Goal: Task Accomplishment & Management: Manage account settings

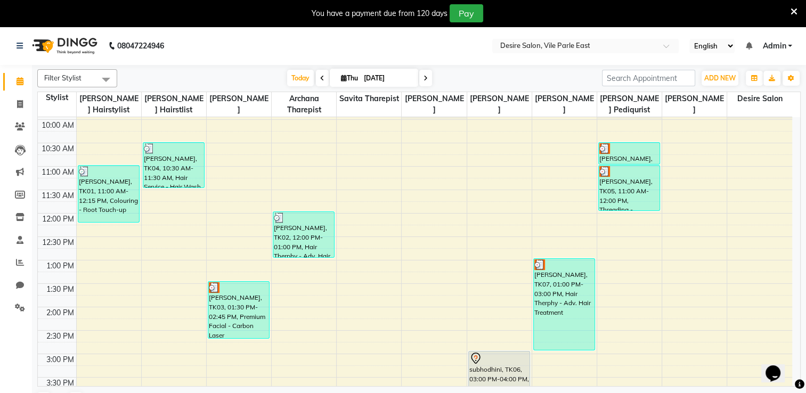
scroll to position [92, 0]
click at [341, 78] on icon at bounding box center [344, 78] width 6 height 7
select select "9"
select select "2025"
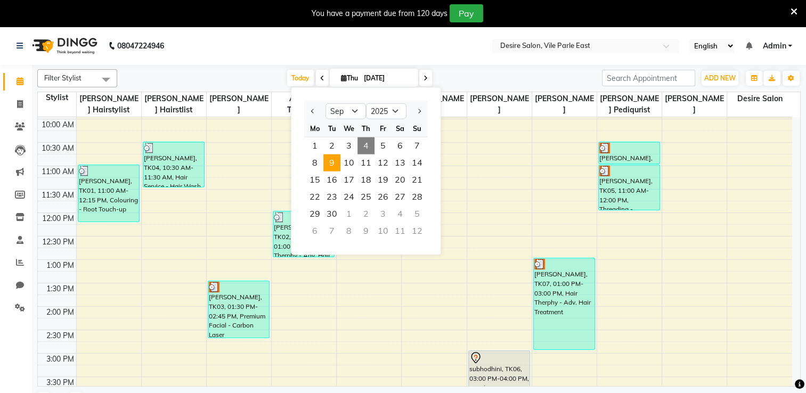
click at [328, 163] on span "9" at bounding box center [332, 163] width 17 height 17
type input "[DATE]"
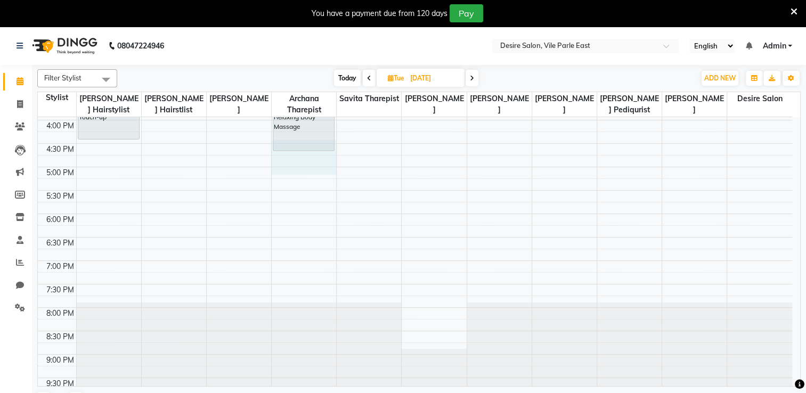
scroll to position [371, 0]
drag, startPoint x: 328, startPoint y: 163, endPoint x: 93, endPoint y: 143, distance: 235.9
click at [93, 143] on tbody "8:00 AM 8:30 AM 9:00 AM 9:30 AM 10:00 AM 10:30 AM 11:00 AM 11:30 AM 12:00 PM 12…" at bounding box center [415, 74] width 755 height 656
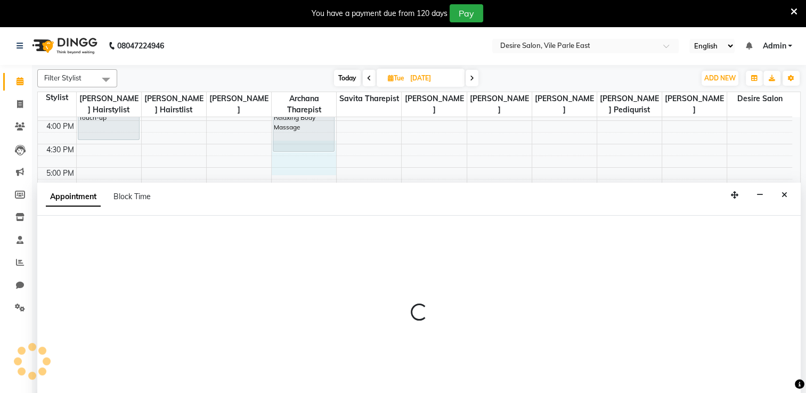
scroll to position [27, 0]
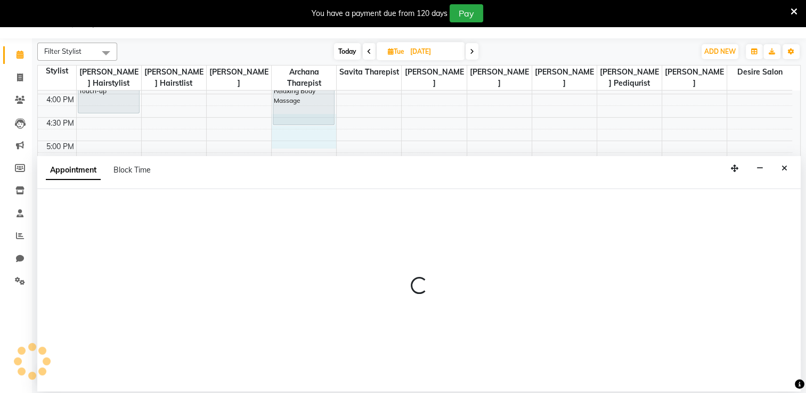
select select "74552"
select select "990"
select select "tentative"
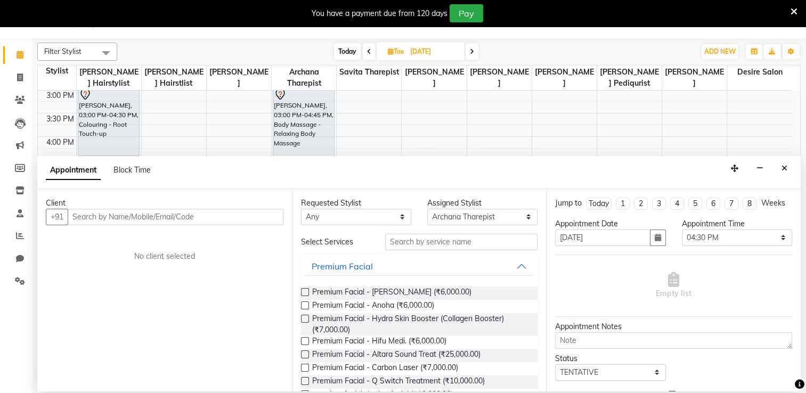
scroll to position [93, 0]
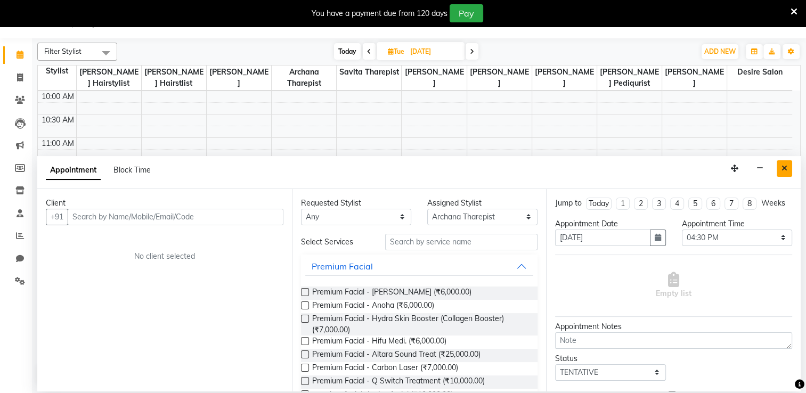
click at [781, 164] on button "Close" at bounding box center [784, 168] width 15 height 17
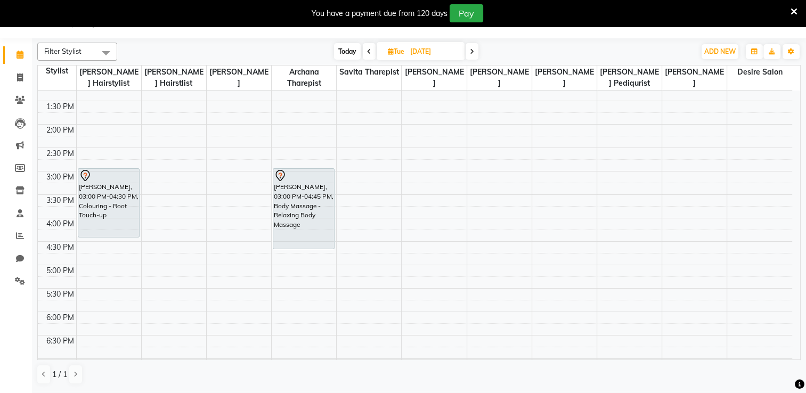
scroll to position [254, 0]
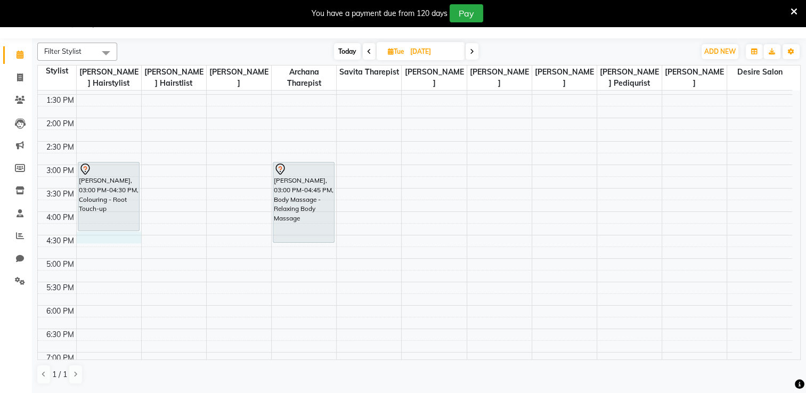
click at [88, 235] on div "8:00 AM 8:30 AM 9:00 AM 9:30 AM 10:00 AM 10:30 AM 11:00 AM 11:30 AM 12:00 PM 12…" at bounding box center [415, 165] width 755 height 656
select select "74551"
select select "990"
select select "tentative"
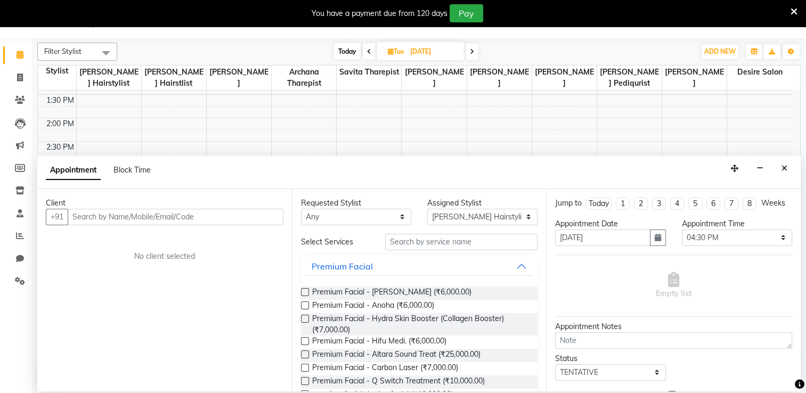
click at [94, 222] on input "text" at bounding box center [176, 217] width 216 height 17
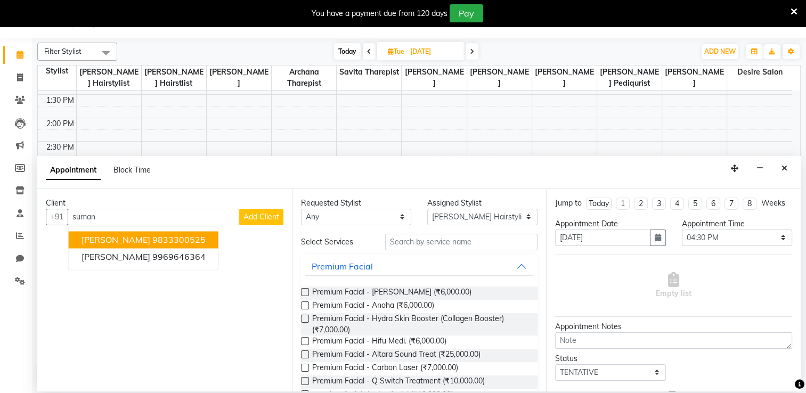
click at [121, 237] on span "[PERSON_NAME]" at bounding box center [116, 240] width 69 height 11
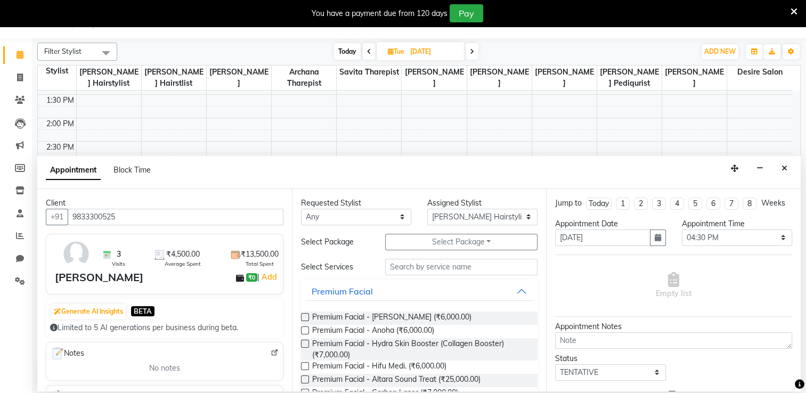
type input "9833300525"
click at [418, 268] on input "text" at bounding box center [461, 267] width 152 height 17
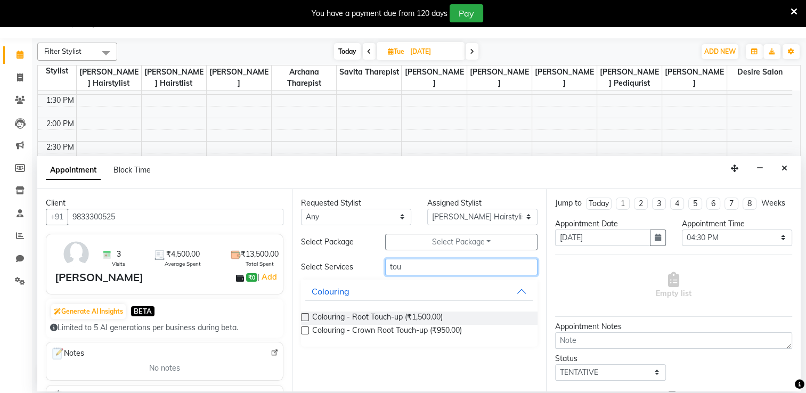
type input "tou"
click at [308, 318] on label at bounding box center [305, 317] width 8 height 8
click at [308, 318] on input "checkbox" at bounding box center [304, 318] width 7 height 7
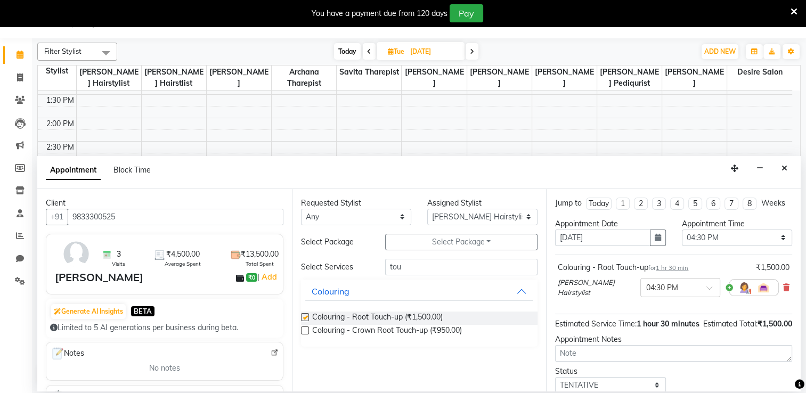
checkbox input "false"
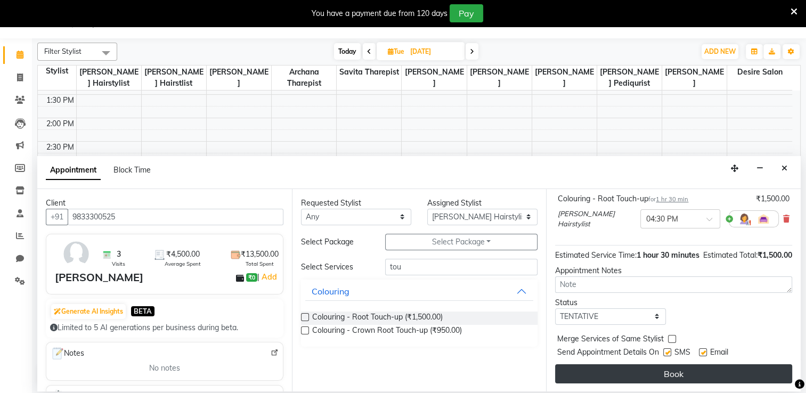
click at [736, 374] on button "Book" at bounding box center [673, 374] width 237 height 19
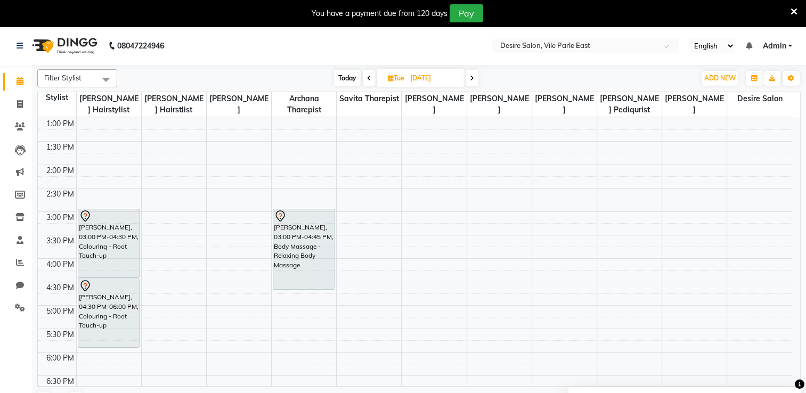
scroll to position [229, 0]
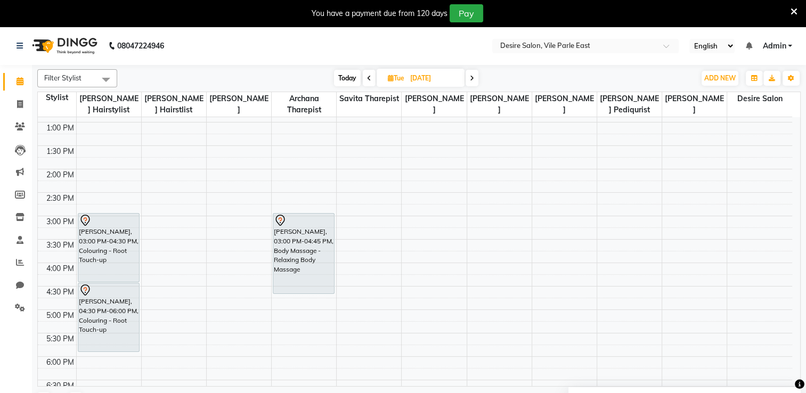
click at [342, 74] on span "Today" at bounding box center [347, 78] width 27 height 17
type input "[DATE]"
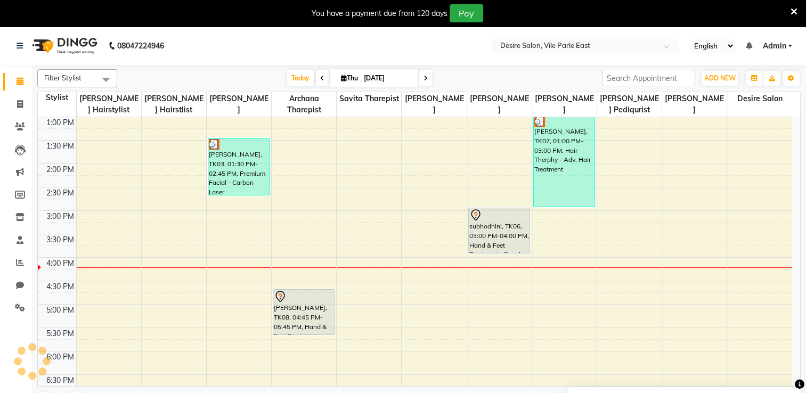
scroll to position [236, 0]
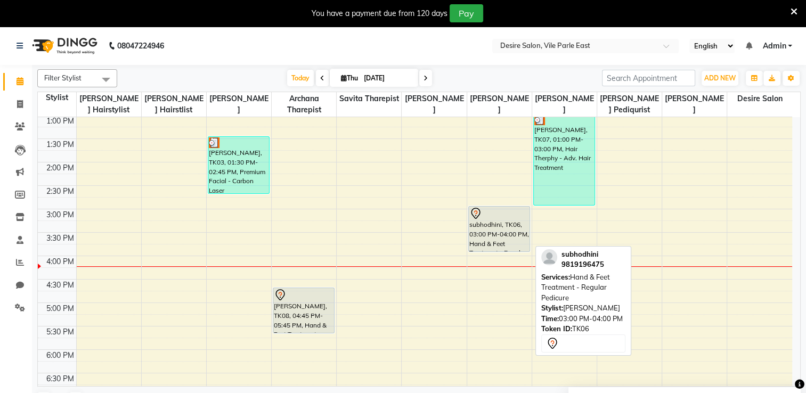
click at [516, 227] on div "subhodhini, TK06, 03:00 PM-04:00 PM, Hand & Feet Treatment - Regular Pedicure" at bounding box center [499, 229] width 61 height 45
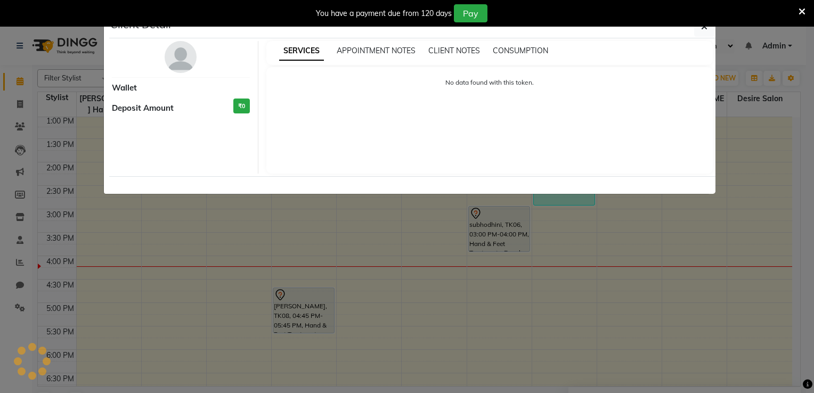
select select "7"
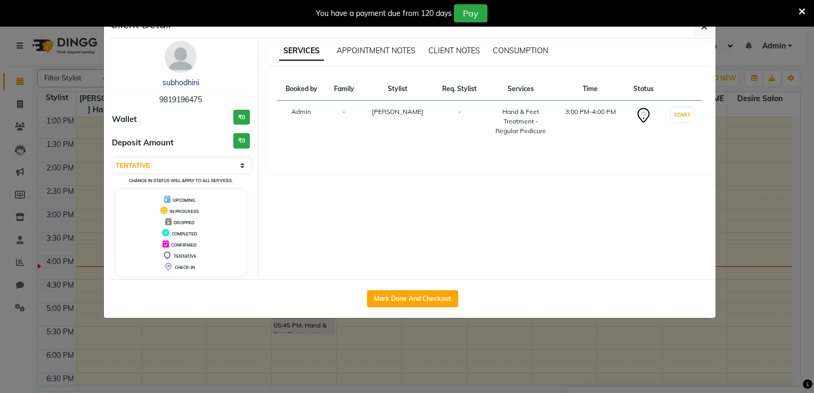
drag, startPoint x: 795, startPoint y: 222, endPoint x: 795, endPoint y: 188, distance: 34.6
click at [795, 188] on ngb-modal-window "Client Detail subhodhini 9819196475 Wallet ₹0 Deposit Amount ₹0 Select IN SERVI…" at bounding box center [407, 196] width 814 height 393
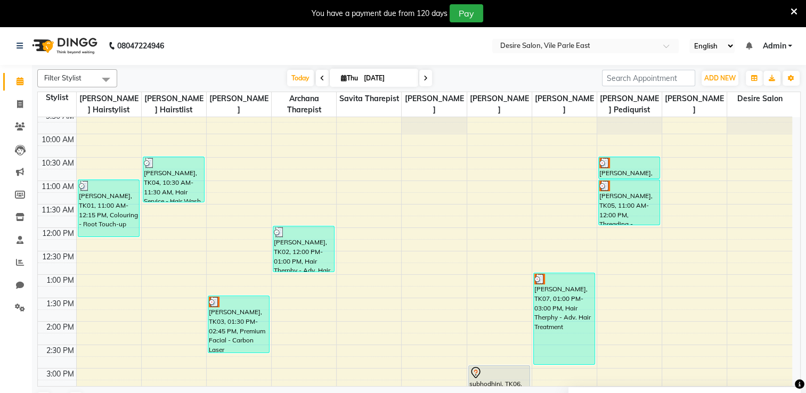
scroll to position [82, 0]
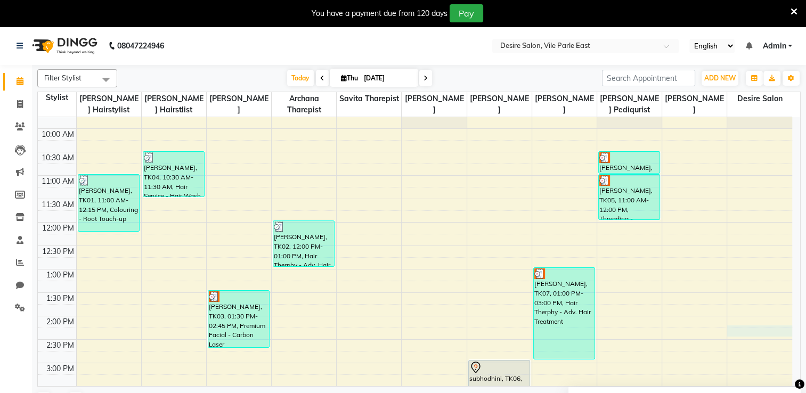
click at [755, 332] on div "8:00 AM 8:30 AM 9:00 AM 9:30 AM 10:00 AM 10:30 AM 11:00 AM 11:30 AM 12:00 PM 12…" at bounding box center [415, 363] width 755 height 656
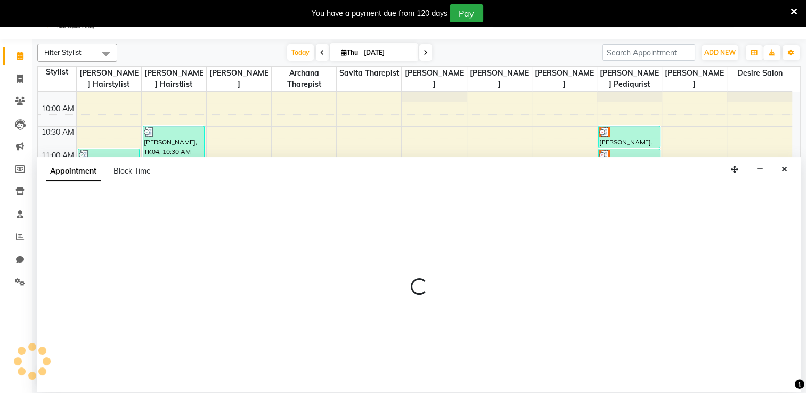
scroll to position [27, 0]
select select "86566"
select select "855"
select select "tentative"
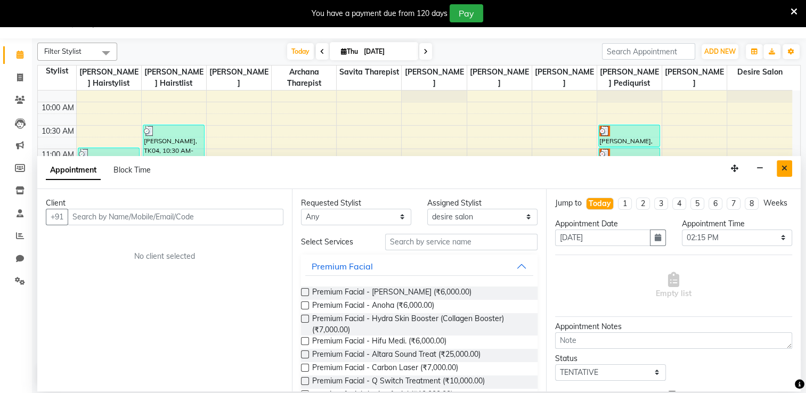
click at [785, 168] on icon "Close" at bounding box center [785, 168] width 6 height 7
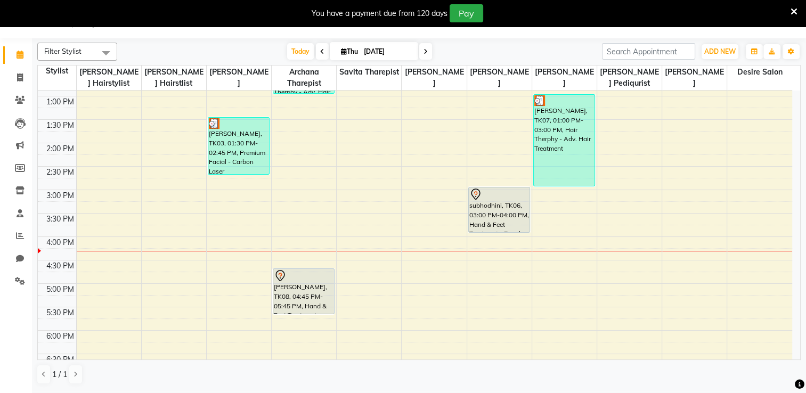
scroll to position [232, 0]
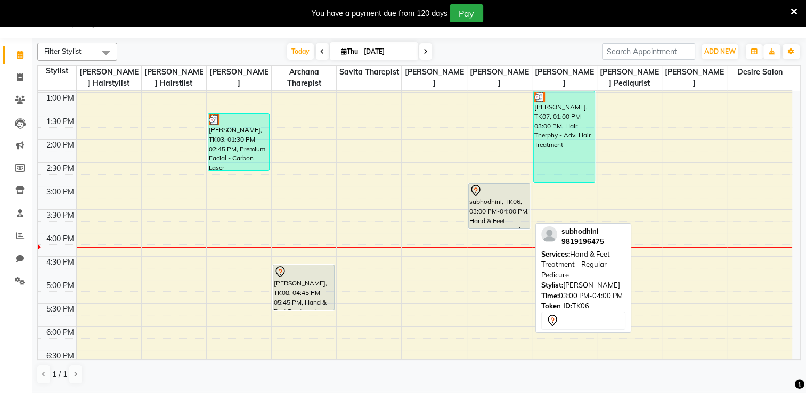
click at [517, 223] on div "subhodhini, TK06, 03:00 PM-04:00 PM, Hand & Feet Treatment - Regular Pedicure" at bounding box center [499, 206] width 61 height 45
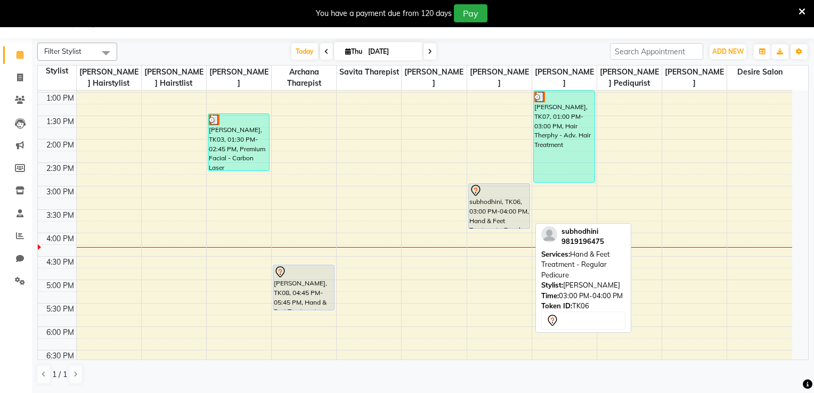
select select "7"
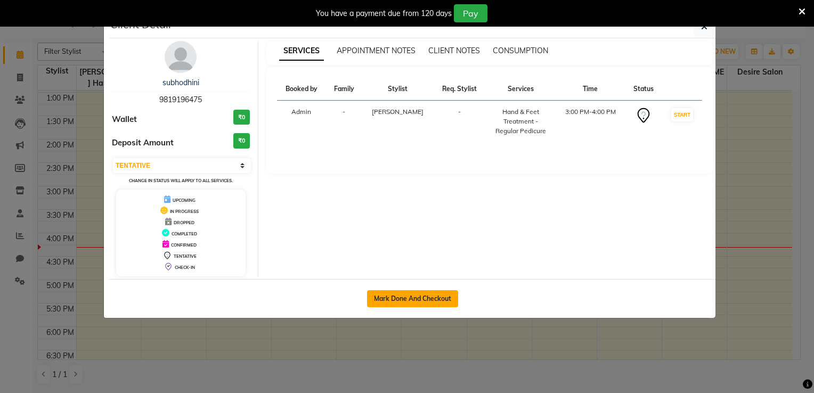
click at [418, 297] on button "Mark Done And Checkout" at bounding box center [412, 298] width 91 height 17
select select "service"
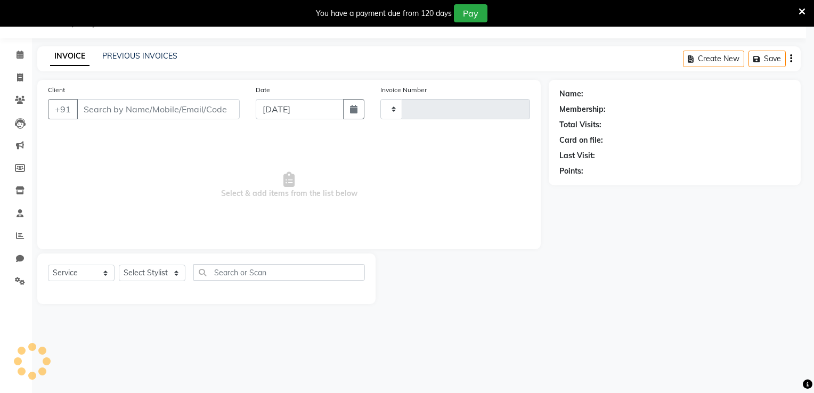
type input "0701"
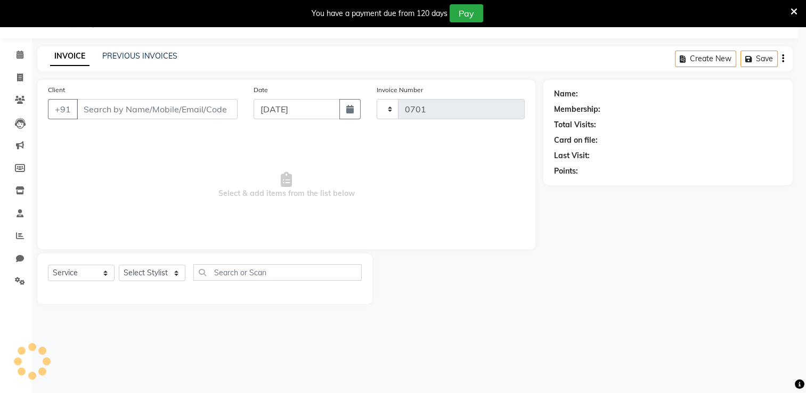
select select "8076"
type input "9819196475"
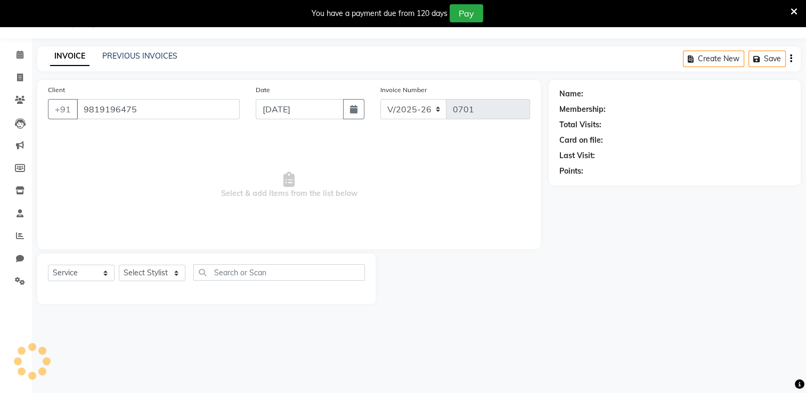
select select "75802"
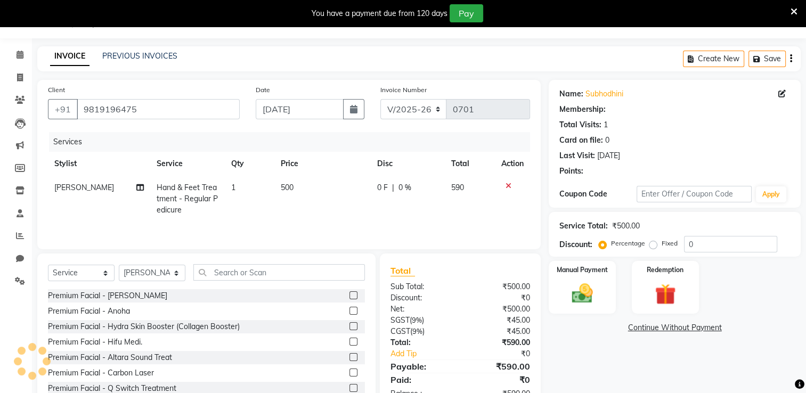
select select "1: Object"
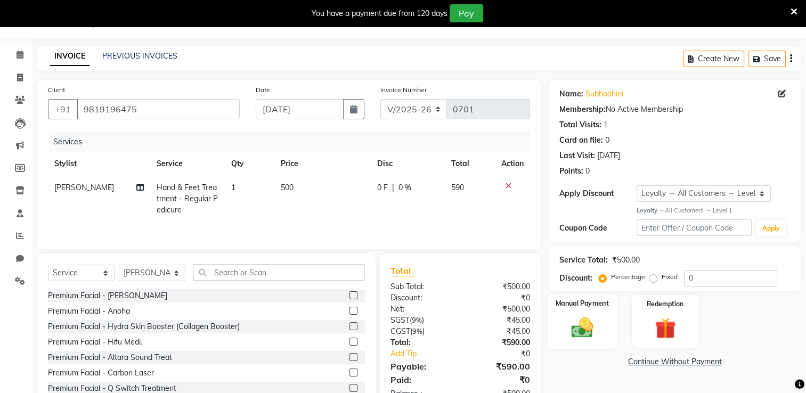
click at [570, 328] on img at bounding box center [583, 327] width 36 height 25
click at [728, 364] on span "CASH" at bounding box center [733, 363] width 23 height 12
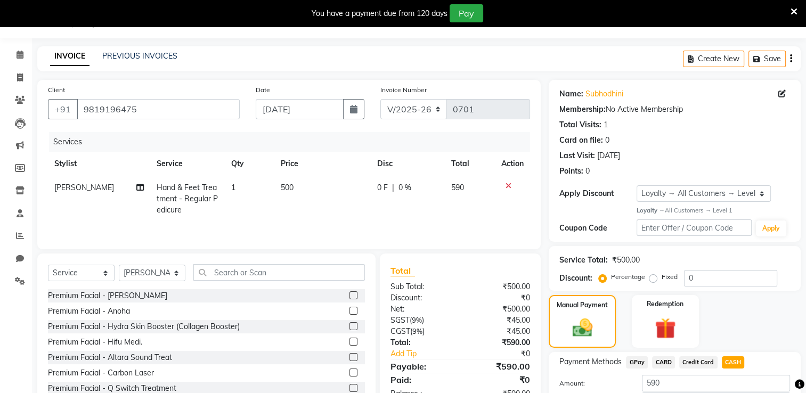
scroll to position [103, 0]
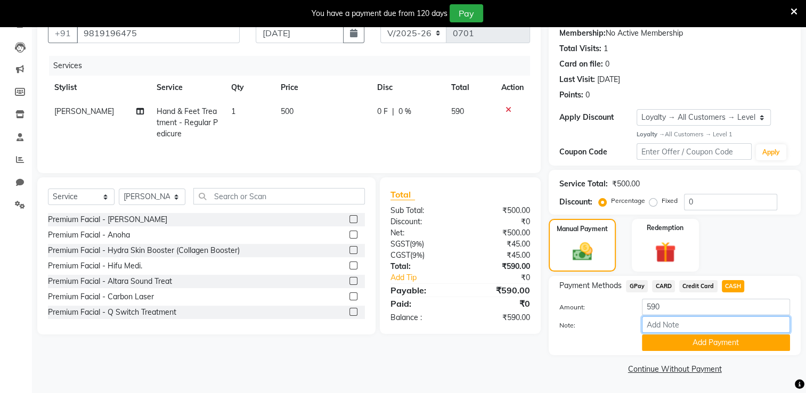
click at [695, 322] on input "Note:" at bounding box center [716, 325] width 148 height 17
type input "membership paper"
click at [705, 338] on button "Add Payment" at bounding box center [716, 343] width 148 height 17
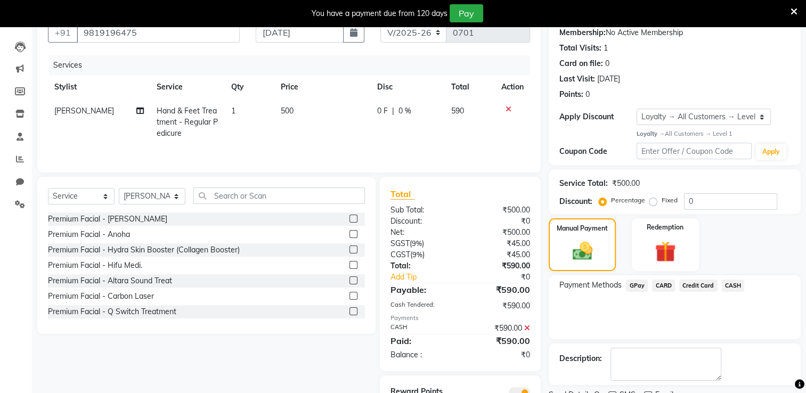
drag, startPoint x: 809, startPoint y: 342, endPoint x: 586, endPoint y: 304, distance: 226.1
click at [586, 304] on div "Payment Methods GPay CARD Credit Card CASH" at bounding box center [675, 308] width 252 height 64
click at [693, 199] on input "0" at bounding box center [730, 201] width 93 height 17
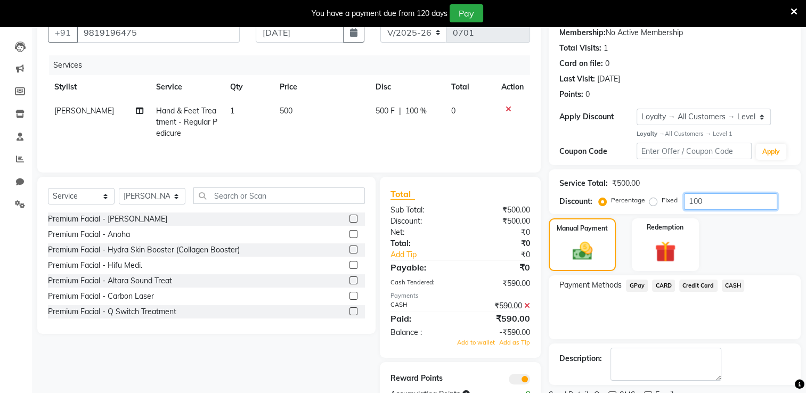
type input "100"
click at [527, 307] on icon at bounding box center [527, 305] width 6 height 7
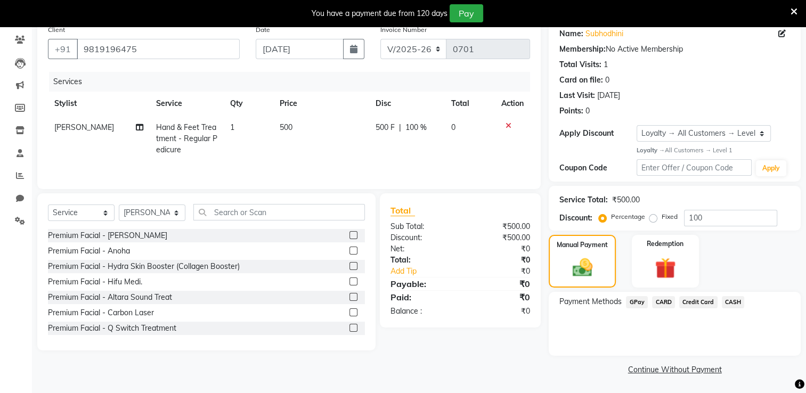
drag, startPoint x: 810, startPoint y: 387, endPoint x: 497, endPoint y: 345, distance: 316.2
click at [497, 345] on div "Total Sub Total: ₹500.00 Discount: ₹500.00 Net: ₹0 Total: ₹0 Add Tip ₹0 Payable…" at bounding box center [462, 271] width 173 height 157
click at [727, 303] on span "CASH" at bounding box center [733, 302] width 23 height 12
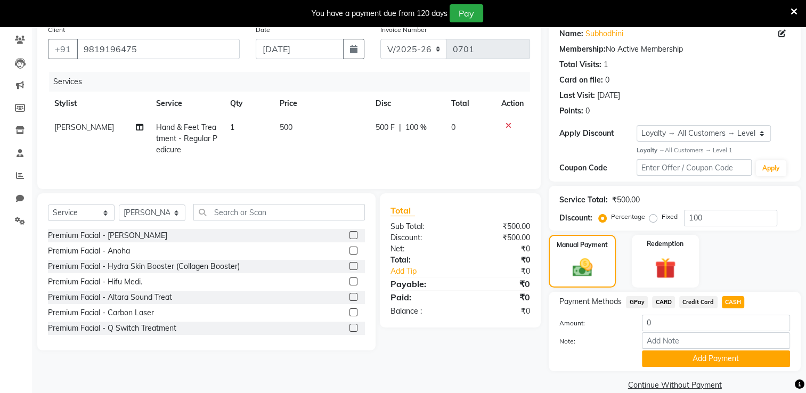
scroll to position [103, 0]
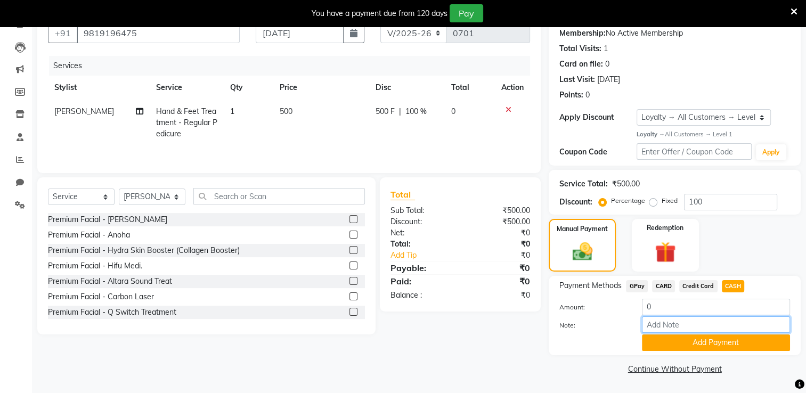
click at [669, 327] on input "Note:" at bounding box center [716, 325] width 148 height 17
type input "membership paper"
click at [737, 338] on button "Add Payment" at bounding box center [716, 343] width 148 height 17
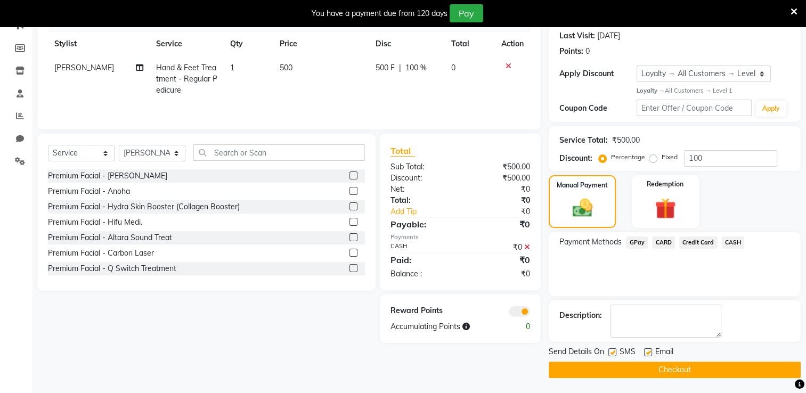
scroll to position [147, 0]
click at [737, 368] on button "Checkout" at bounding box center [675, 369] width 252 height 17
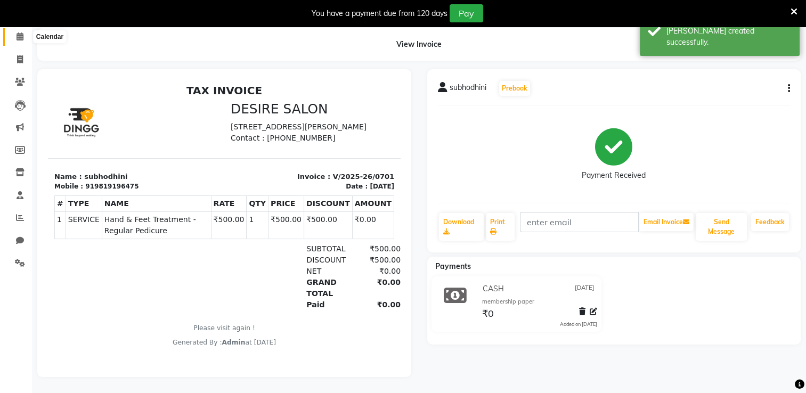
click at [15, 31] on span at bounding box center [20, 37] width 19 height 12
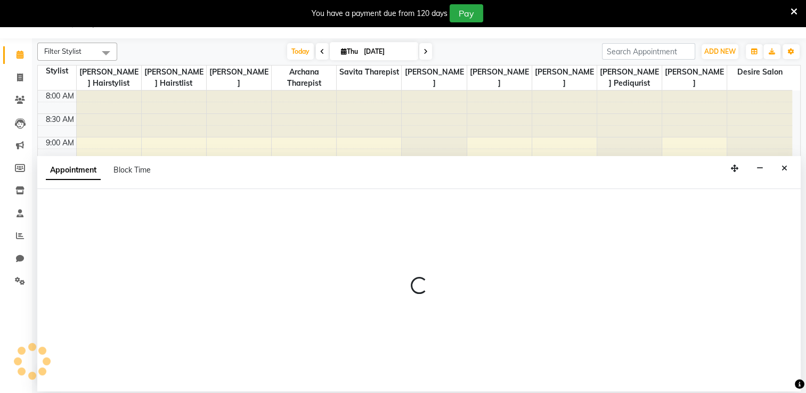
select select "86566"
select select "tentative"
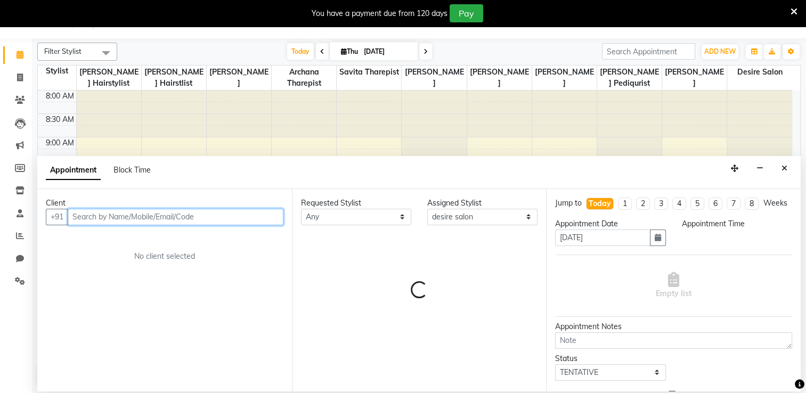
select select "705"
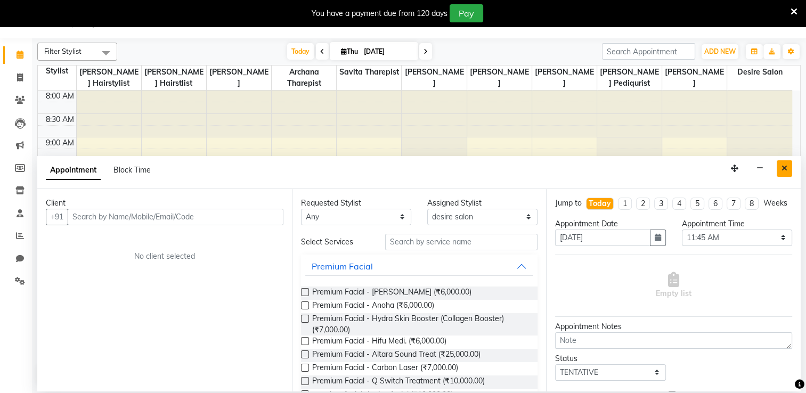
click at [780, 166] on button "Close" at bounding box center [784, 168] width 15 height 17
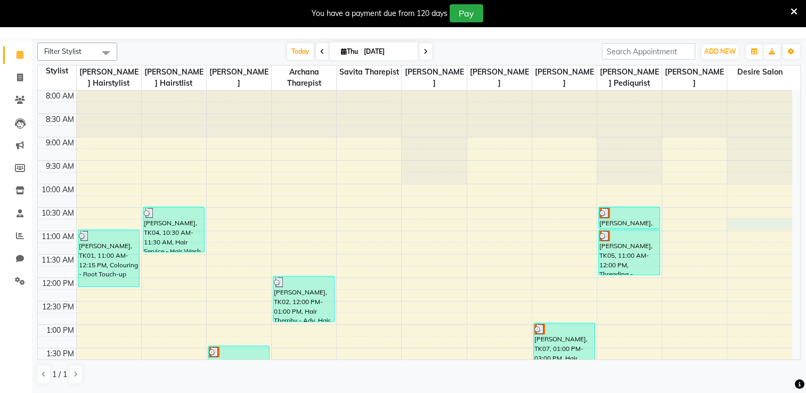
select select "86566"
select select "645"
select select "tentative"
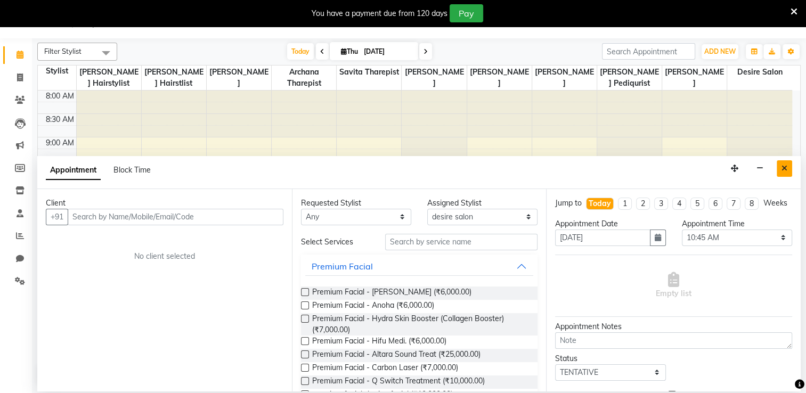
click at [778, 160] on button "Close" at bounding box center [784, 168] width 15 height 17
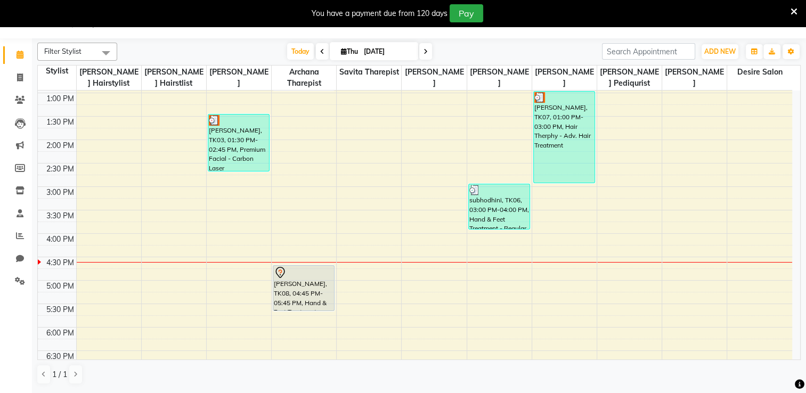
scroll to position [235, 0]
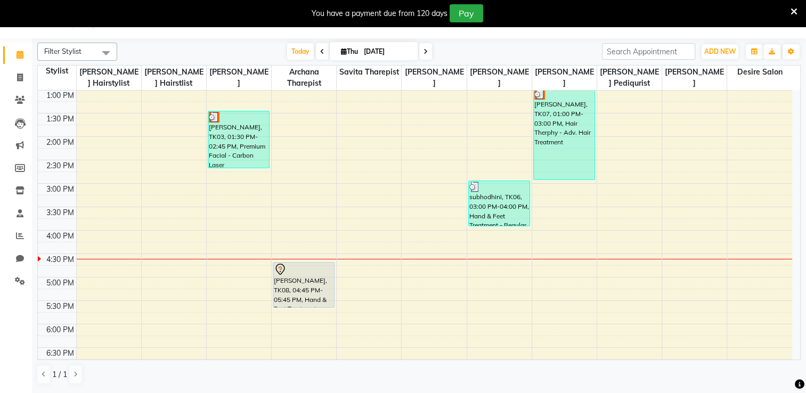
click at [800, 288] on div "8:00 AM 8:30 AM 9:00 AM 9:30 AM 10:00 AM 10:30 AM 11:00 AM 11:30 AM 12:00 PM 12…" at bounding box center [419, 226] width 763 height 270
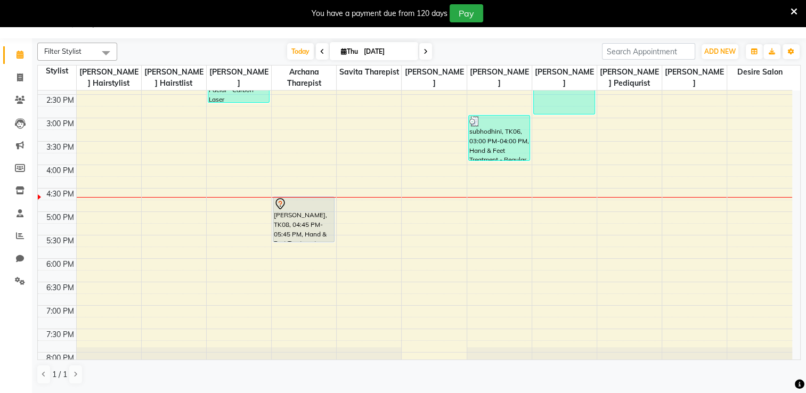
scroll to position [346, 0]
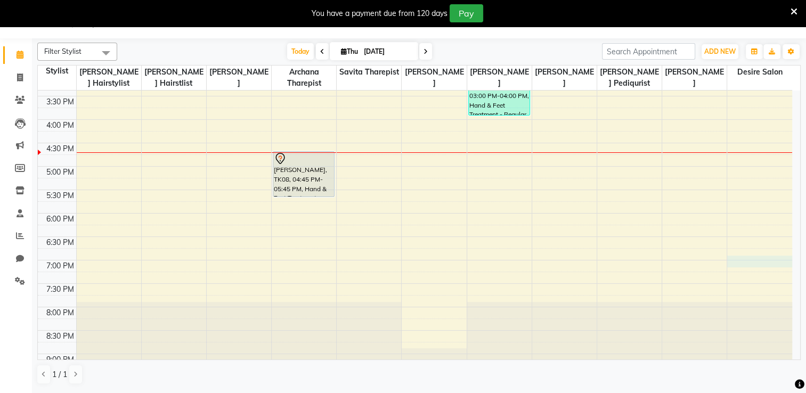
click at [791, 261] on div "8:00 AM 8:30 AM 9:00 AM 9:30 AM 10:00 AM 10:30 AM 11:00 AM 11:30 AM 12:00 PM 12…" at bounding box center [415, 73] width 755 height 656
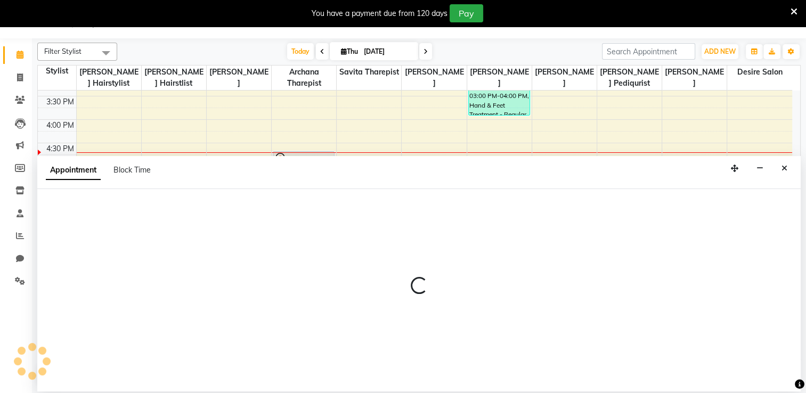
select select "86566"
select select "1140"
select select "tentative"
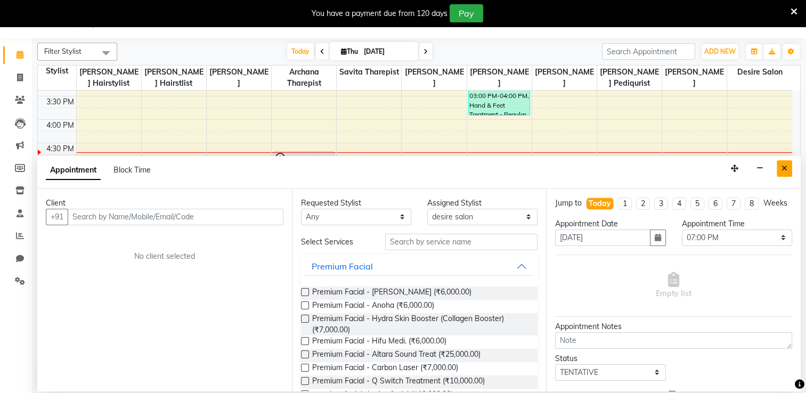
click at [780, 163] on button "Close" at bounding box center [784, 168] width 15 height 17
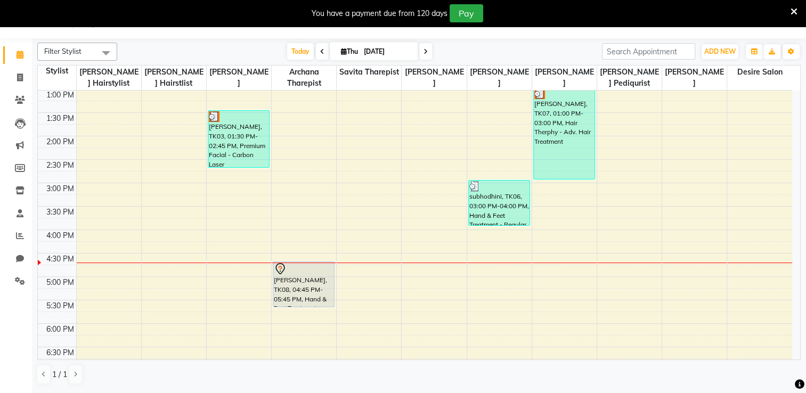
scroll to position [380, 0]
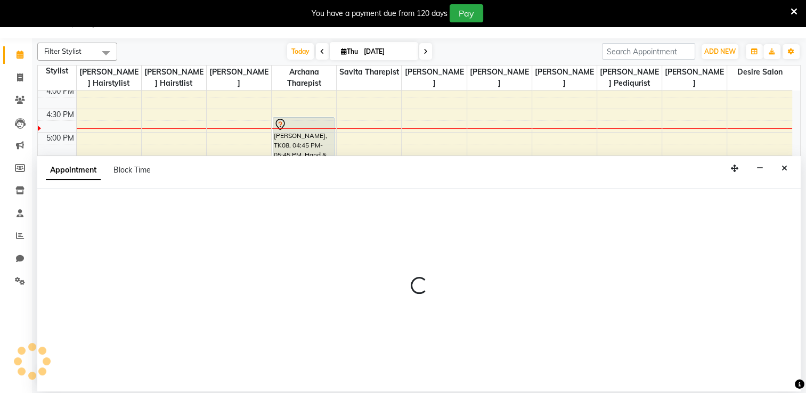
select select "86566"
select select "1230"
select select "tentative"
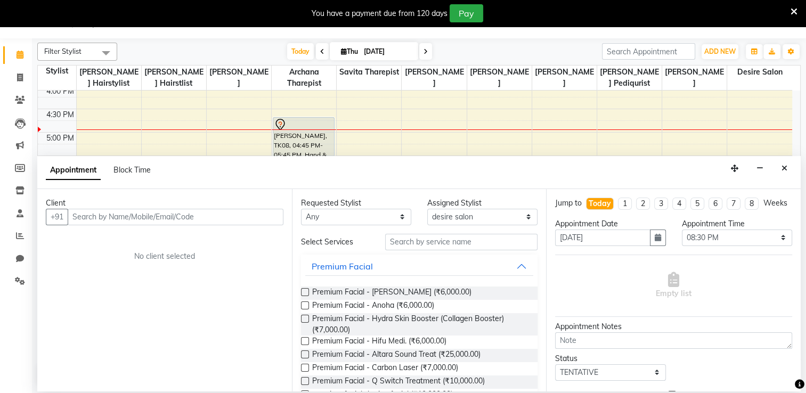
click at [775, 309] on div "Empty list" at bounding box center [673, 286] width 237 height 53
click at [766, 332] on div "Appointment Notes" at bounding box center [673, 326] width 237 height 11
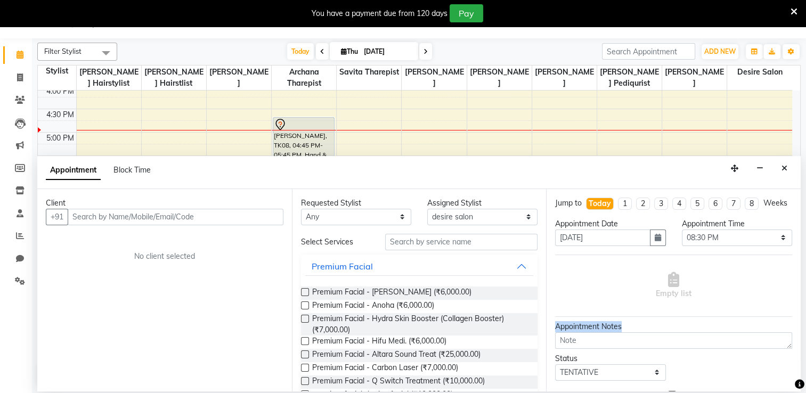
click at [766, 332] on div "Appointment Notes" at bounding box center [673, 326] width 237 height 11
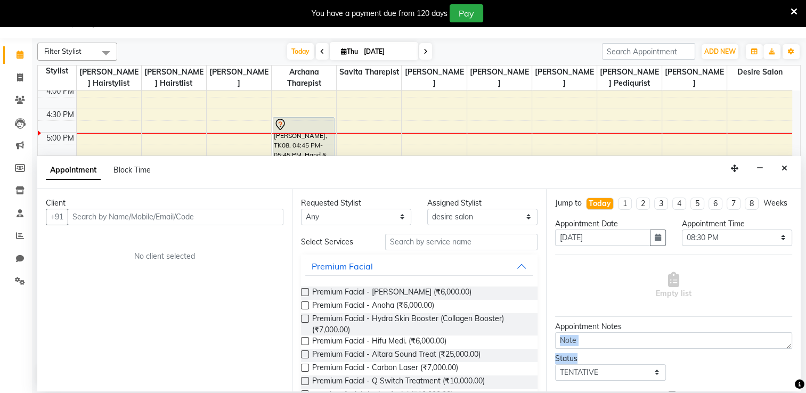
drag, startPoint x: 766, startPoint y: 332, endPoint x: 599, endPoint y: 421, distance: 189.6
click at [599, 367] on html "08047224946 Select Location × Desire Salon, Vile Parle East English ENGLISH Esp…" at bounding box center [403, 169] width 806 height 393
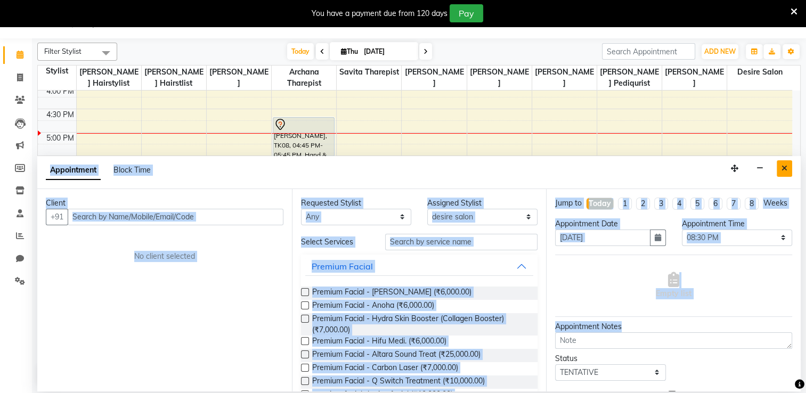
click at [789, 167] on button "Close" at bounding box center [784, 168] width 15 height 17
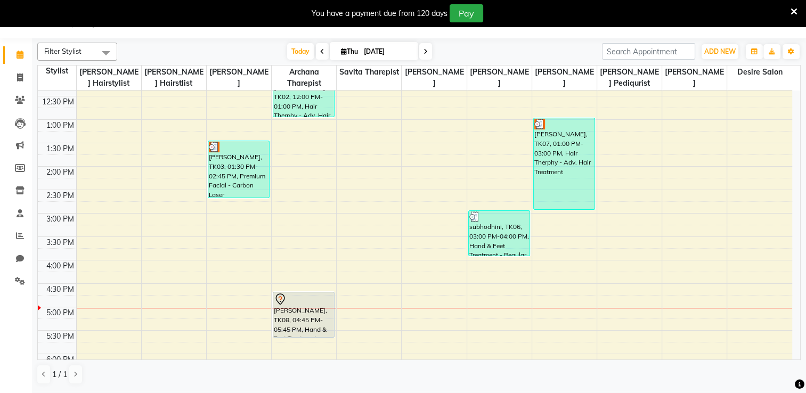
scroll to position [202, 0]
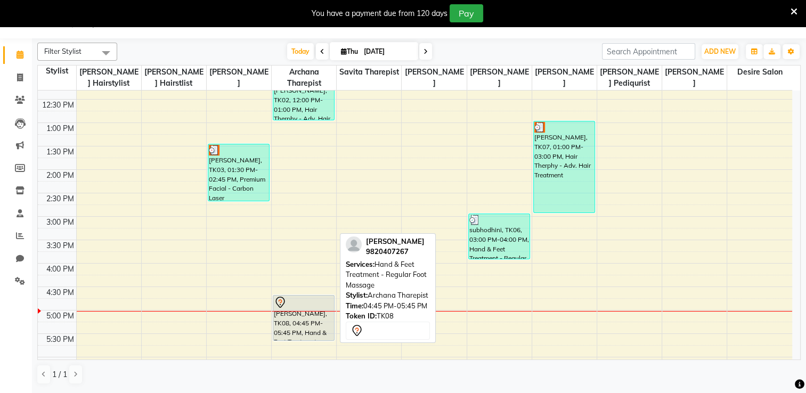
click at [281, 317] on div "[PERSON_NAME], TK08, 04:45 PM-05:45 PM, Hand & Feet Treatment - Regular Foot Ma…" at bounding box center [303, 318] width 61 height 45
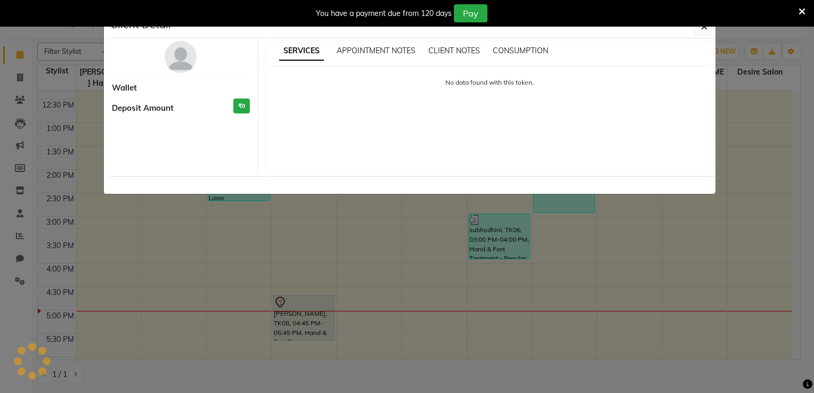
select select "7"
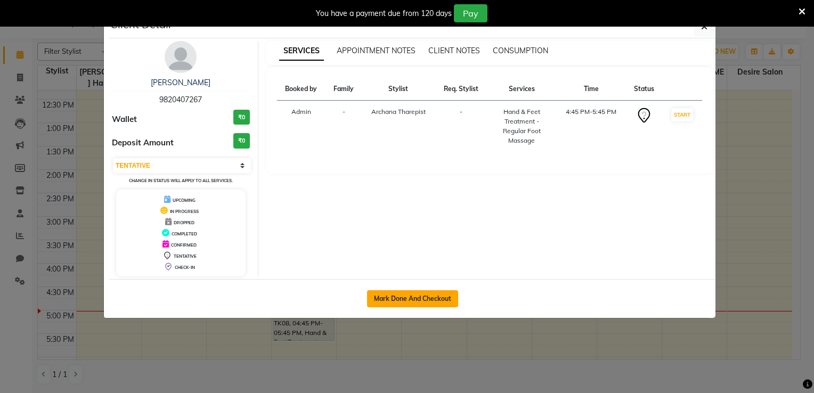
click at [396, 300] on button "Mark Done And Checkout" at bounding box center [412, 298] width 91 height 17
select select "service"
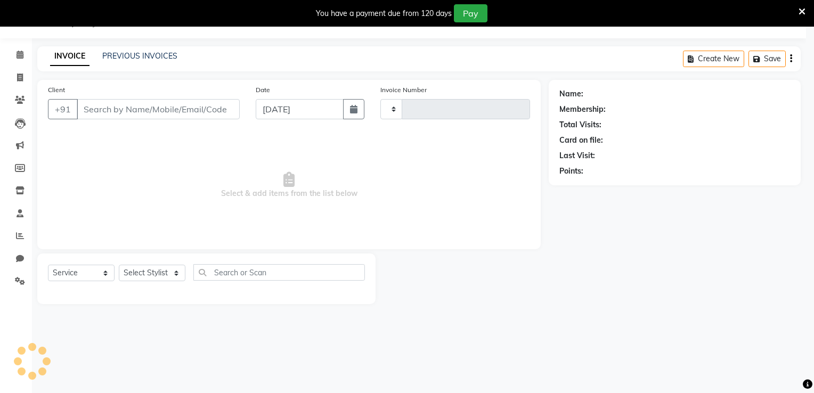
type input "0702"
select select "8076"
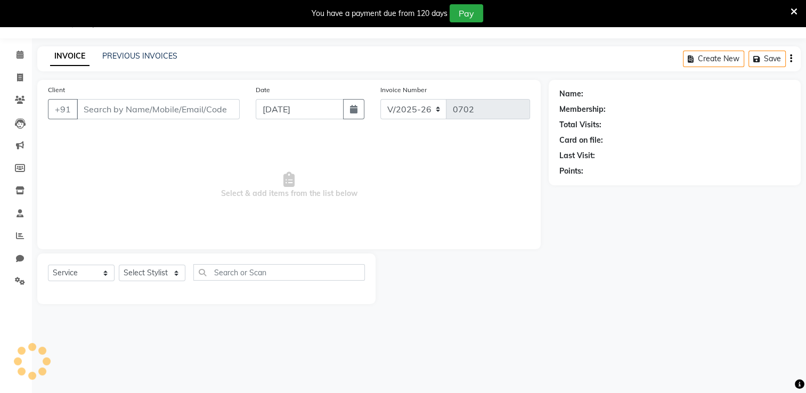
type input "9820407267"
select select "74552"
select select "1: Object"
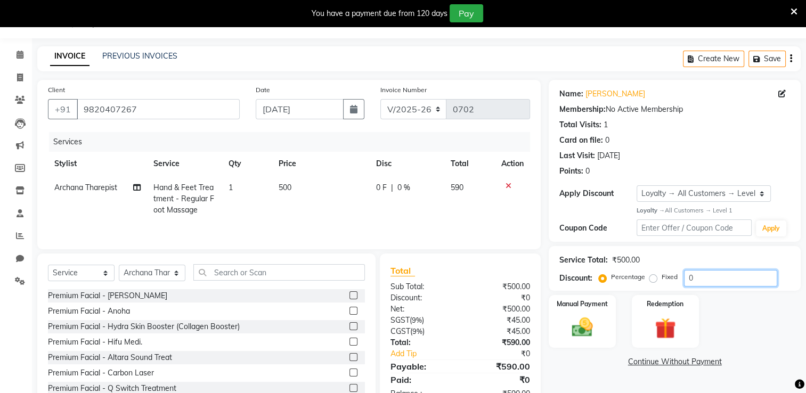
click at [693, 278] on input "0" at bounding box center [730, 278] width 93 height 17
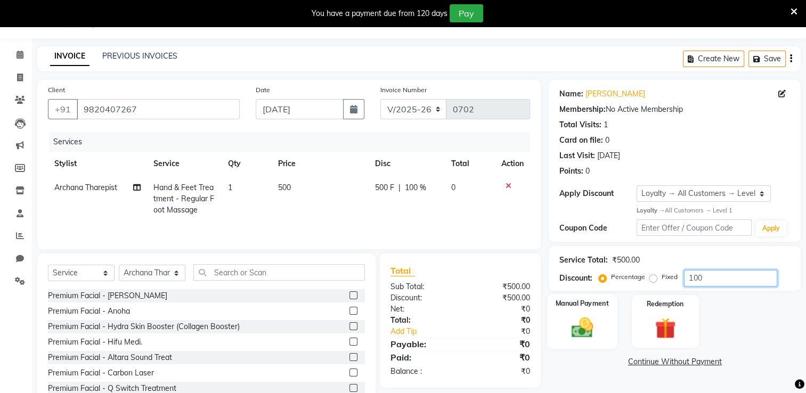
type input "100"
click at [587, 312] on div "Manual Payment" at bounding box center [583, 321] width 70 height 55
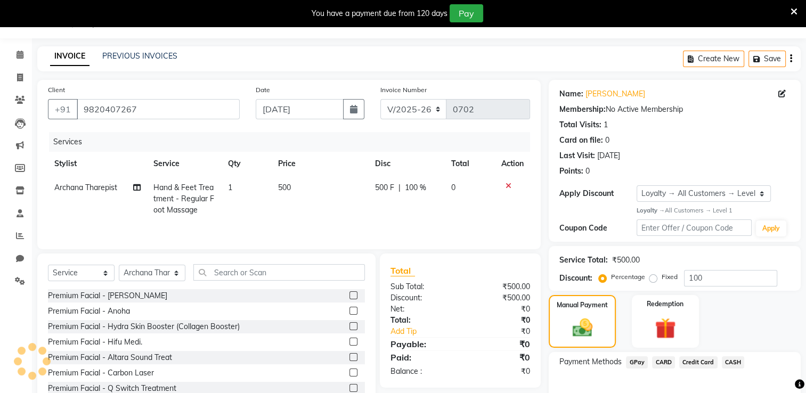
click at [728, 362] on span "CASH" at bounding box center [733, 363] width 23 height 12
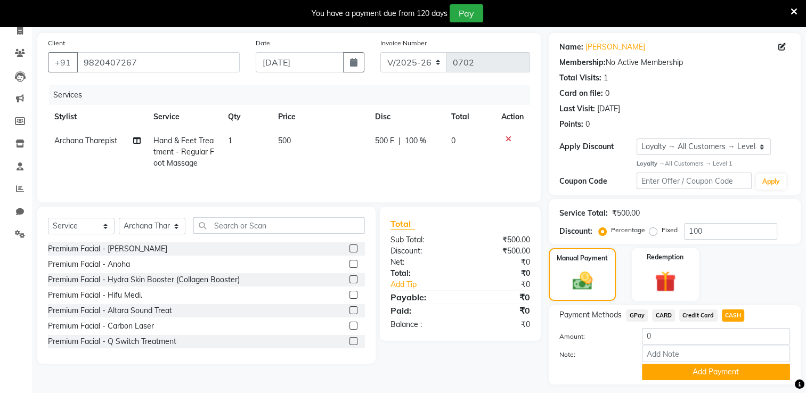
scroll to position [85, 0]
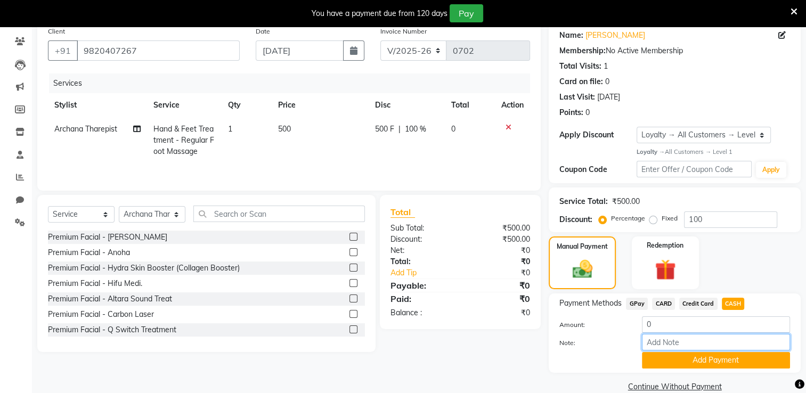
click at [658, 340] on input "Note:" at bounding box center [716, 342] width 148 height 17
type input "membership paper"
click at [708, 364] on button "Add Payment" at bounding box center [716, 360] width 148 height 17
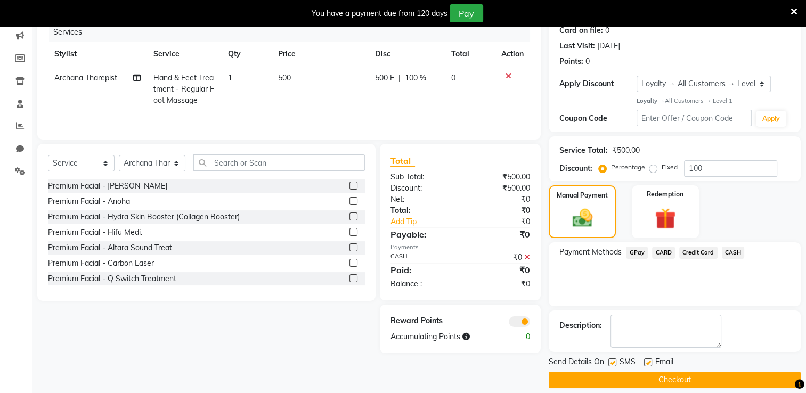
scroll to position [147, 0]
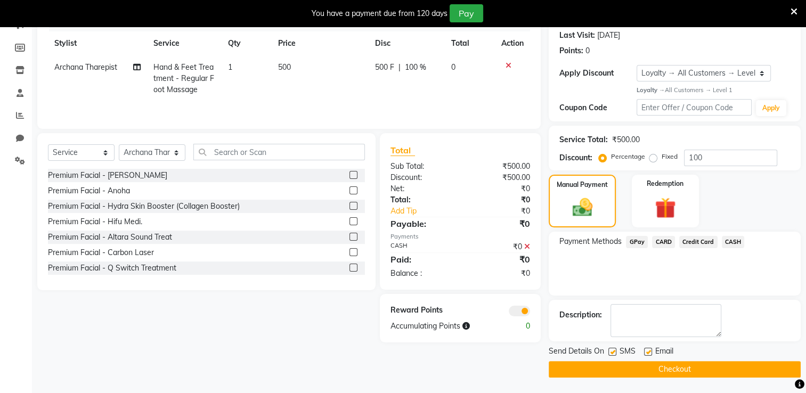
click at [760, 362] on button "Checkout" at bounding box center [675, 369] width 252 height 17
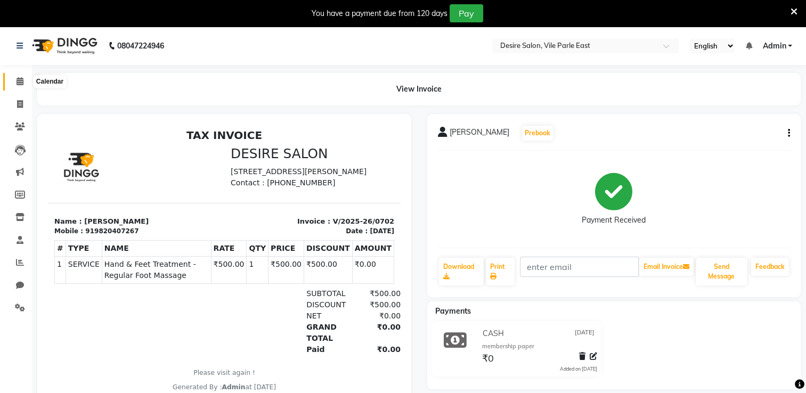
click at [21, 82] on icon at bounding box center [20, 81] width 7 height 8
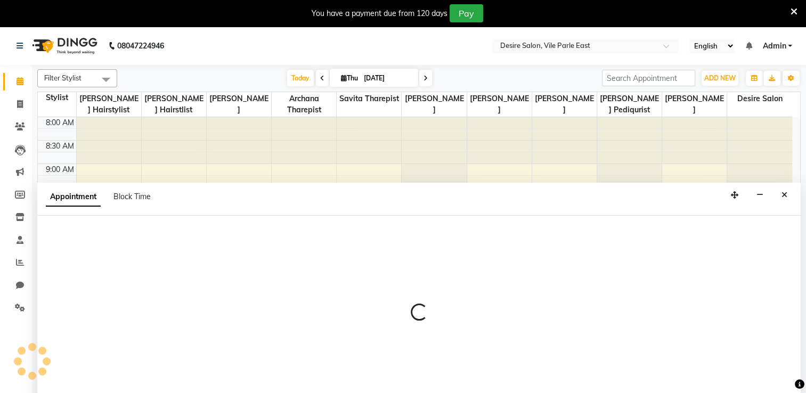
scroll to position [27, 0]
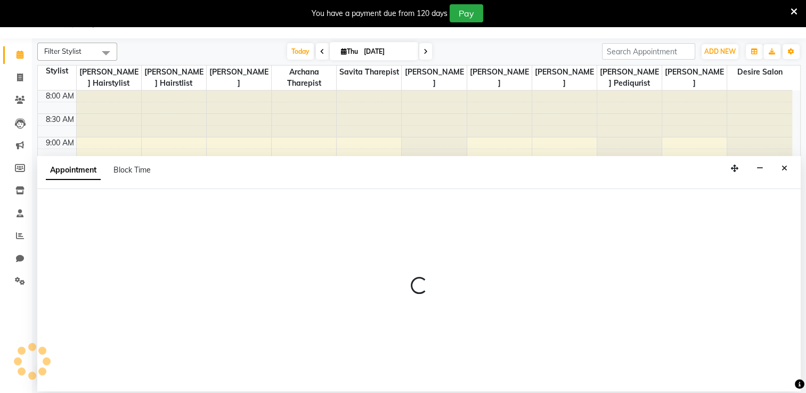
select select "86566"
select select "720"
select select "tentative"
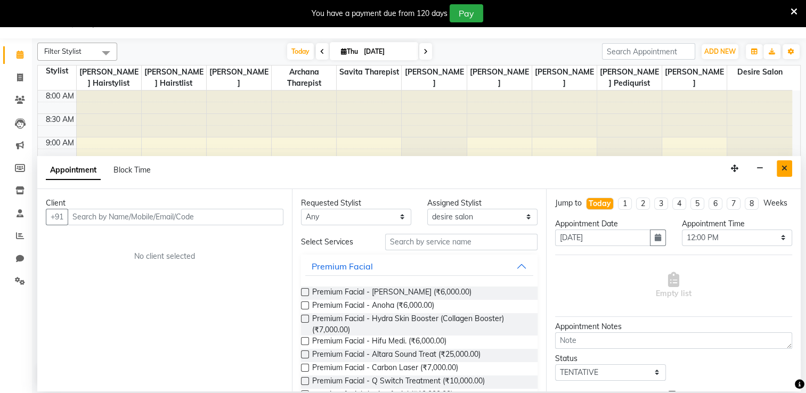
click at [786, 166] on icon "Close" at bounding box center [785, 168] width 6 height 7
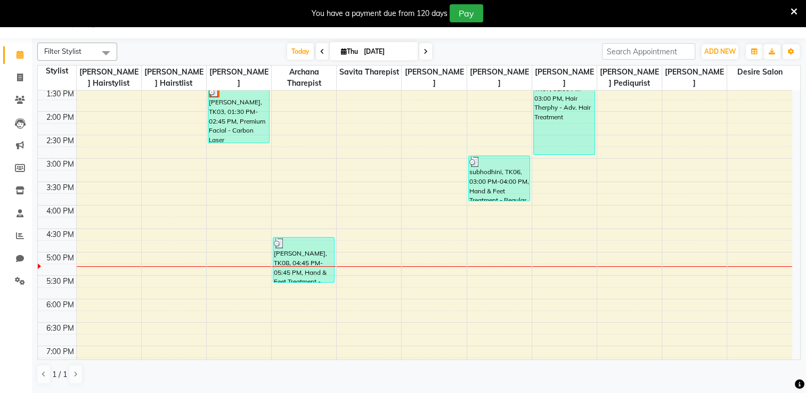
scroll to position [267, 0]
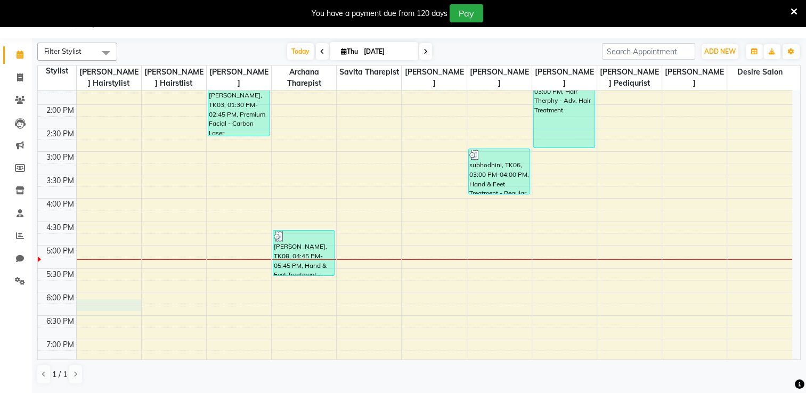
click at [85, 302] on div "8:00 AM 8:30 AM 9:00 AM 9:30 AM 10:00 AM 10:30 AM 11:00 AM 11:30 AM 12:00 PM 12…" at bounding box center [415, 152] width 755 height 656
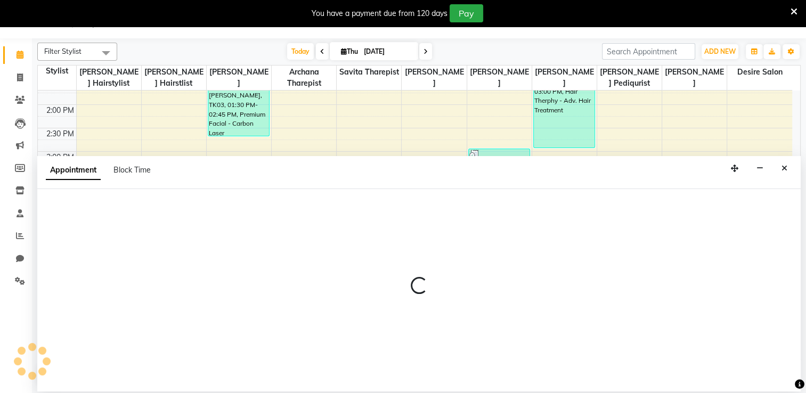
select select "74551"
select select "1095"
select select "tentative"
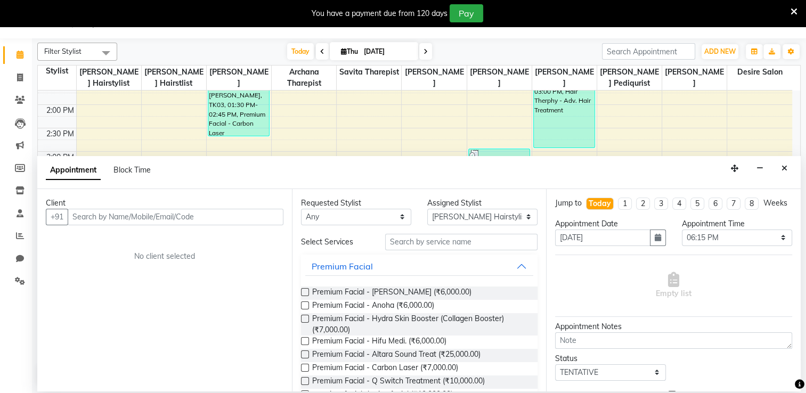
click at [124, 220] on input "text" at bounding box center [176, 217] width 216 height 17
click at [95, 216] on input "text" at bounding box center [176, 217] width 216 height 17
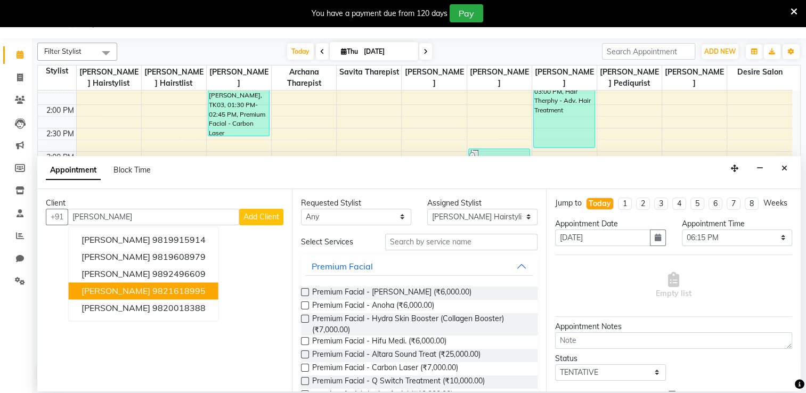
click at [100, 292] on span "[PERSON_NAME]" at bounding box center [116, 291] width 69 height 11
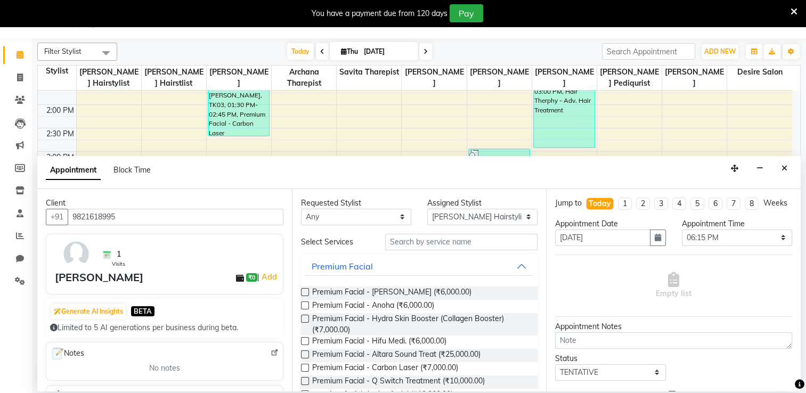
type input "9821618995"
click at [427, 240] on input "text" at bounding box center [461, 242] width 152 height 17
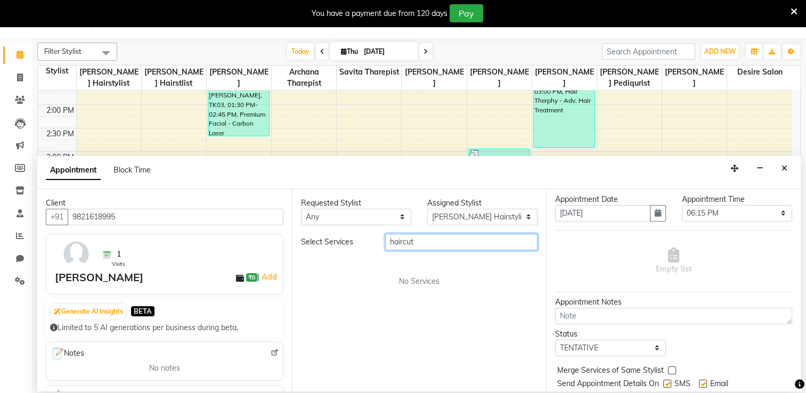
scroll to position [37, 0]
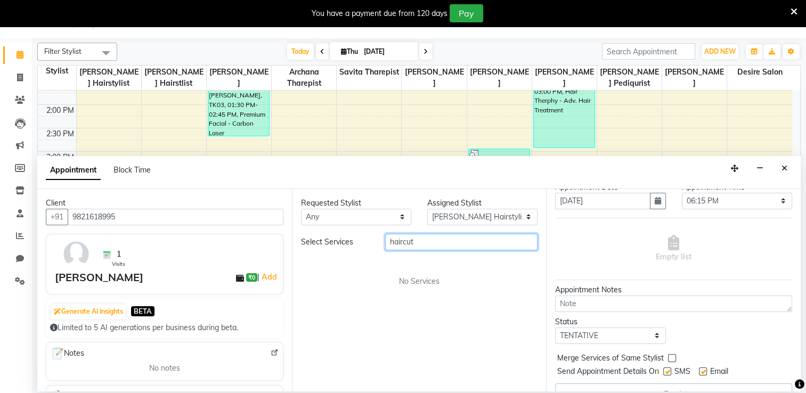
type input "haircut"
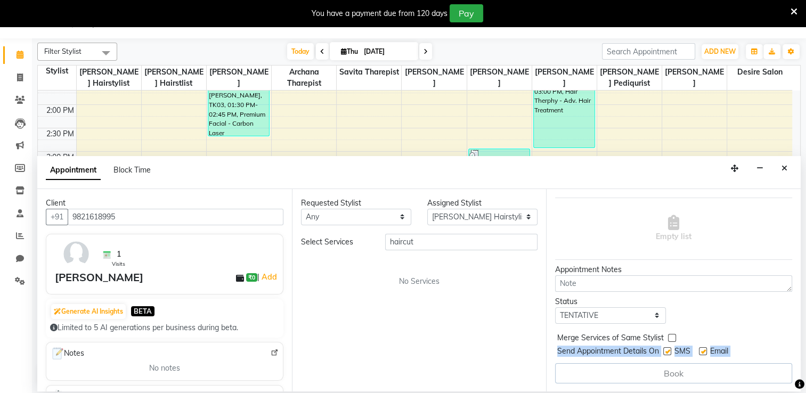
drag, startPoint x: 791, startPoint y: 366, endPoint x: 791, endPoint y: 388, distance: 22.4
click at [791, 388] on div "Jump to [DATE] 1 2 3 4 5 6 7 8 Weeks Appointment Date [DATE] Appointment Time S…" at bounding box center [673, 290] width 255 height 203
click at [463, 317] on div "Requested Stylist Any Archana Tharepist [PERSON_NAME] Pediqurist [PERSON_NAME] …" at bounding box center [419, 290] width 255 height 203
click at [314, 246] on div "Select Services" at bounding box center [335, 242] width 84 height 11
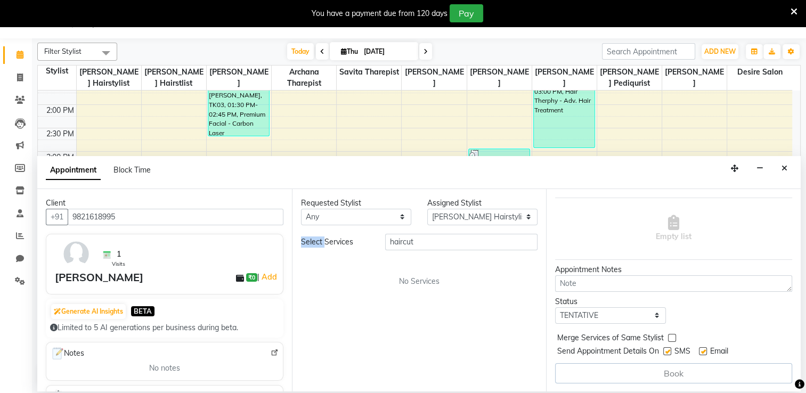
click at [314, 246] on div "Select Services" at bounding box center [335, 242] width 84 height 11
click at [400, 220] on select "Any [PERSON_NAME] [PERSON_NAME] Pediqurist [PERSON_NAME] desire salon [PERSON_N…" at bounding box center [356, 217] width 110 height 17
select select "74551"
click at [301, 209] on select "Any [PERSON_NAME] [PERSON_NAME] Pediqurist [PERSON_NAME] desire salon [PERSON_N…" at bounding box center [356, 217] width 110 height 17
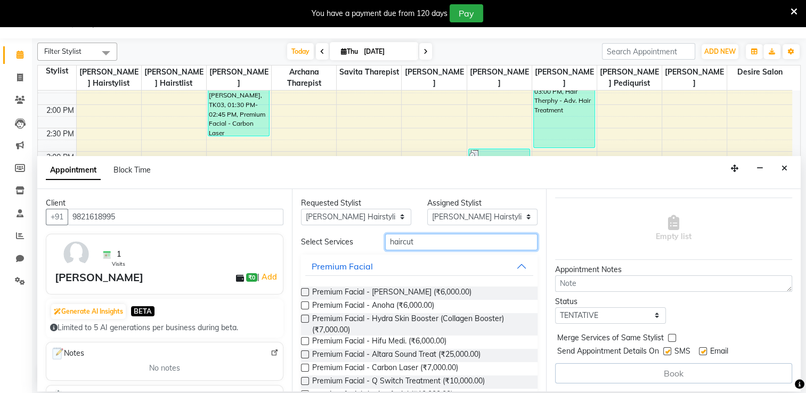
click at [414, 246] on input "haircut" at bounding box center [461, 242] width 152 height 17
type input "h"
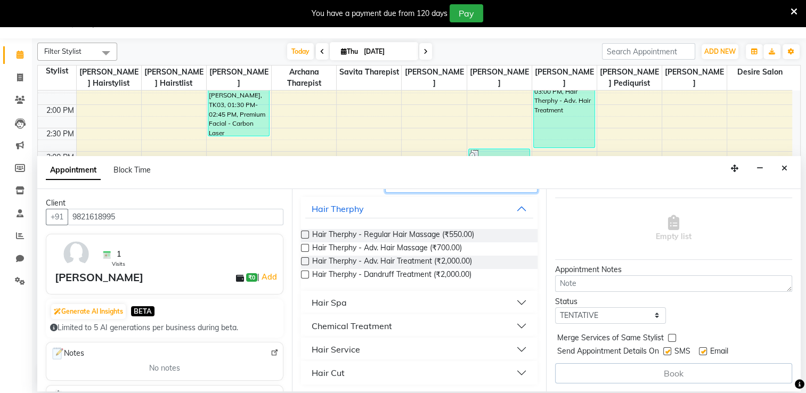
scroll to position [58, 0]
type input "hair"
click at [355, 369] on button "Hair Cut" at bounding box center [419, 372] width 229 height 19
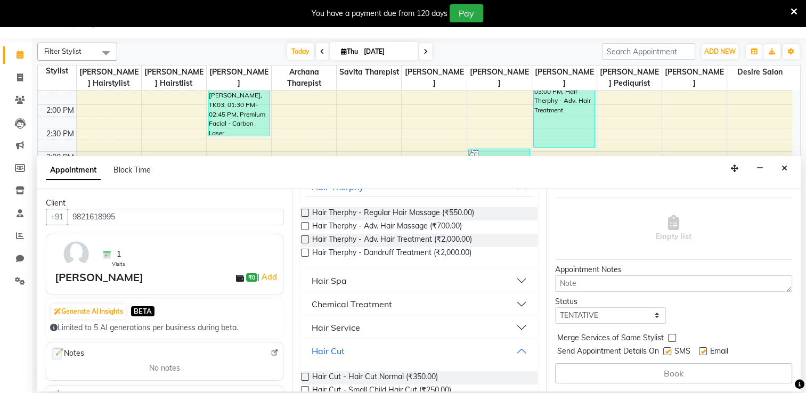
scroll to position [101, 0]
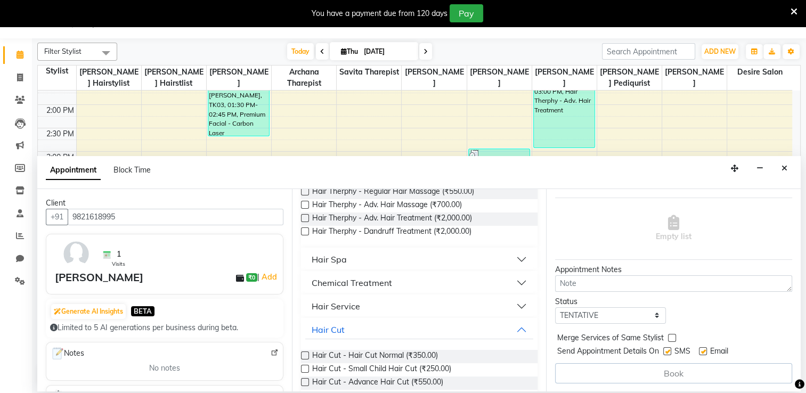
click at [305, 355] on label at bounding box center [305, 356] width 8 height 8
click at [305, 355] on input "checkbox" at bounding box center [304, 356] width 7 height 7
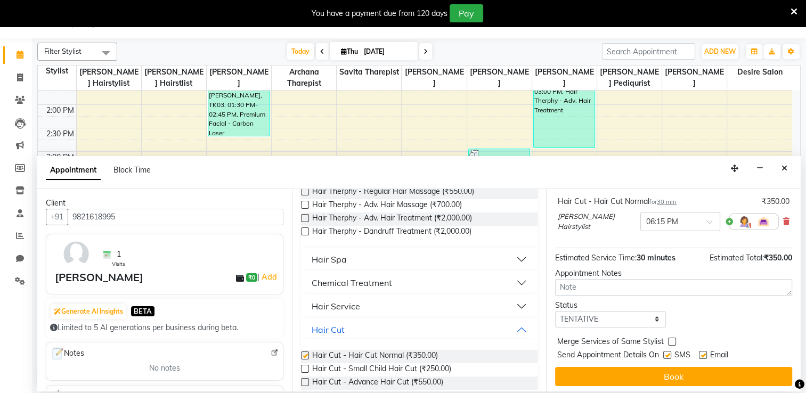
checkbox input "false"
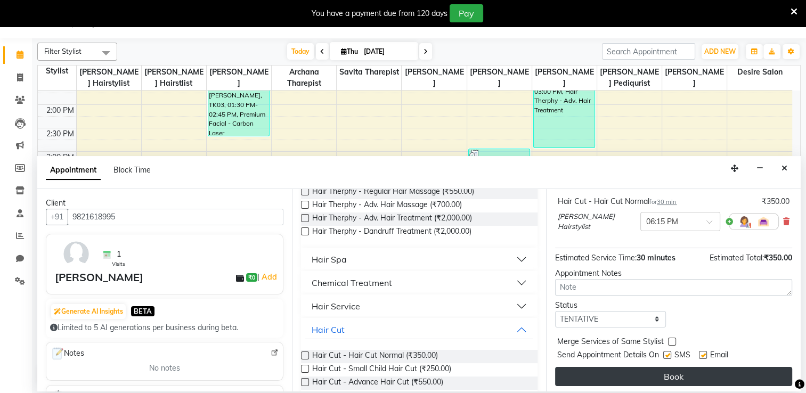
click at [644, 384] on button "Book" at bounding box center [673, 376] width 237 height 19
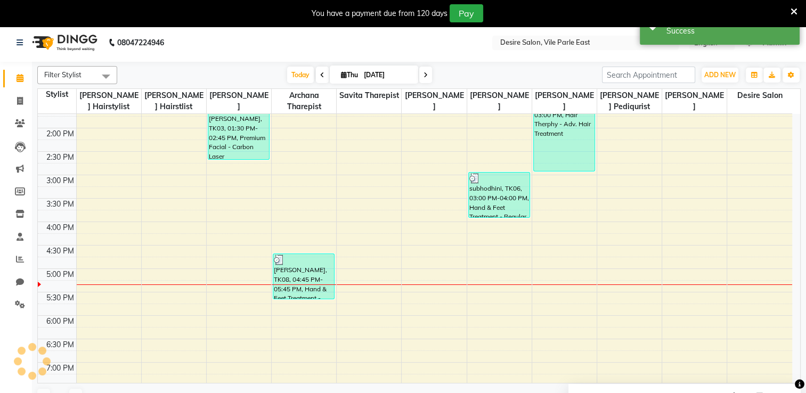
scroll to position [0, 0]
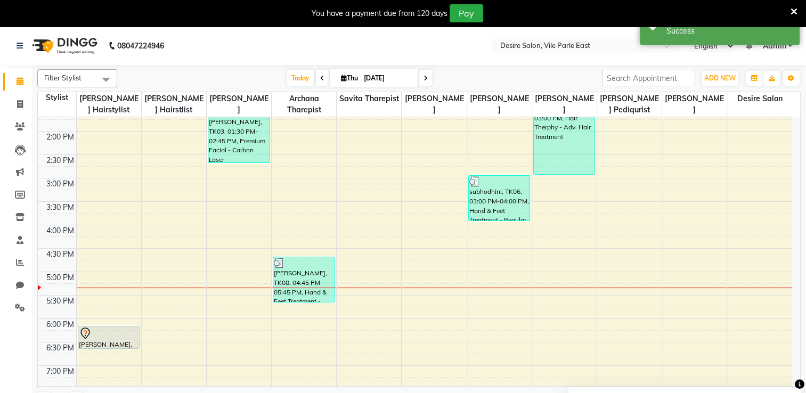
click at [352, 80] on span "Thu" at bounding box center [349, 78] width 22 height 8
select select "9"
select select "2025"
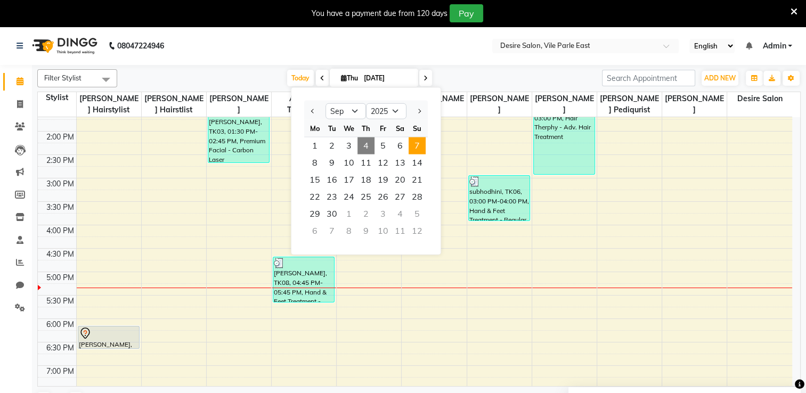
click at [410, 150] on span "7" at bounding box center [417, 146] width 17 height 17
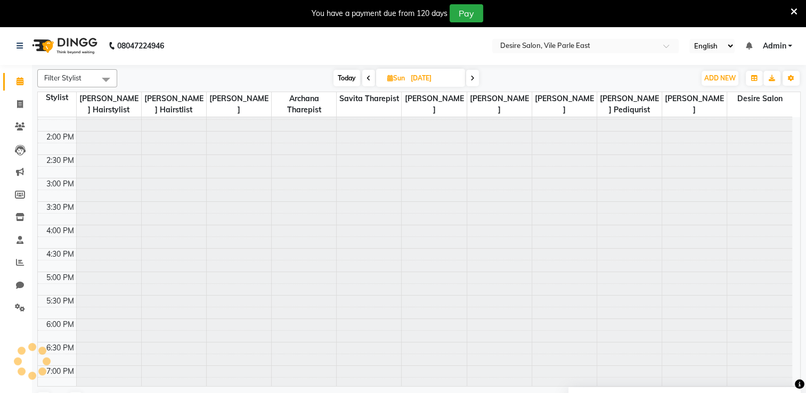
type input "[DATE]"
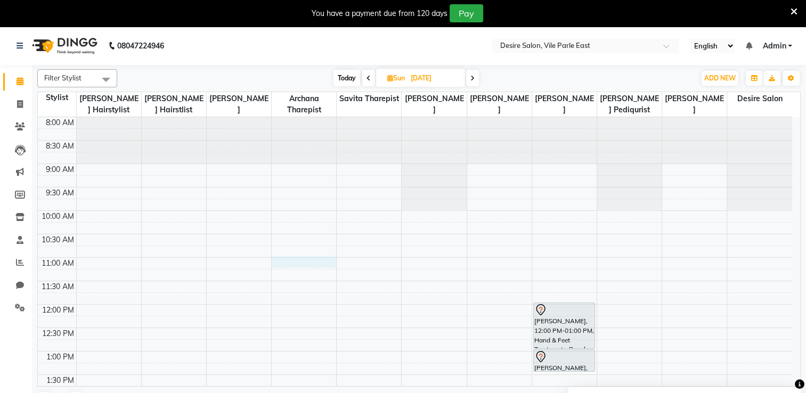
select select "74552"
select select "660"
select select "tentative"
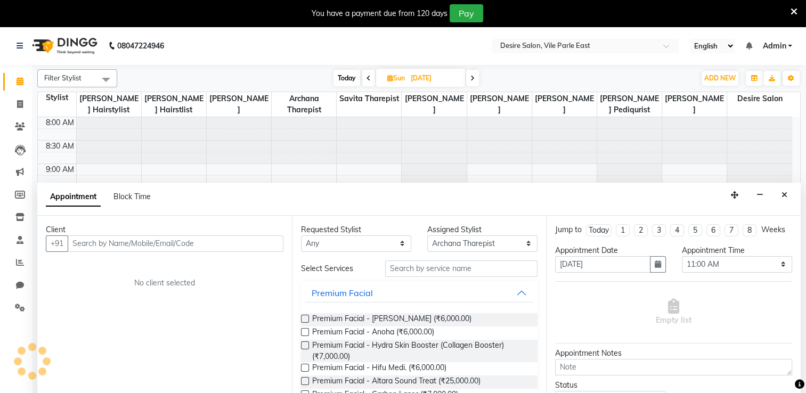
scroll to position [27, 0]
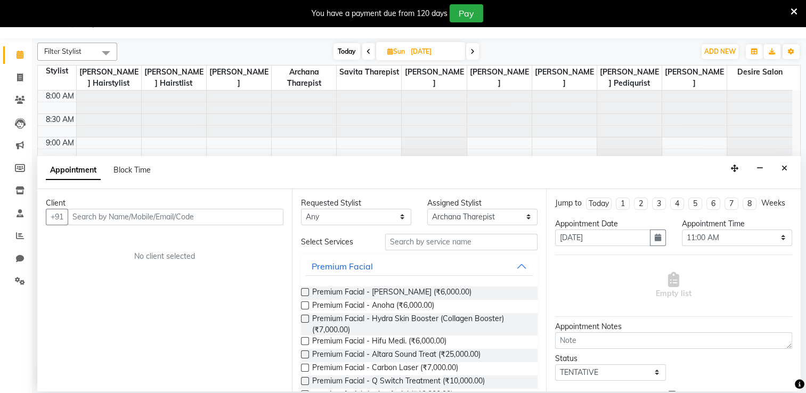
click at [200, 223] on input "text" at bounding box center [176, 217] width 216 height 17
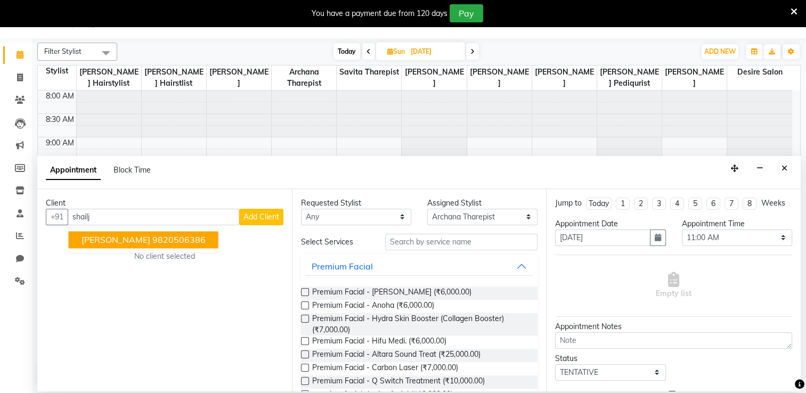
click at [159, 238] on ngb-highlight "9820506386" at bounding box center [178, 240] width 53 height 11
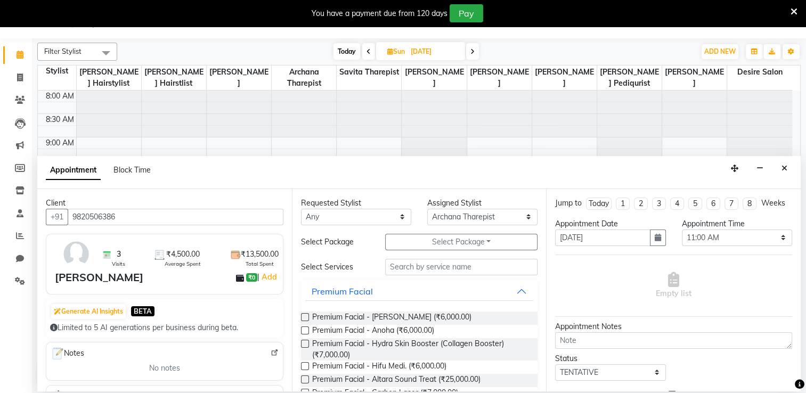
type input "9820506386"
click at [399, 271] on input "text" at bounding box center [461, 267] width 152 height 17
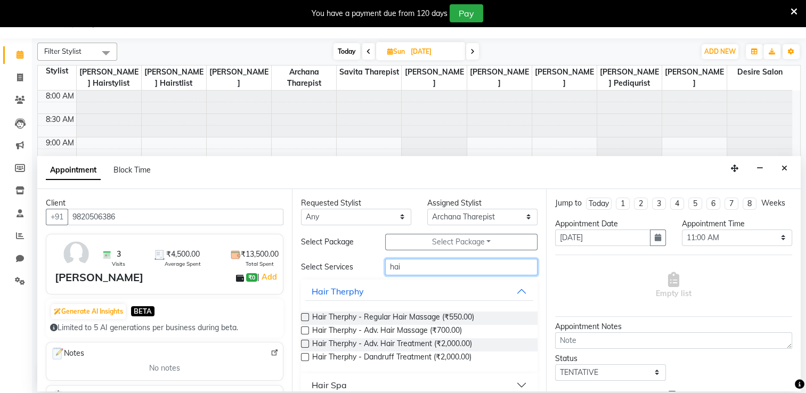
type input "hai"
click at [305, 316] on label at bounding box center [305, 317] width 8 height 8
click at [305, 316] on input "checkbox" at bounding box center [304, 318] width 7 height 7
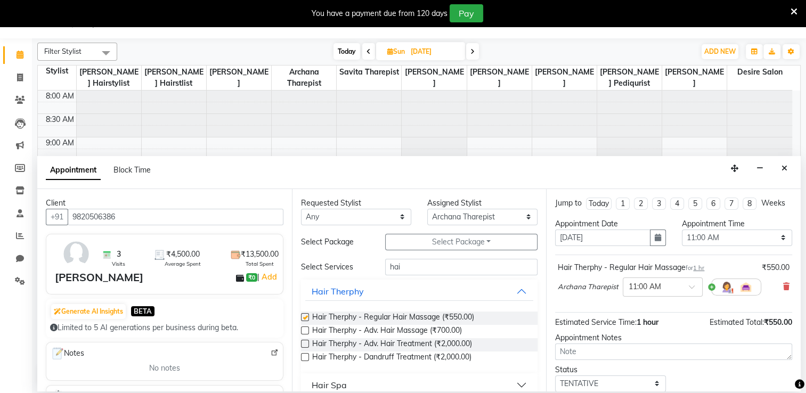
checkbox input "false"
click at [403, 266] on input "hai" at bounding box center [461, 267] width 152 height 17
type input "h"
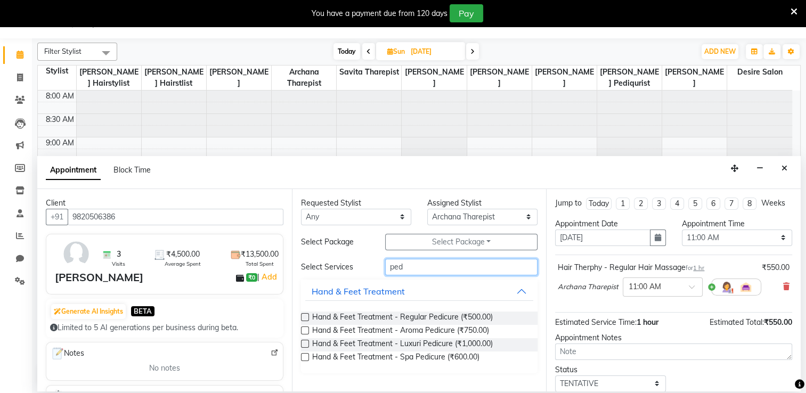
type input "ped"
click at [305, 316] on label at bounding box center [305, 317] width 8 height 8
click at [305, 316] on input "checkbox" at bounding box center [304, 318] width 7 height 7
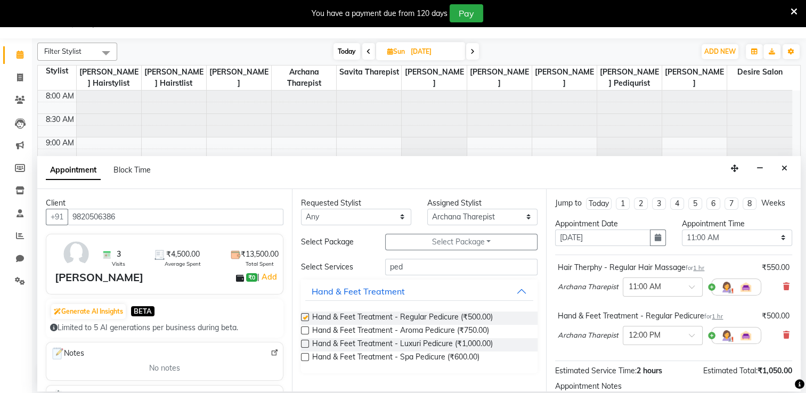
checkbox input "false"
click at [524, 217] on select "Select Archana Tharepist [PERSON_NAME] Pediqurist [PERSON_NAME] desire salon [P…" at bounding box center [482, 217] width 110 height 17
select select "74551"
click at [427, 209] on select "Select Archana Tharepist [PERSON_NAME] Pediqurist [PERSON_NAME] desire salon [P…" at bounding box center [482, 217] width 110 height 17
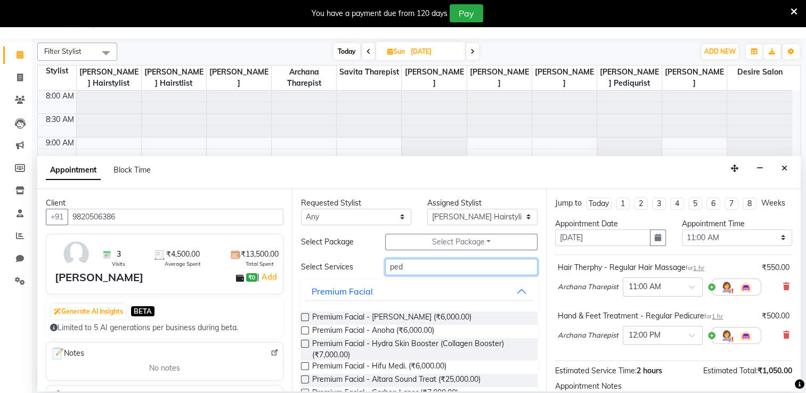
click at [404, 266] on input "ped" at bounding box center [461, 267] width 152 height 17
type input "p"
click at [404, 266] on input "text" at bounding box center [461, 267] width 152 height 17
click at [396, 268] on input "text" at bounding box center [461, 267] width 152 height 17
click at [403, 268] on input "text" at bounding box center [461, 267] width 152 height 17
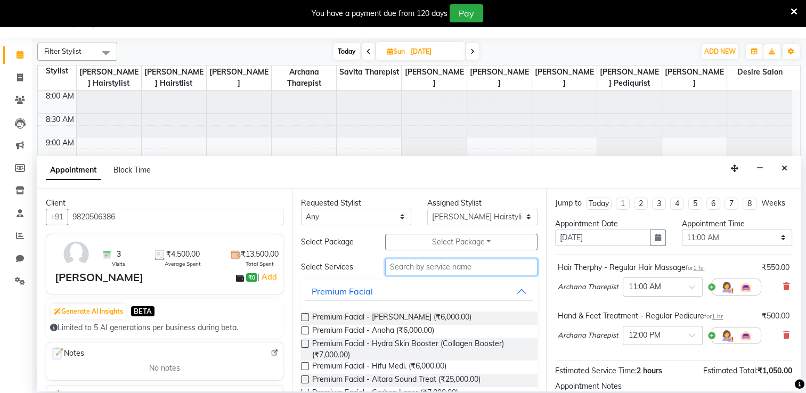
click at [435, 268] on input "text" at bounding box center [461, 267] width 152 height 17
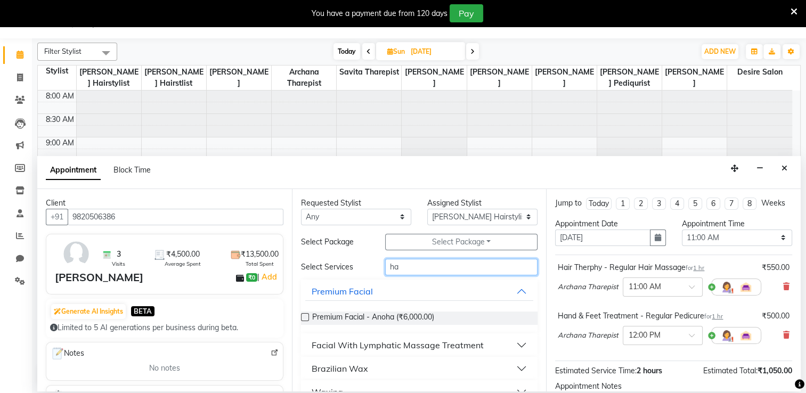
type input "h"
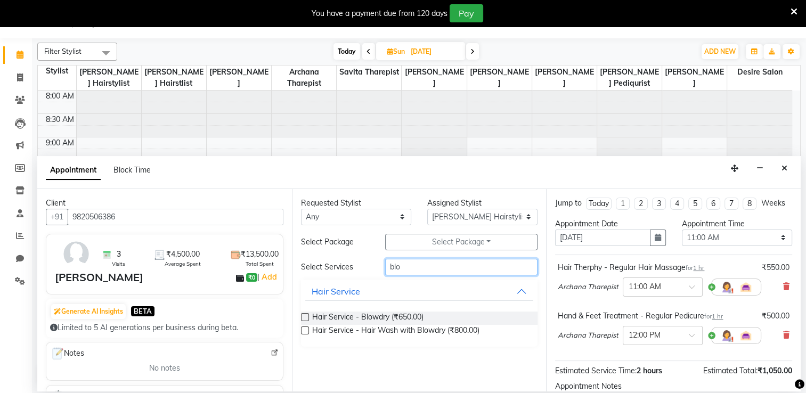
type input "blo"
click at [306, 317] on label at bounding box center [305, 317] width 8 height 8
click at [306, 317] on input "checkbox" at bounding box center [304, 318] width 7 height 7
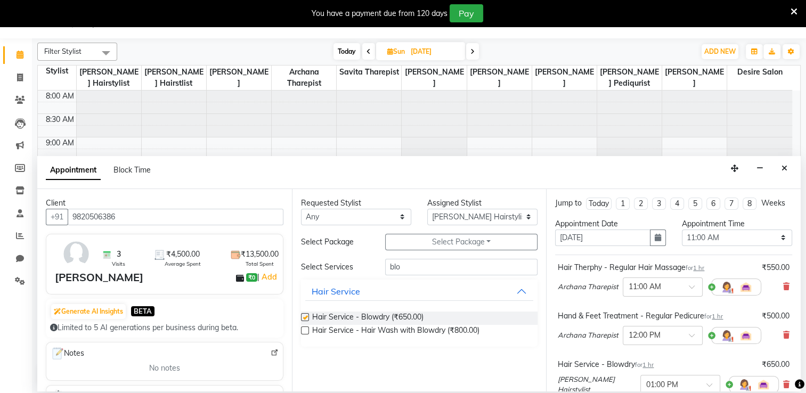
checkbox input "false"
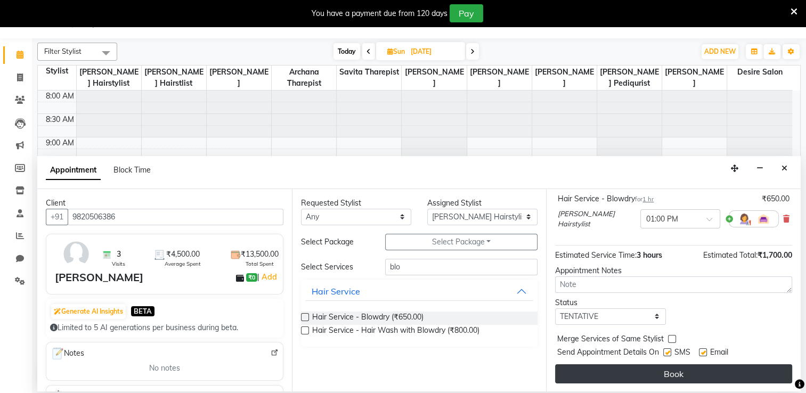
click at [698, 370] on button "Book" at bounding box center [673, 374] width 237 height 19
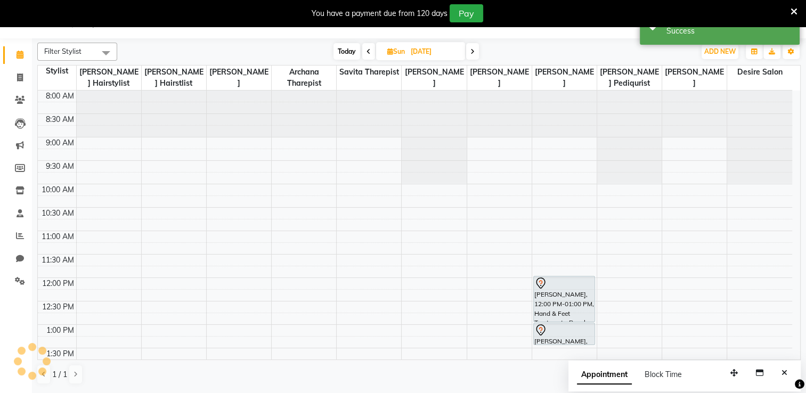
scroll to position [0, 0]
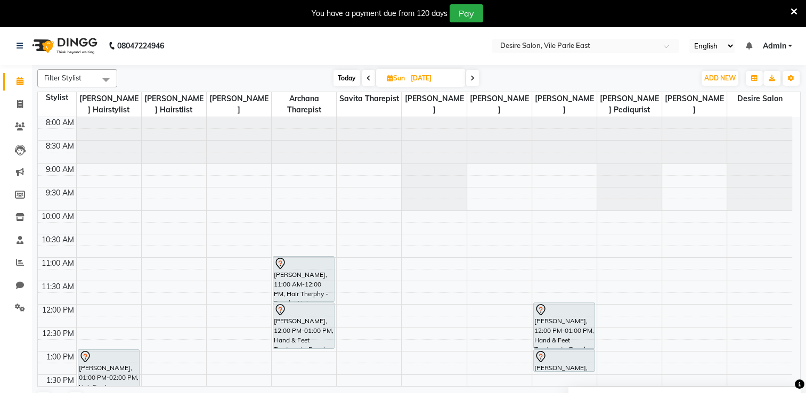
click at [338, 79] on span "Today" at bounding box center [347, 78] width 27 height 17
type input "[DATE]"
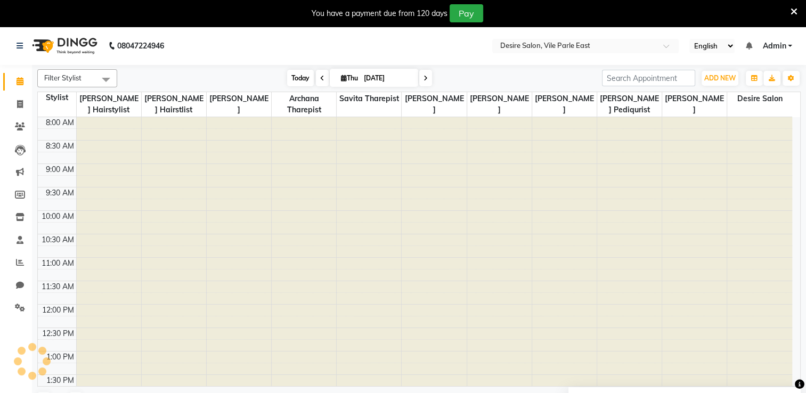
scroll to position [380, 0]
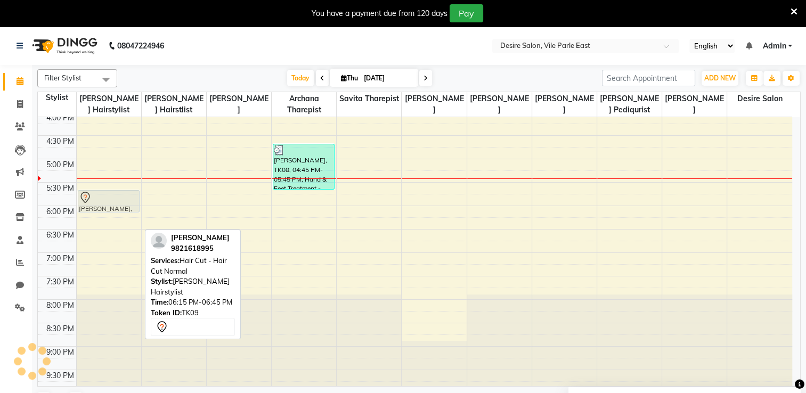
drag, startPoint x: 100, startPoint y: 222, endPoint x: 101, endPoint y: 205, distance: 17.7
click at [101, 205] on div "[PERSON_NAME], TK01, 11:00 AM-12:15 PM, Colouring - Root Touch-up [PERSON_NAME]…" at bounding box center [109, 65] width 64 height 656
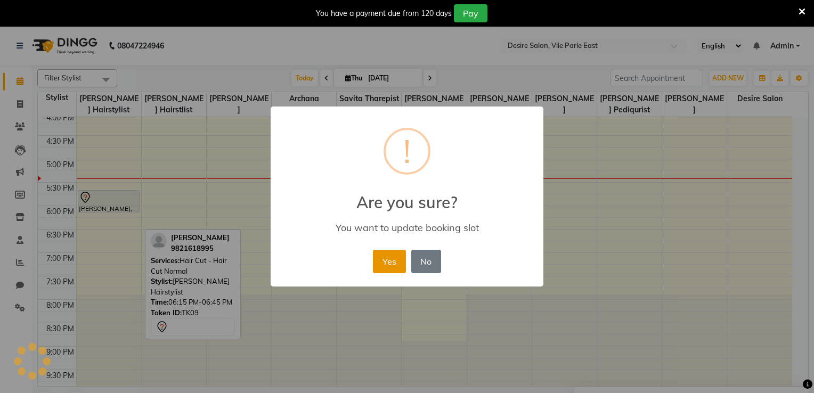
click at [388, 261] on button "Yes" at bounding box center [389, 261] width 33 height 23
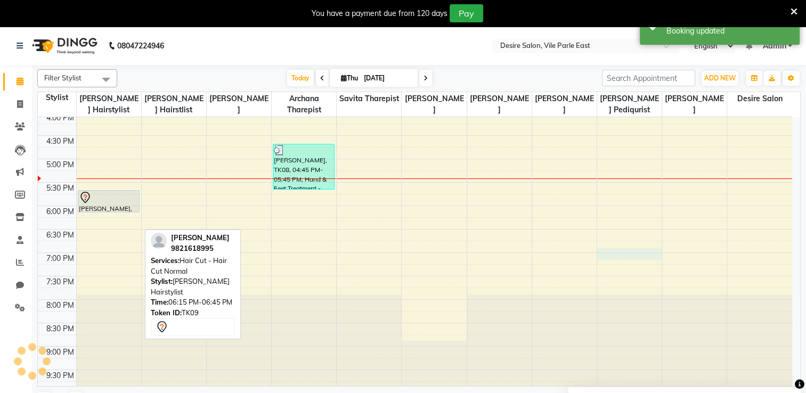
click at [605, 255] on div "8:00 AM 8:30 AM 9:00 AM 9:30 AM 10:00 AM 10:30 AM 11:00 AM 11:30 AM 12:00 PM 12…" at bounding box center [415, 65] width 755 height 656
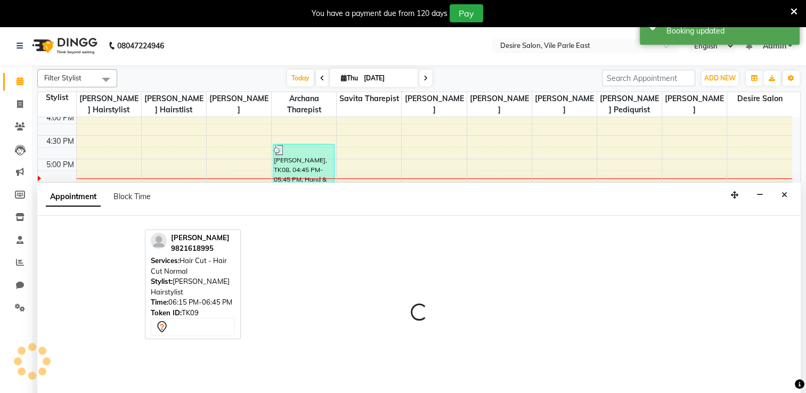
scroll to position [27, 0]
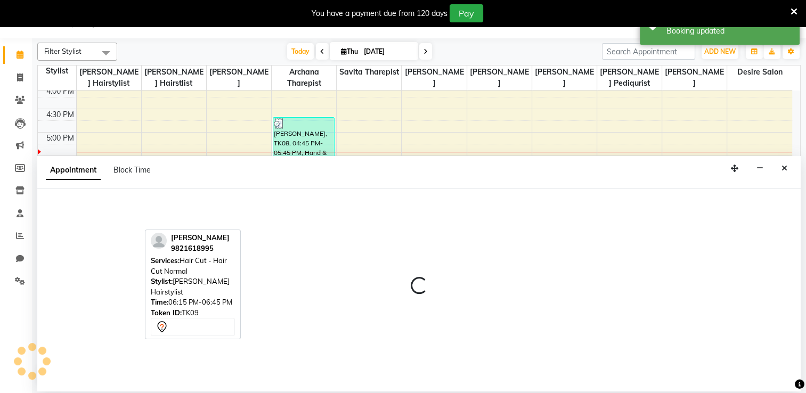
select select "85301"
select select "tentative"
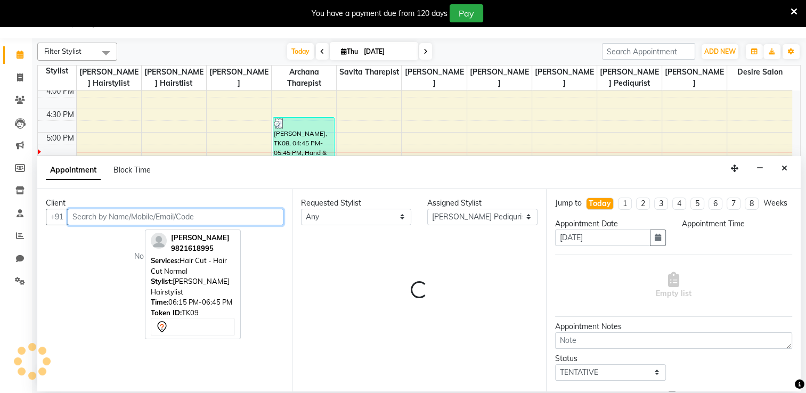
select select "1140"
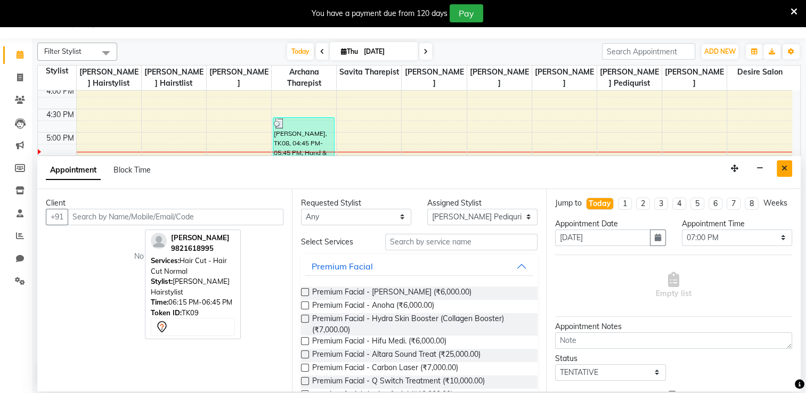
click at [785, 169] on icon "Close" at bounding box center [785, 168] width 6 height 7
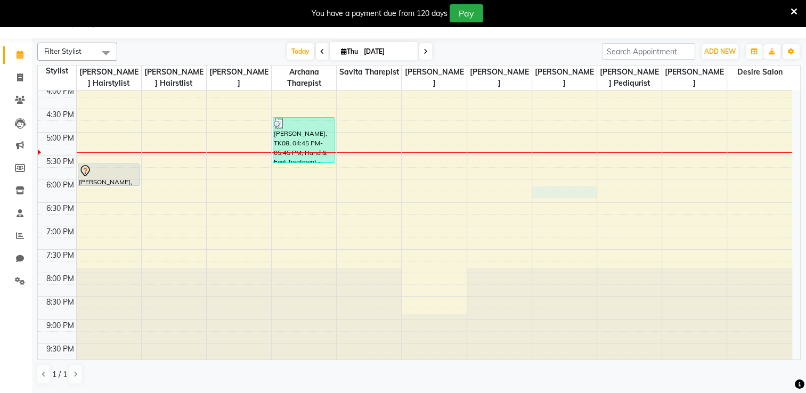
click at [581, 190] on div "8:00 AM 8:30 AM 9:00 AM 9:30 AM 10:00 AM 10:30 AM 11:00 AM 11:30 AM 12:00 PM 12…" at bounding box center [415, 39] width 755 height 656
select select "75801"
select select "tentative"
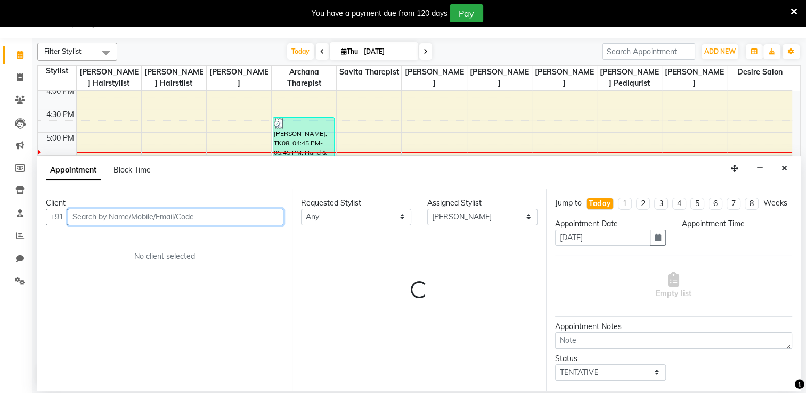
select select "1095"
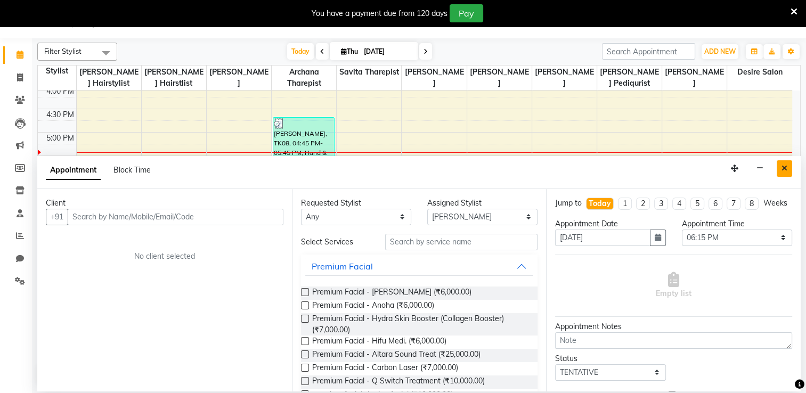
click at [784, 165] on icon "Close" at bounding box center [785, 168] width 6 height 7
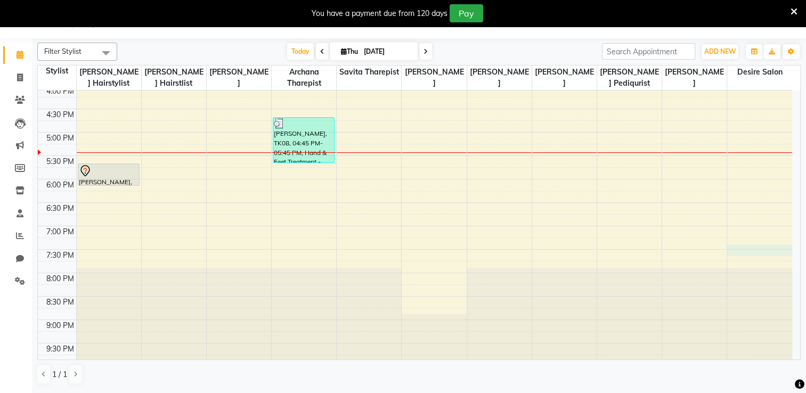
click at [751, 254] on div "8:00 AM 8:30 AM 9:00 AM 9:30 AM 10:00 AM 10:30 AM 11:00 AM 11:30 AM 12:00 PM 12…" at bounding box center [415, 39] width 755 height 656
select select "86566"
select select "1170"
select select "tentative"
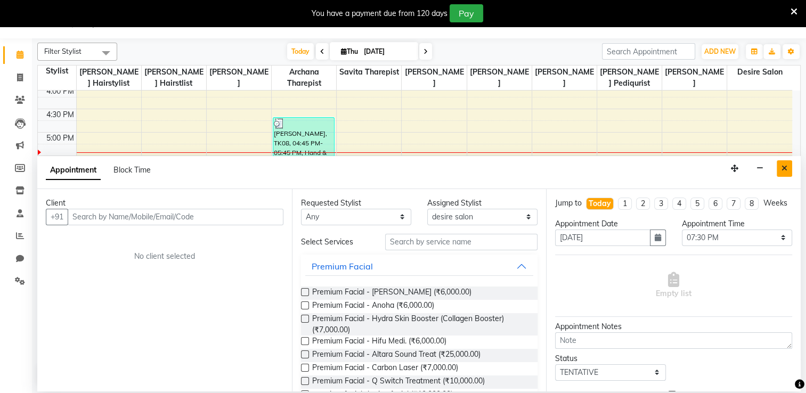
click at [779, 167] on button "Close" at bounding box center [784, 168] width 15 height 17
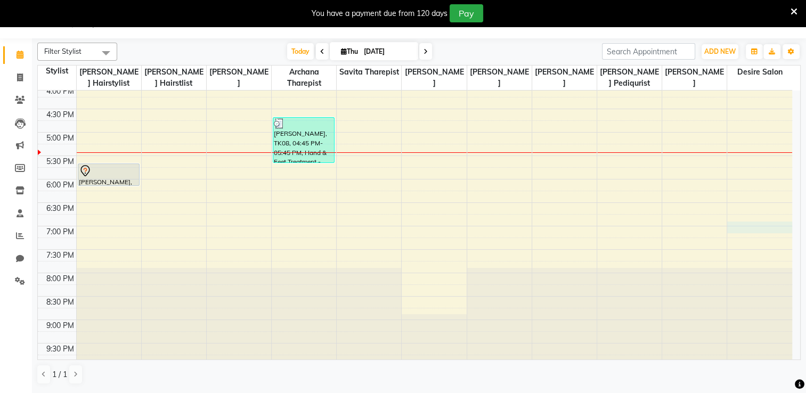
click at [744, 230] on div "8:00 AM 8:30 AM 9:00 AM 9:30 AM 10:00 AM 10:30 AM 11:00 AM 11:30 AM 12:00 PM 12…" at bounding box center [415, 39] width 755 height 656
select select "86566"
select select "1140"
select select "tentative"
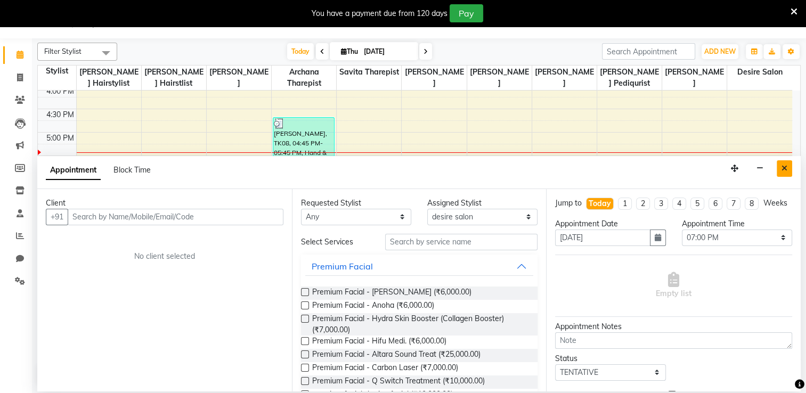
click at [781, 169] on button "Close" at bounding box center [784, 168] width 15 height 17
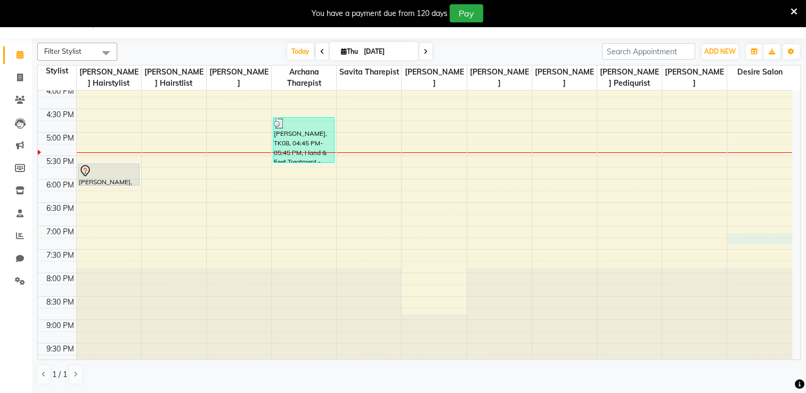
click at [746, 233] on div "8:00 AM 8:30 AM 9:00 AM 9:30 AM 10:00 AM 10:30 AM 11:00 AM 11:30 AM 12:00 PM 12…" at bounding box center [415, 39] width 755 height 656
select select "86566"
select select "tentative"
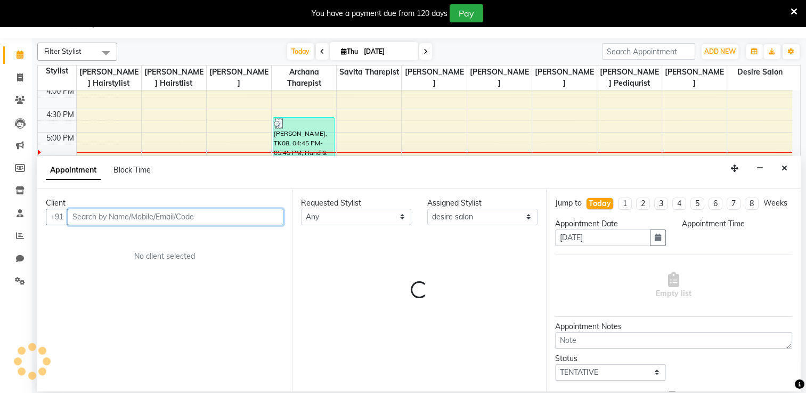
select select "1155"
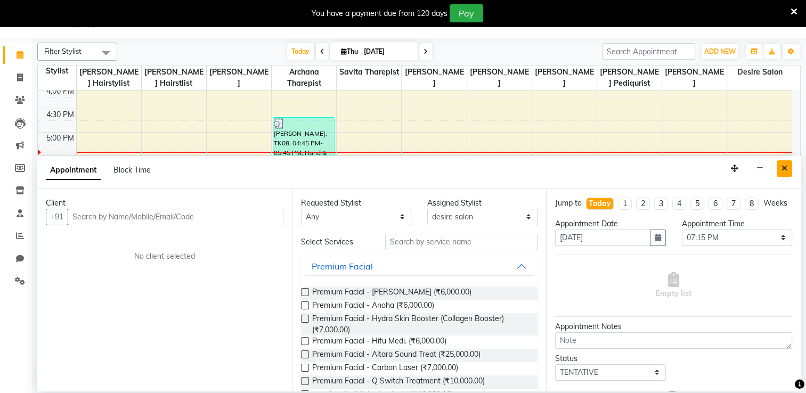
click at [786, 167] on icon "Close" at bounding box center [785, 168] width 6 height 7
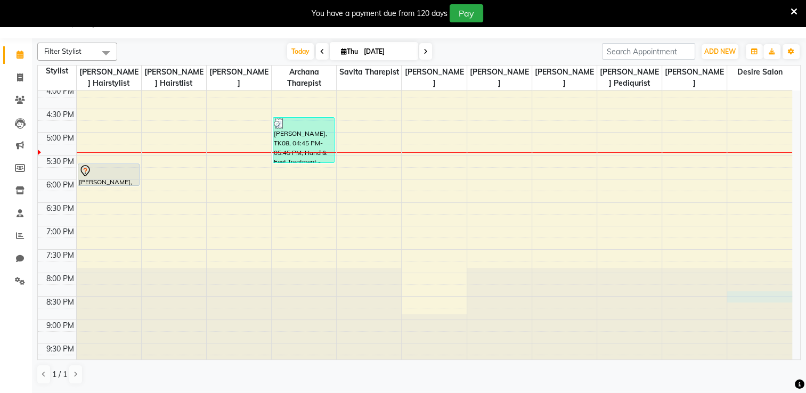
select select "86566"
select select "1230"
select select "tentative"
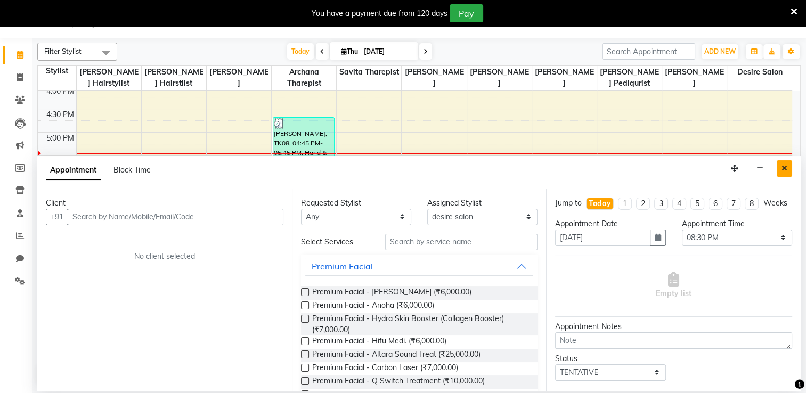
click at [782, 168] on icon "Close" at bounding box center [785, 168] width 6 height 7
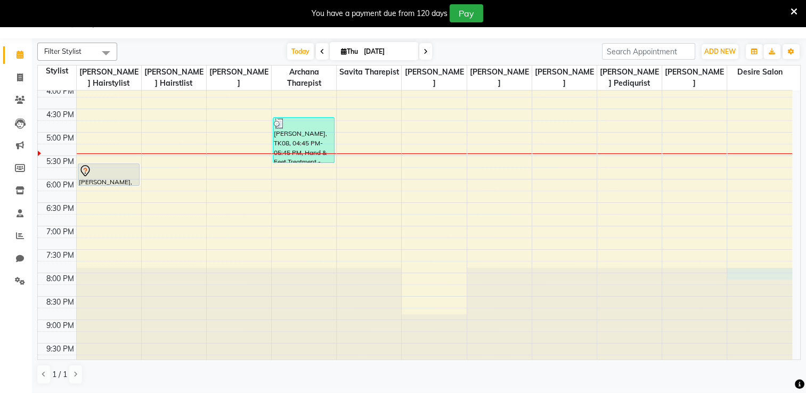
select select "86566"
select select "1200"
select select "tentative"
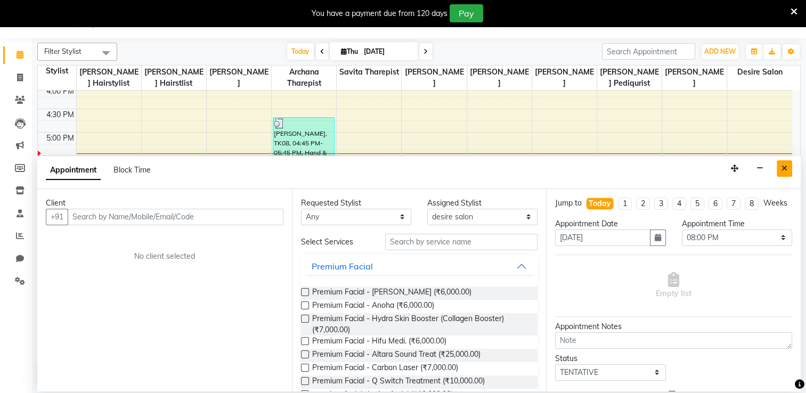
click at [788, 169] on button "Close" at bounding box center [784, 168] width 15 height 17
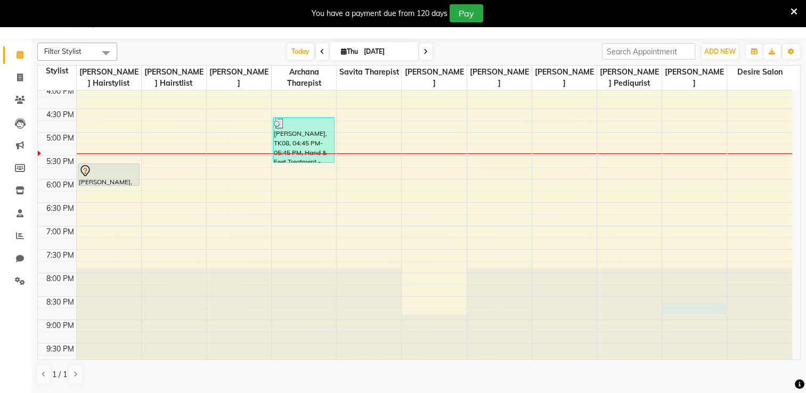
select select "75805"
select select "tentative"
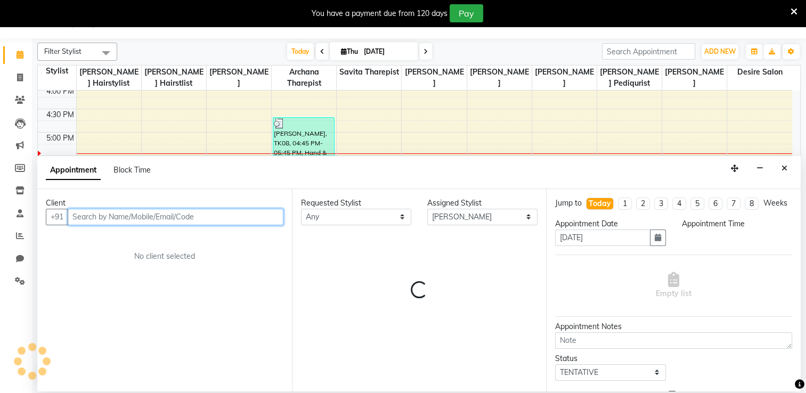
select select "1245"
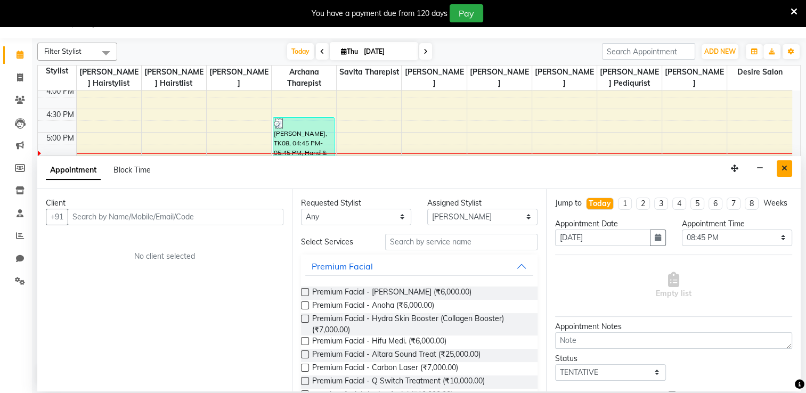
click at [786, 169] on icon "Close" at bounding box center [785, 168] width 6 height 7
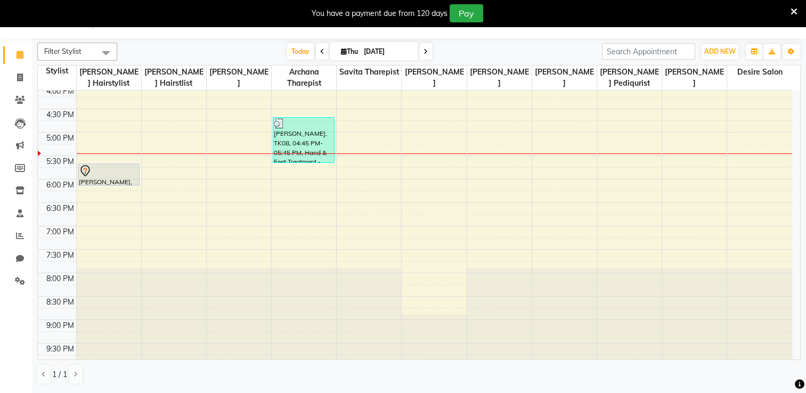
click at [706, 148] on div "8:00 AM 8:30 AM 9:00 AM 9:30 AM 10:00 AM 10:30 AM 11:00 AM 11:30 AM 12:00 PM 12…" at bounding box center [415, 39] width 755 height 656
select select "75805"
select select "tentative"
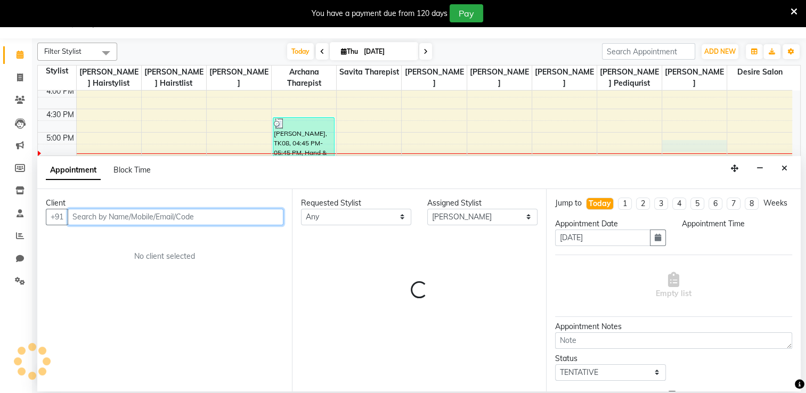
select select "1035"
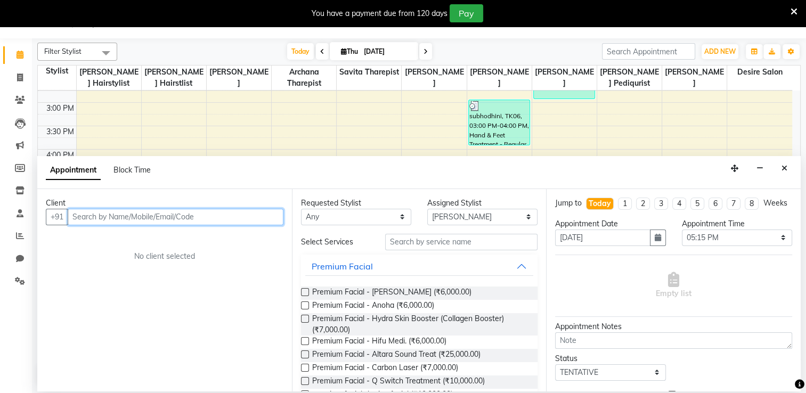
scroll to position [309, 0]
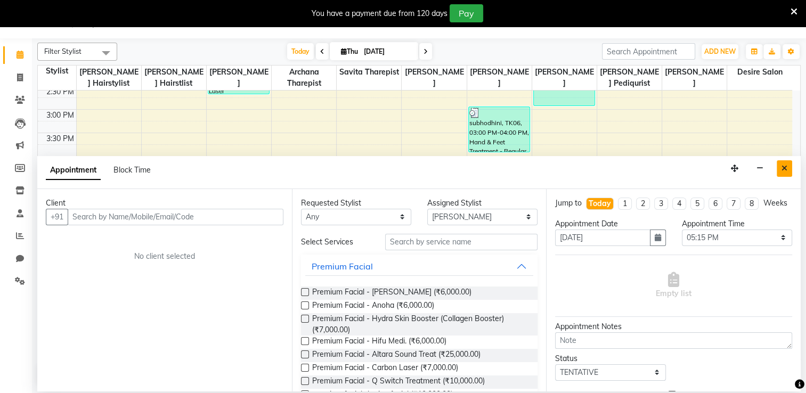
click at [784, 165] on icon "Close" at bounding box center [785, 168] width 6 height 7
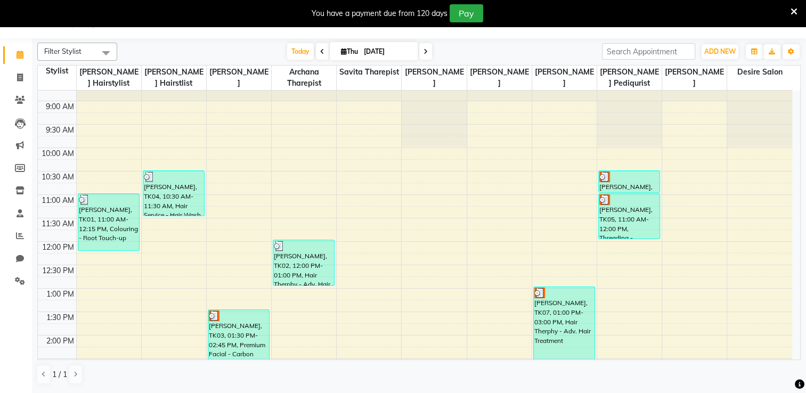
scroll to position [32, 0]
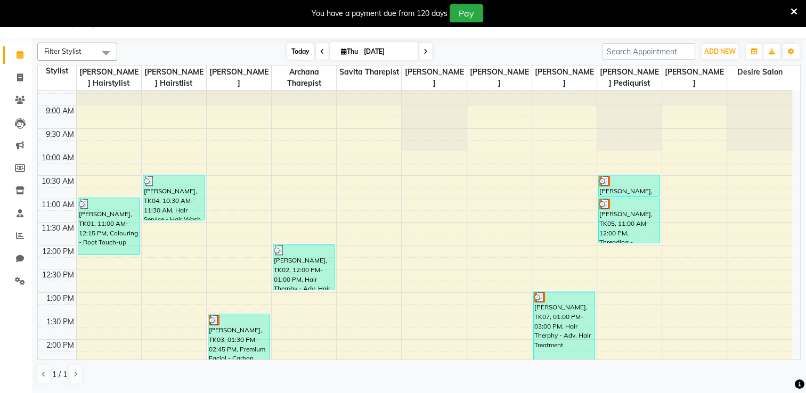
click at [299, 52] on span "Today" at bounding box center [300, 51] width 27 height 17
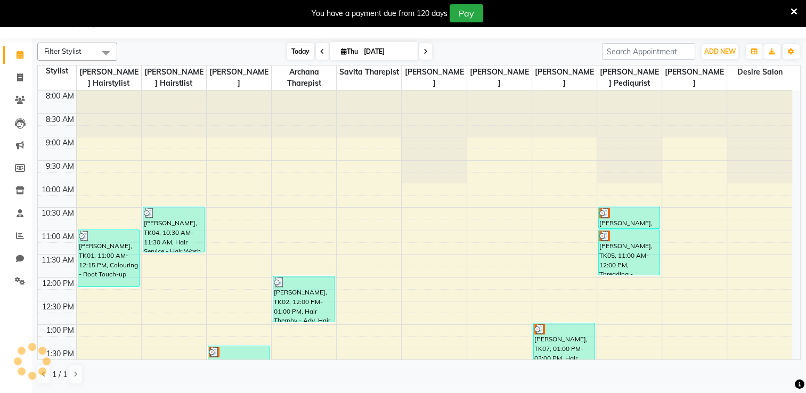
scroll to position [380, 0]
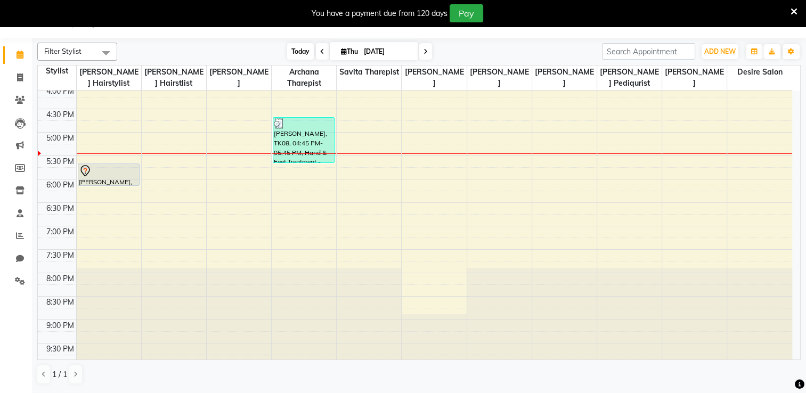
click at [301, 52] on span "Today" at bounding box center [300, 51] width 27 height 17
click at [298, 50] on span "Today" at bounding box center [300, 51] width 27 height 17
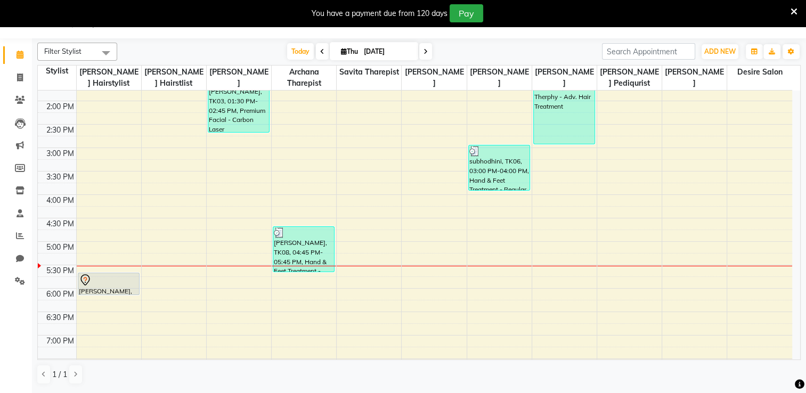
scroll to position [277, 0]
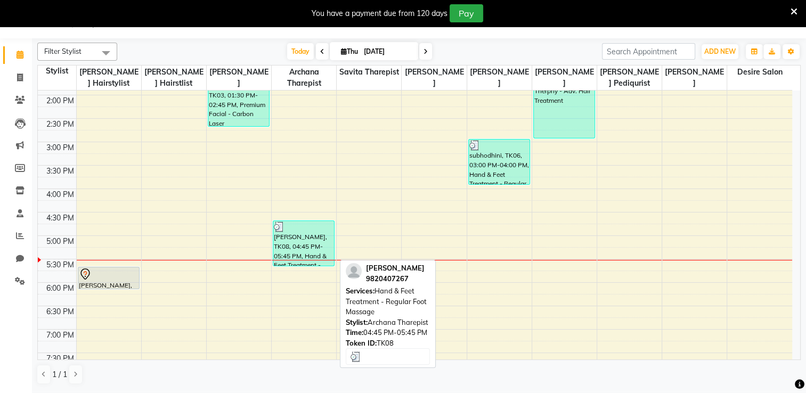
click at [306, 248] on div "[PERSON_NAME], TK08, 04:45 PM-05:45 PM, Hand & Feet Treatment - Regular Foot Ma…" at bounding box center [303, 243] width 61 height 45
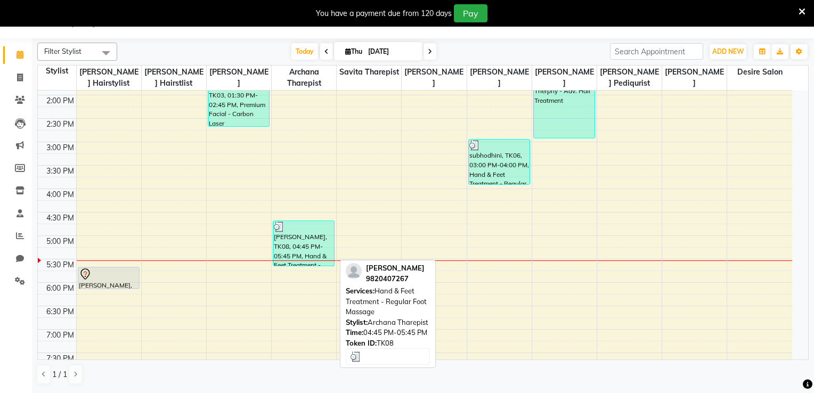
select select "3"
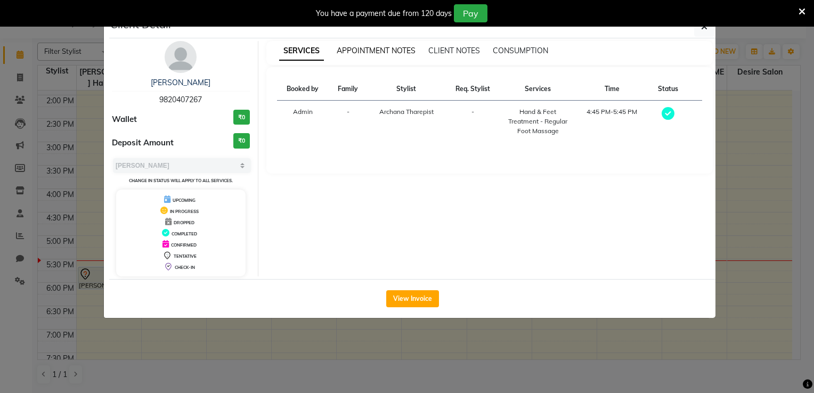
click at [370, 52] on span "APPOINTMENT NOTES" at bounding box center [376, 51] width 79 height 10
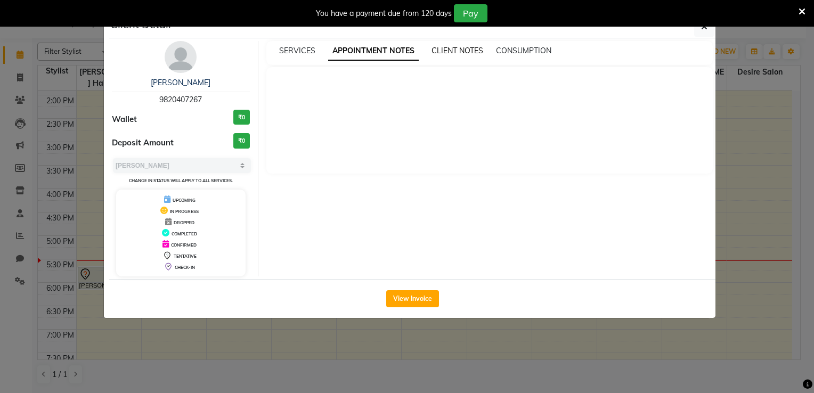
click at [472, 50] on span "CLIENT NOTES" at bounding box center [458, 51] width 52 height 10
click at [285, 52] on span "SERVICES" at bounding box center [297, 51] width 36 height 10
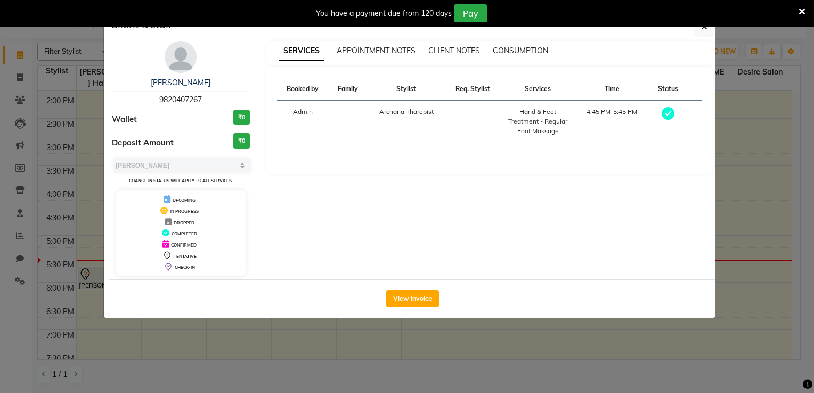
click at [189, 46] on img at bounding box center [181, 57] width 32 height 32
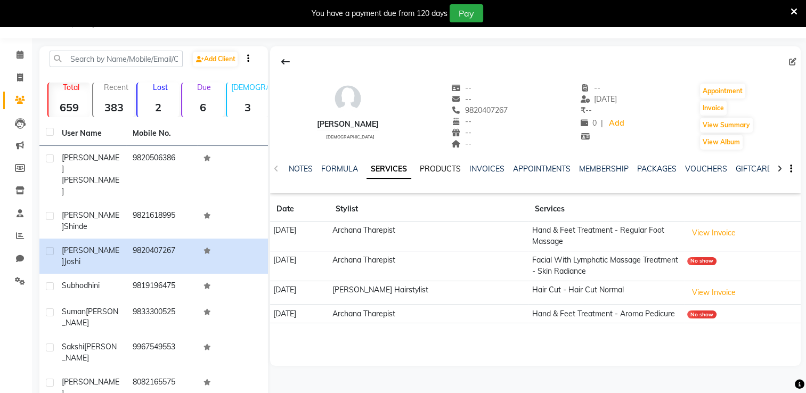
click at [445, 172] on link "PRODUCTS" at bounding box center [440, 169] width 41 height 10
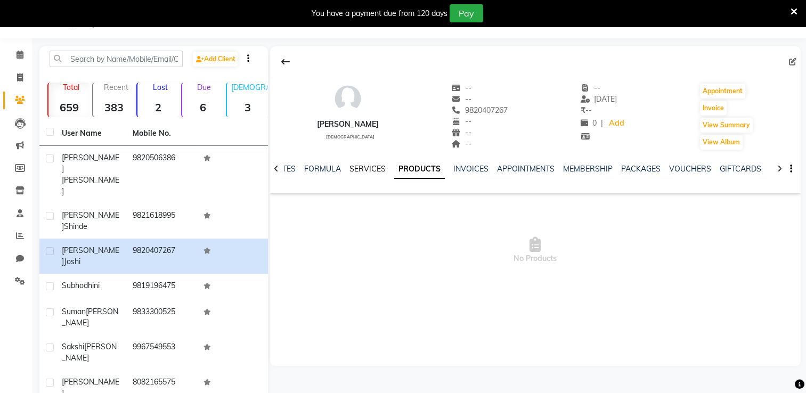
click at [371, 172] on link "SERVICES" at bounding box center [368, 169] width 36 height 10
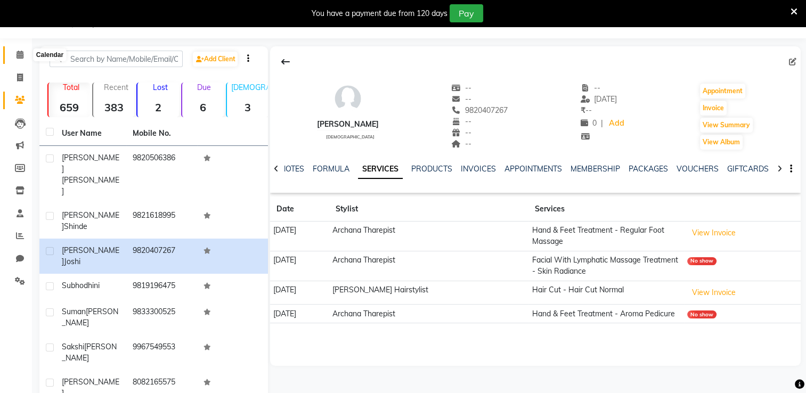
click at [21, 54] on icon at bounding box center [20, 55] width 7 height 8
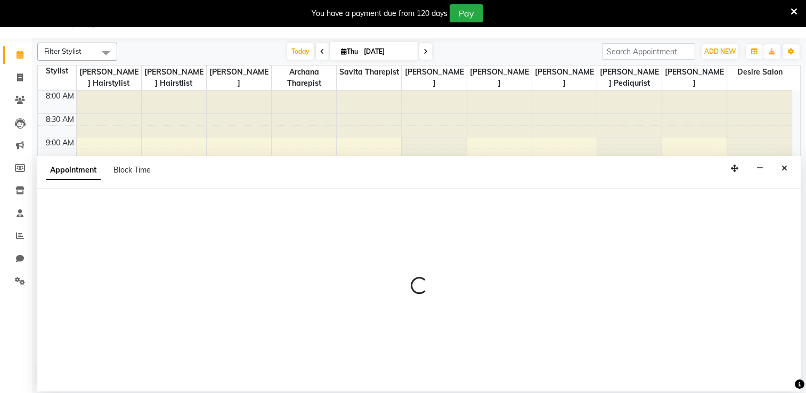
select select "89449"
select select "tentative"
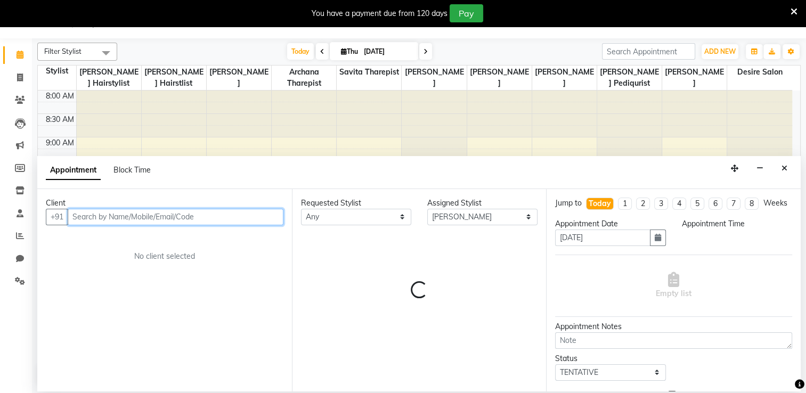
select select "705"
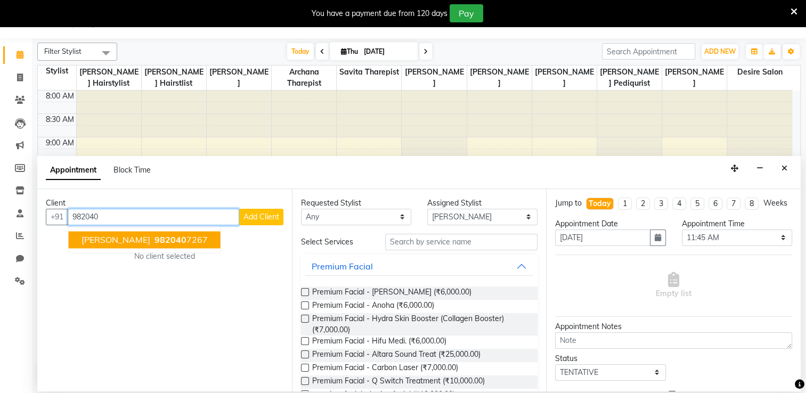
click at [152, 244] on ngb-highlight "982040 7267" at bounding box center [179, 240] width 55 height 11
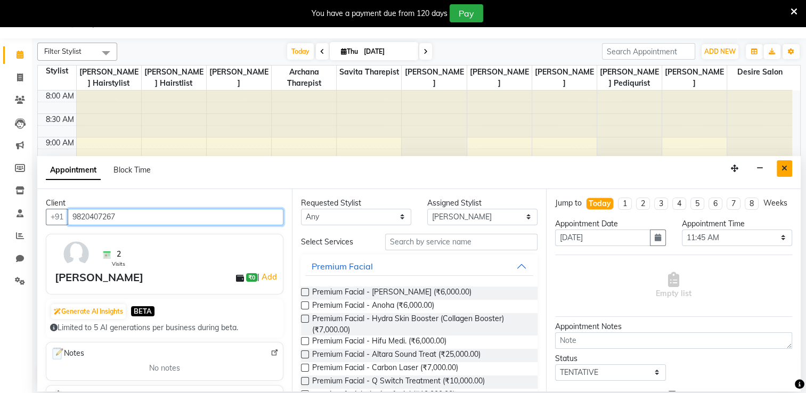
type input "9820407267"
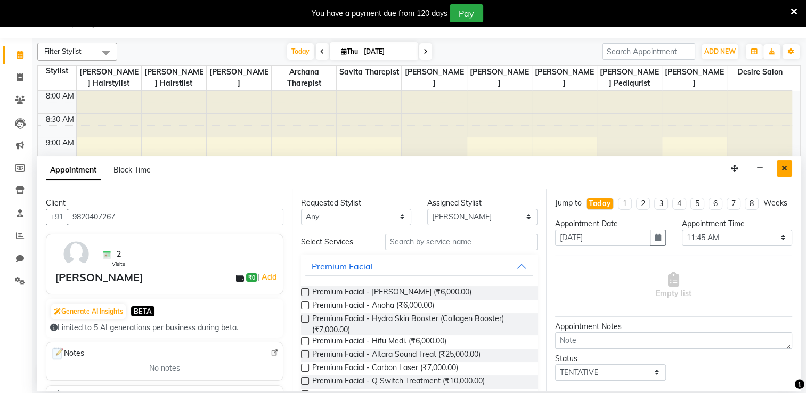
click at [789, 162] on button "Close" at bounding box center [784, 168] width 15 height 17
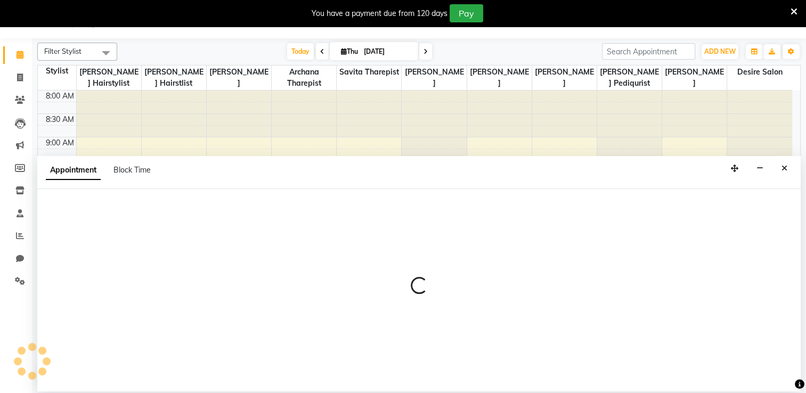
select select "75805"
select select "750"
select select "tentative"
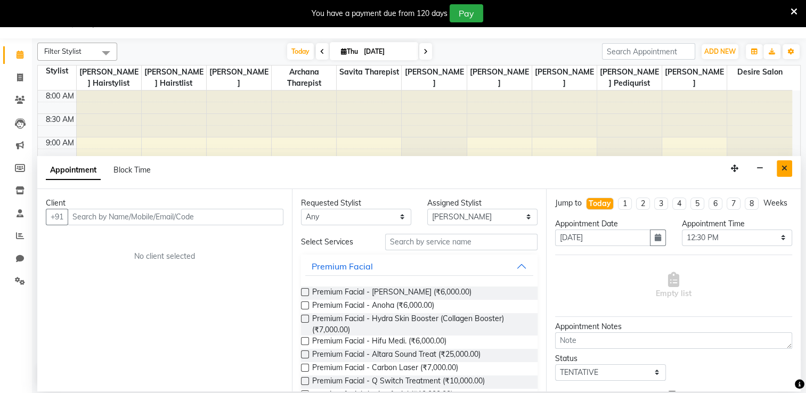
click at [781, 167] on button "Close" at bounding box center [784, 168] width 15 height 17
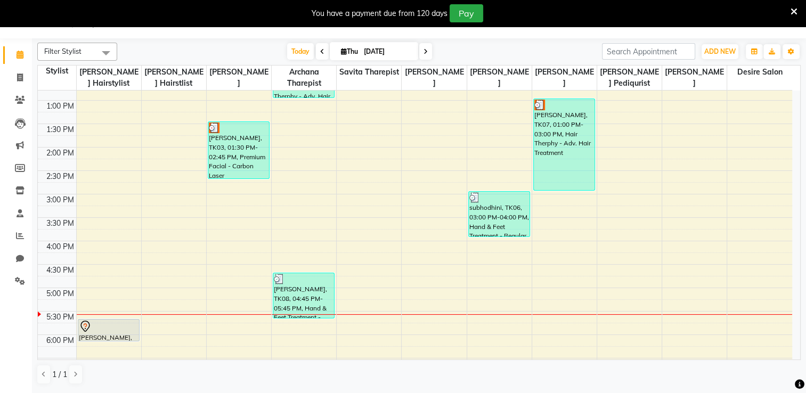
scroll to position [279, 0]
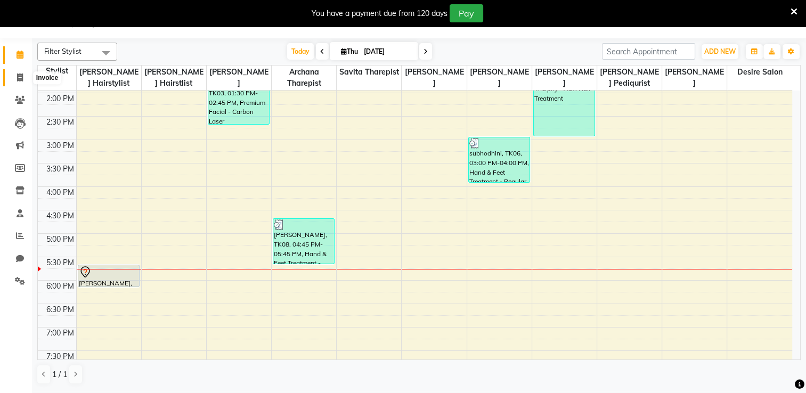
click at [19, 78] on icon at bounding box center [20, 78] width 6 height 8
select select "8076"
select select "service"
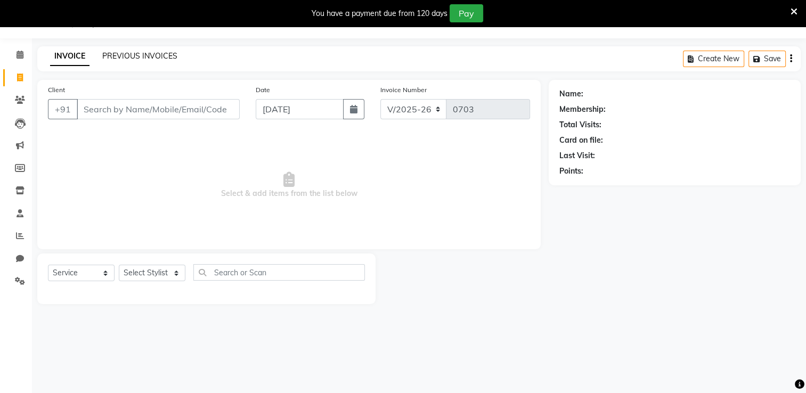
click at [147, 60] on link "PREVIOUS INVOICES" at bounding box center [139, 56] width 75 height 10
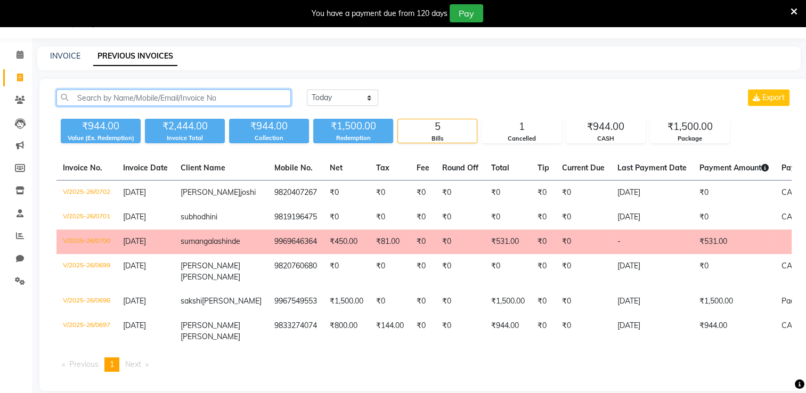
click at [106, 99] on input "text" at bounding box center [173, 98] width 235 height 17
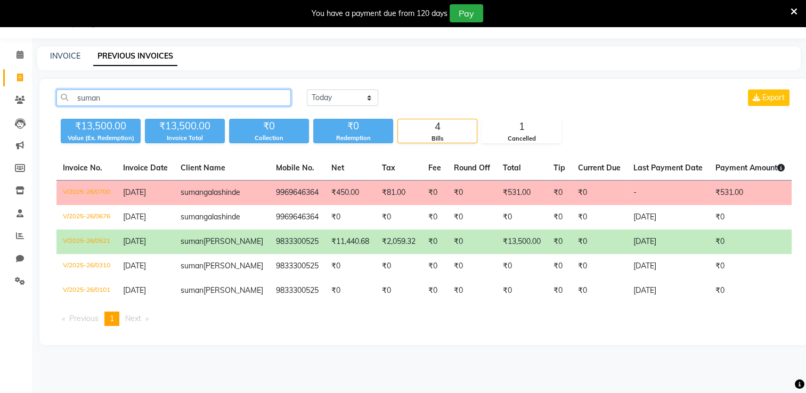
type input "suman"
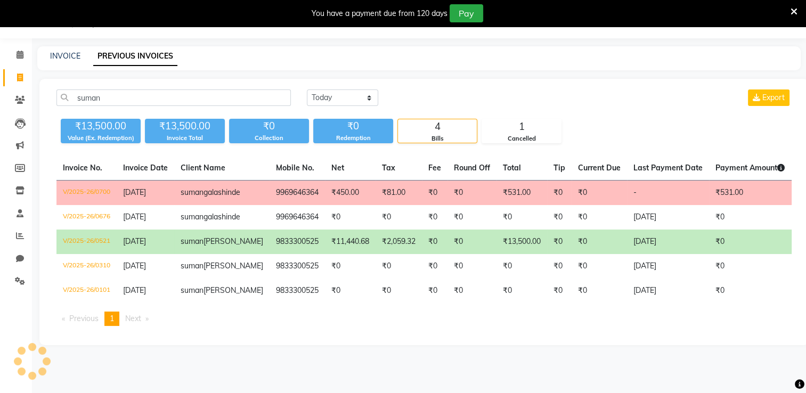
click at [497, 254] on td "₹13,500.00" at bounding box center [522, 242] width 51 height 25
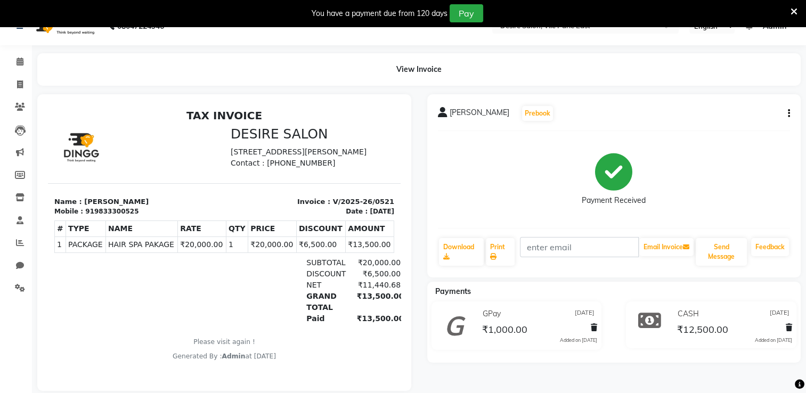
scroll to position [41, 0]
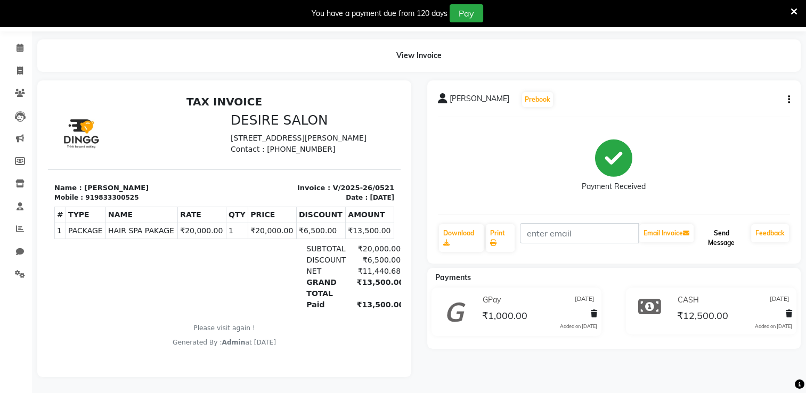
click at [723, 229] on button "Send Message" at bounding box center [721, 238] width 51 height 28
click at [19, 44] on icon at bounding box center [20, 48] width 7 height 8
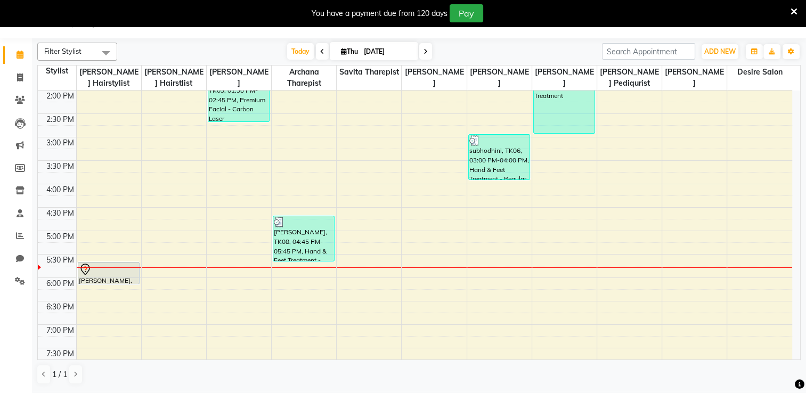
scroll to position [287, 0]
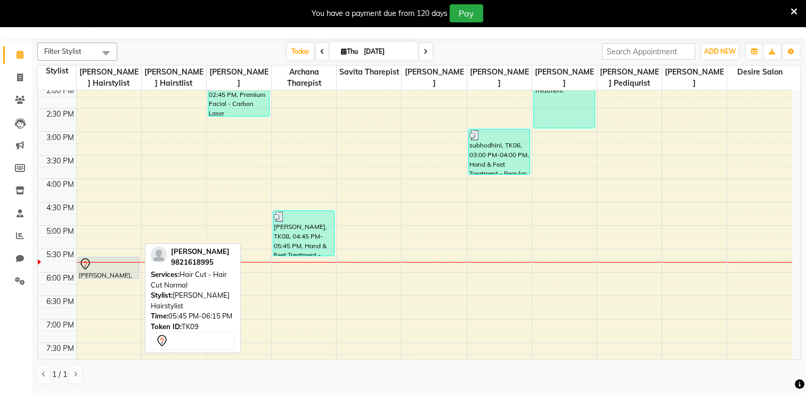
click at [102, 265] on div at bounding box center [109, 264] width 60 height 13
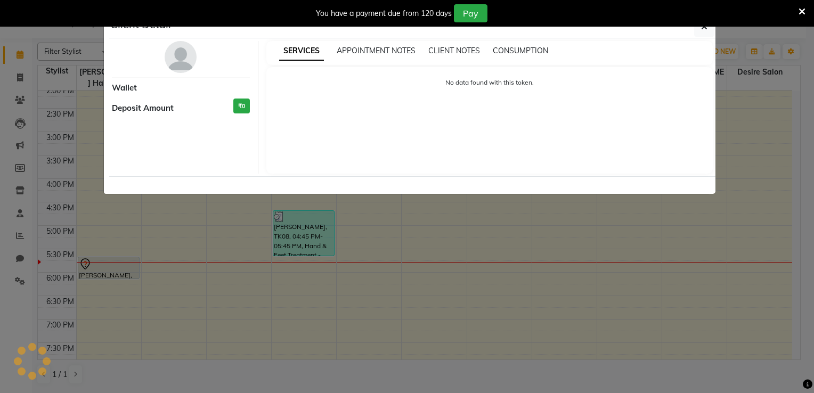
select select "7"
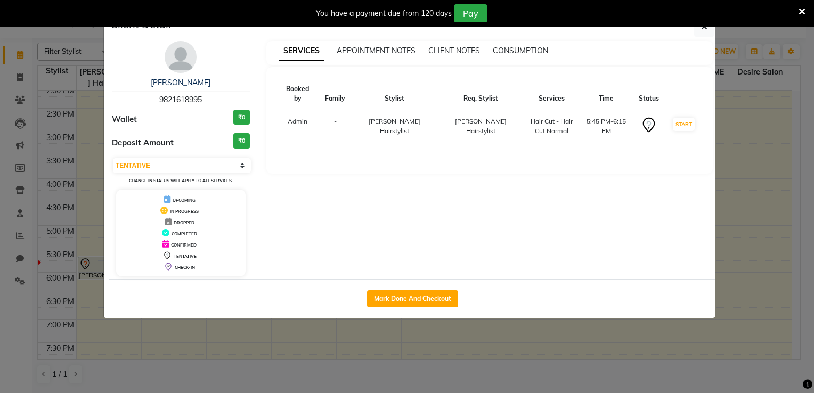
drag, startPoint x: 533, startPoint y: 307, endPoint x: 663, endPoint y: 300, distance: 129.7
click at [663, 300] on div "Mark Done And Checkout" at bounding box center [412, 298] width 607 height 39
click at [702, 29] on icon "button" at bounding box center [704, 26] width 6 height 9
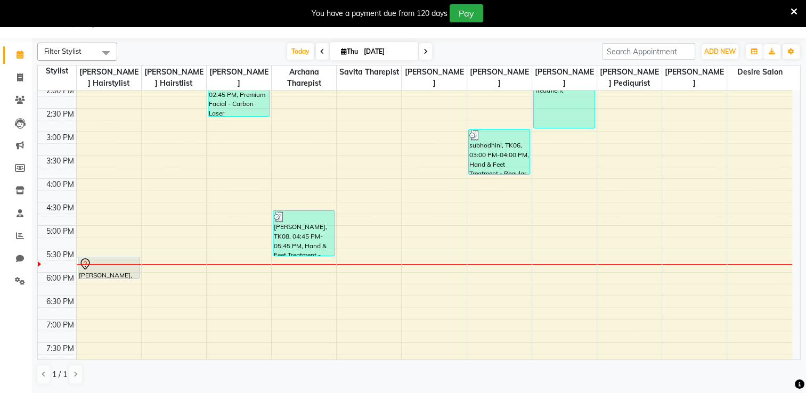
click at [110, 132] on td at bounding box center [434, 138] width 716 height 12
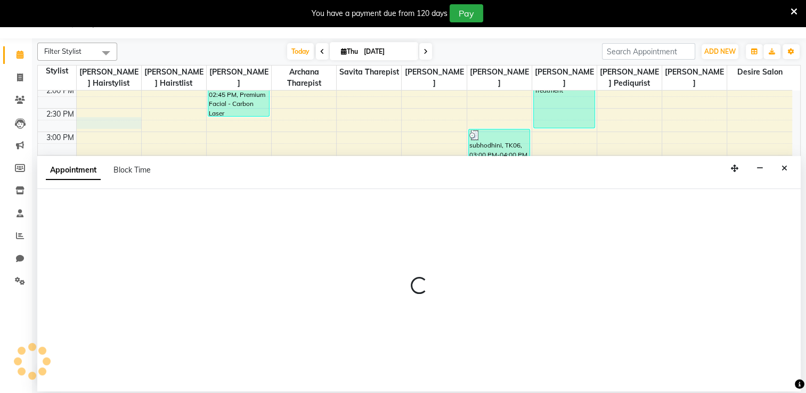
select select "74551"
select select "tentative"
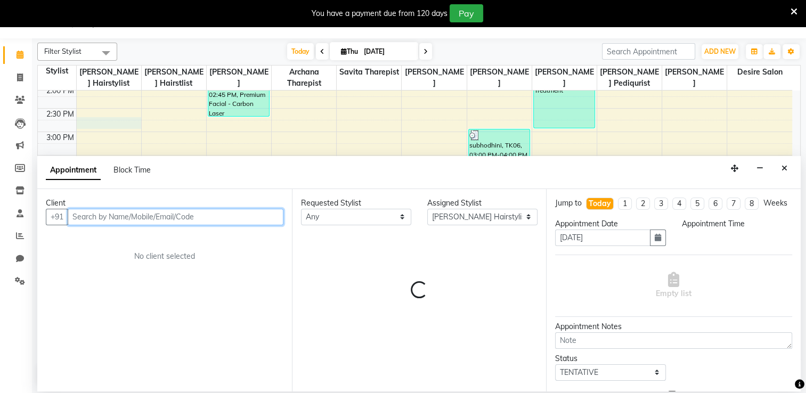
select select "885"
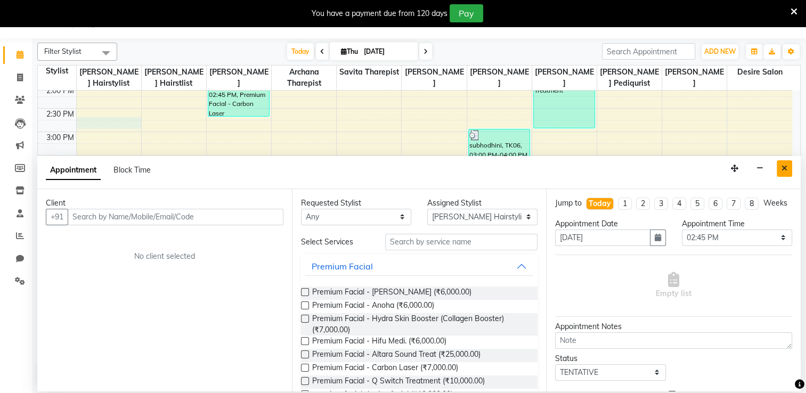
click at [785, 170] on icon "Close" at bounding box center [785, 168] width 6 height 7
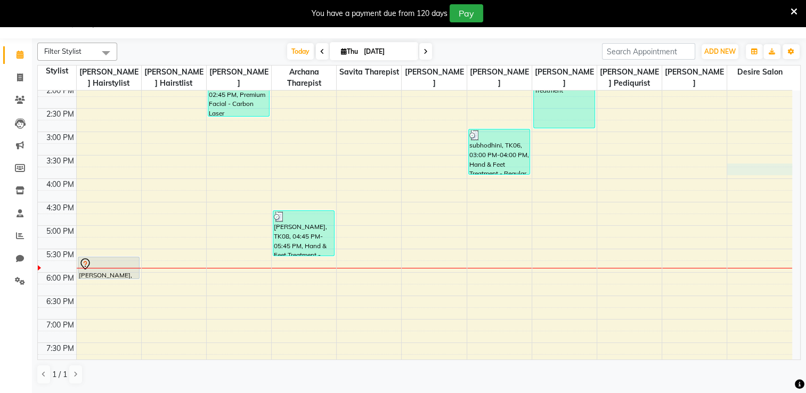
click at [785, 170] on div "8:00 AM 8:30 AM 9:00 AM 9:30 AM 10:00 AM 10:30 AM 11:00 AM 11:30 AM 12:00 PM 12…" at bounding box center [415, 132] width 755 height 656
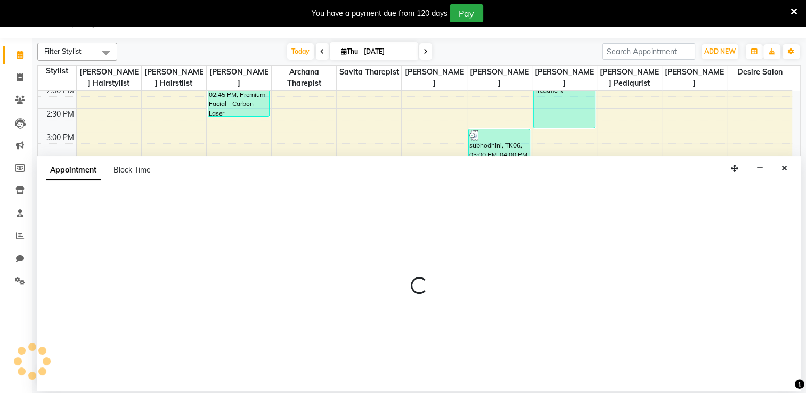
select select "86566"
select select "945"
select select "tentative"
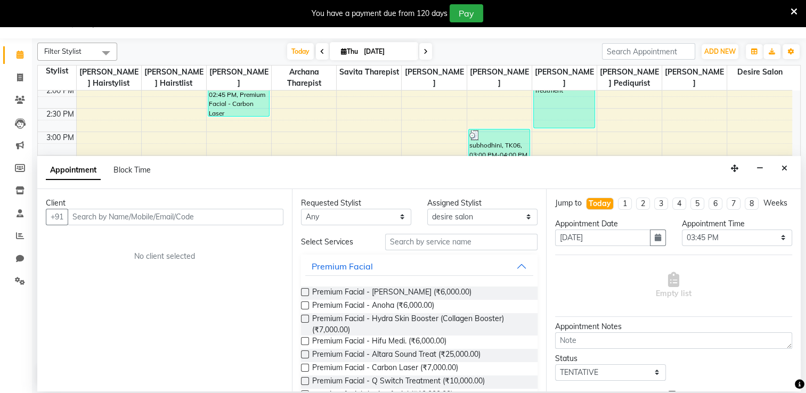
click at [785, 170] on icon "Close" at bounding box center [785, 168] width 6 height 7
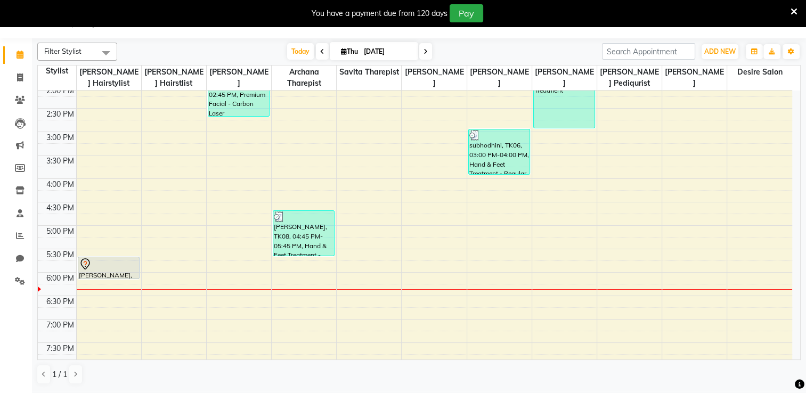
click at [386, 50] on input "[DATE]" at bounding box center [387, 52] width 53 height 16
select select "9"
select select "2025"
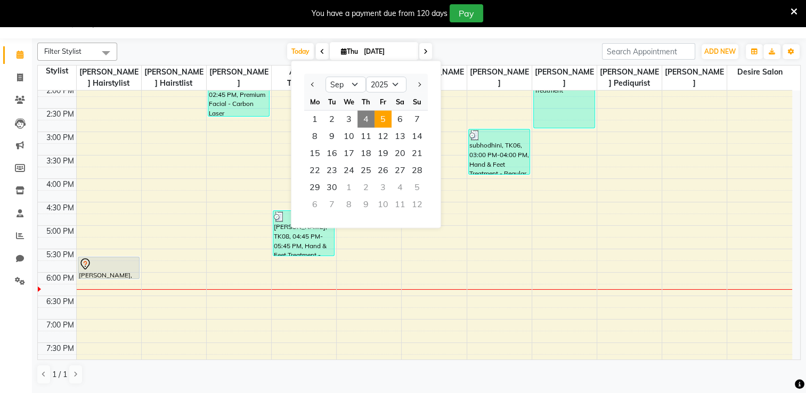
click at [378, 122] on span "5" at bounding box center [383, 119] width 17 height 17
type input "05-09-2025"
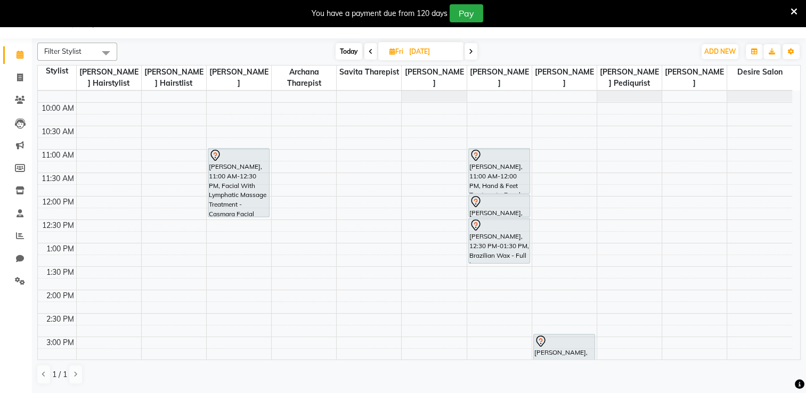
scroll to position [0, 0]
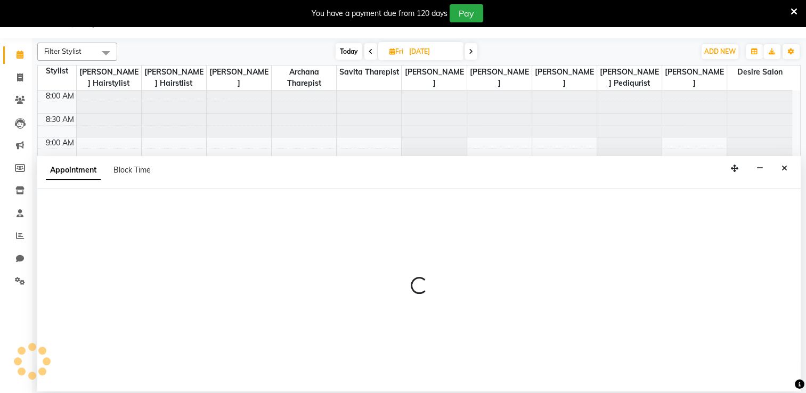
select select "75804"
select select "660"
select select "tentative"
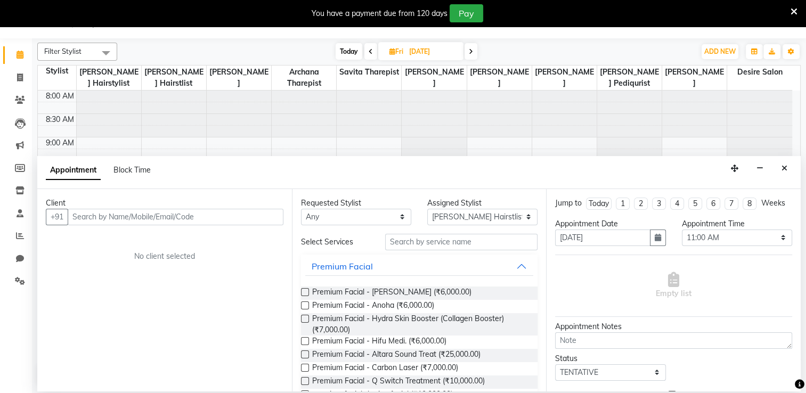
click at [81, 221] on input "text" at bounding box center [176, 217] width 216 height 17
type input "s"
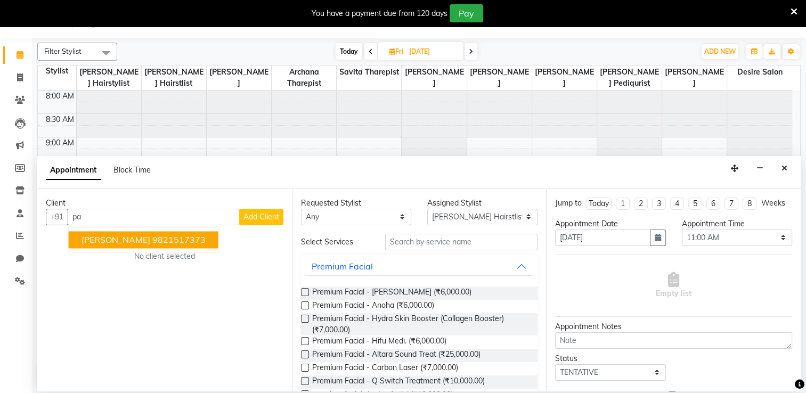
type input "p"
click at [100, 244] on button "SWAPANA PATAKI 9892151 893" at bounding box center [145, 239] width 152 height 17
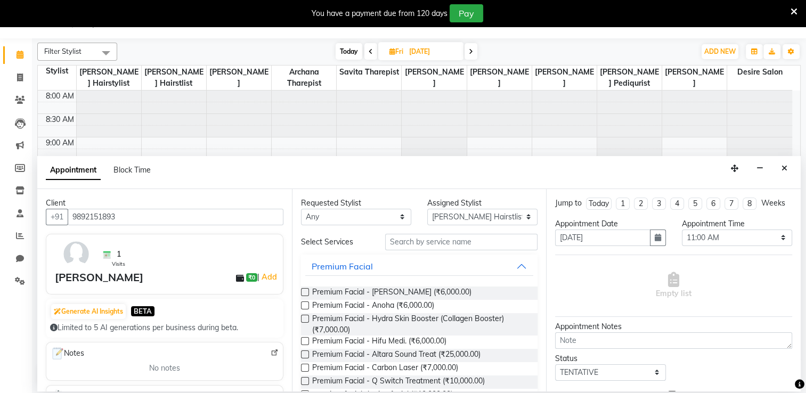
type input "9892151893"
click at [437, 245] on input "text" at bounding box center [461, 242] width 152 height 17
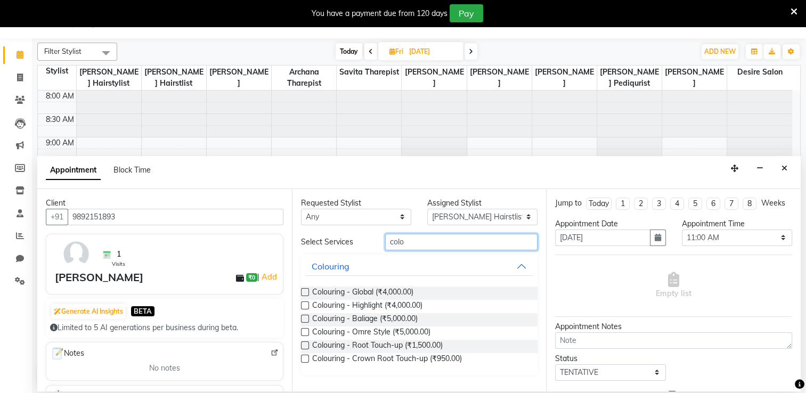
type input "colo"
click at [303, 344] on label at bounding box center [305, 346] width 8 height 8
click at [303, 344] on input "checkbox" at bounding box center [304, 346] width 7 height 7
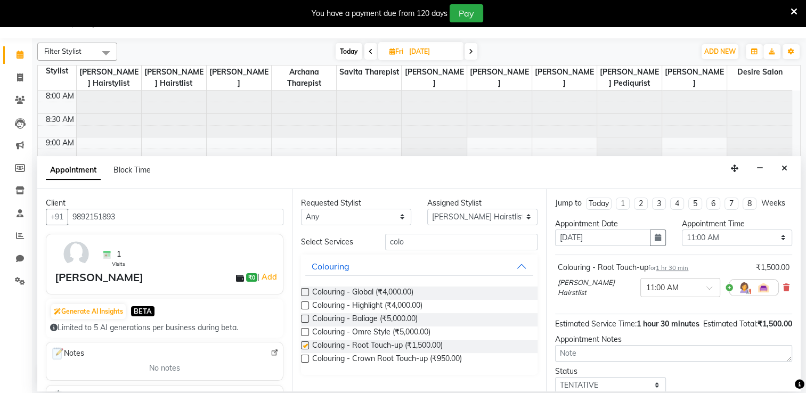
checkbox input "false"
click at [526, 221] on select "Select Archana Tharepist [PERSON_NAME] Pediqurist [PERSON_NAME] desire salon [P…" at bounding box center [482, 217] width 110 height 17
select select "74552"
click at [427, 209] on select "Select Archana Tharepist [PERSON_NAME] Pediqurist [PERSON_NAME] desire salon [P…" at bounding box center [482, 217] width 110 height 17
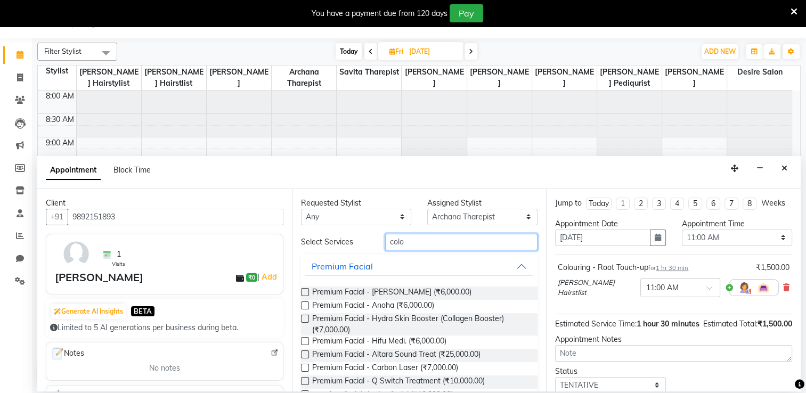
click at [406, 242] on input "colo" at bounding box center [461, 242] width 152 height 17
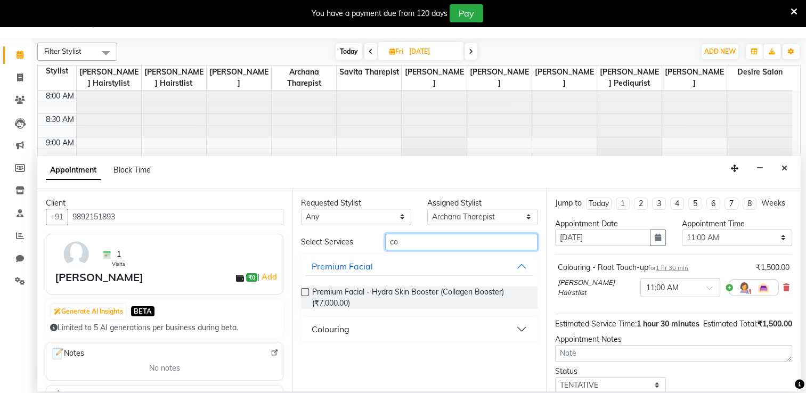
type input "c"
type input "foot"
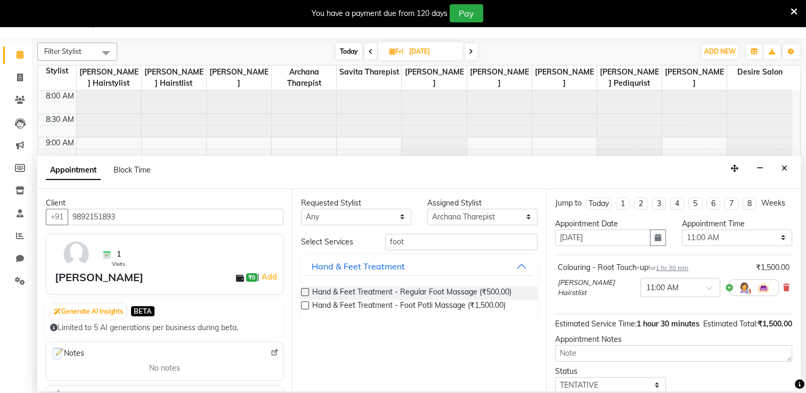
click at [305, 305] on label at bounding box center [305, 306] width 8 height 8
click at [305, 305] on input "checkbox" at bounding box center [304, 306] width 7 height 7
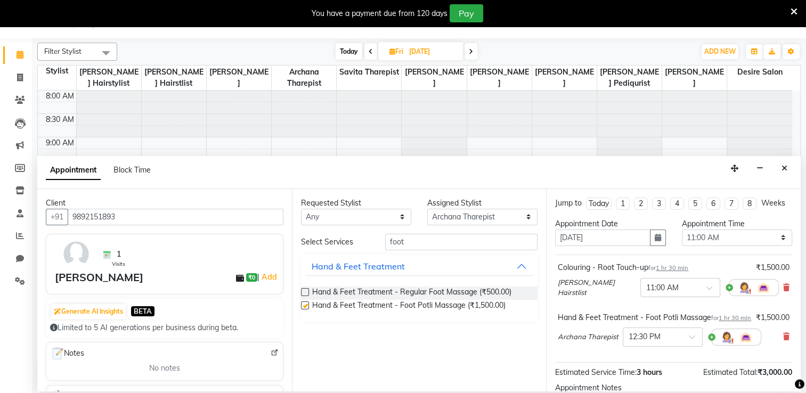
checkbox input "false"
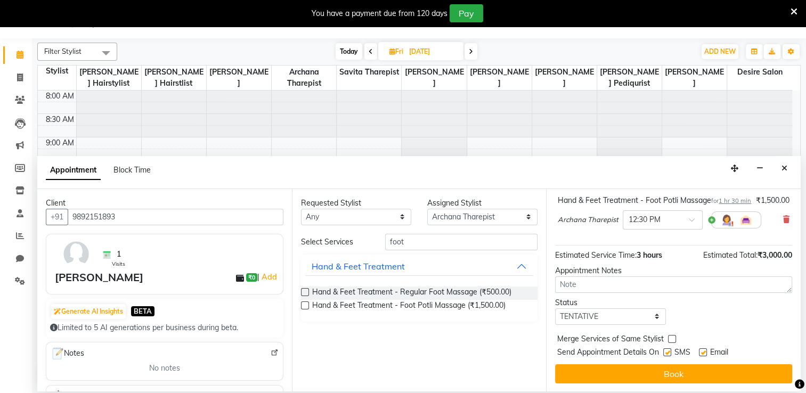
scroll to position [136, 0]
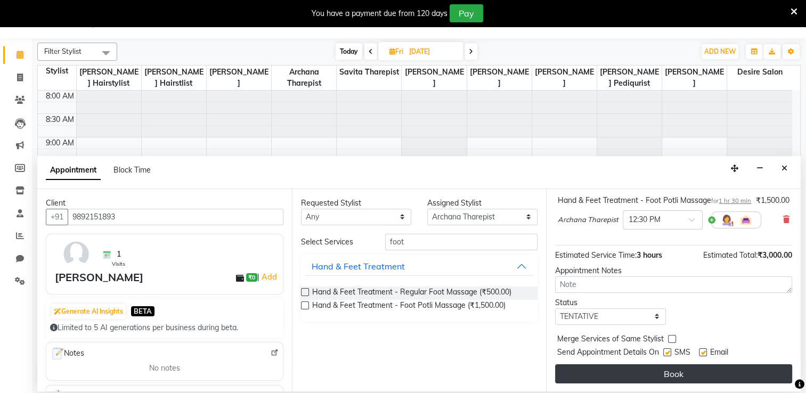
click at [705, 375] on button "Book" at bounding box center [673, 374] width 237 height 19
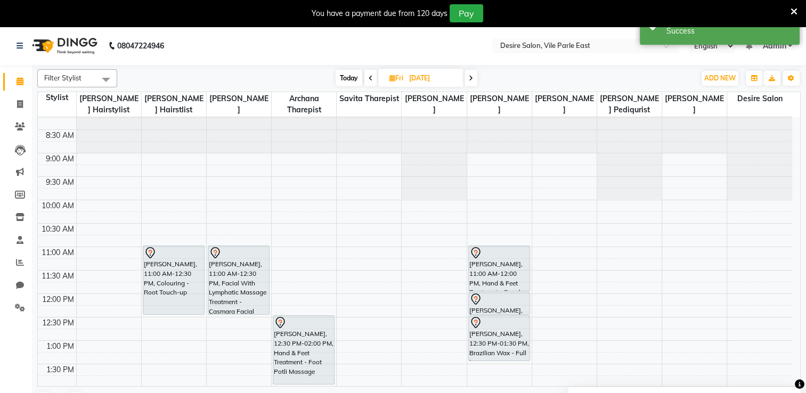
scroll to position [0, 0]
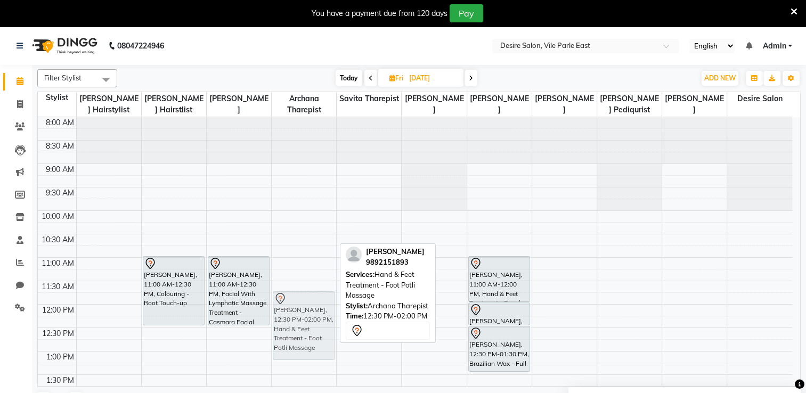
drag, startPoint x: 309, startPoint y: 353, endPoint x: 309, endPoint y: 314, distance: 39.4
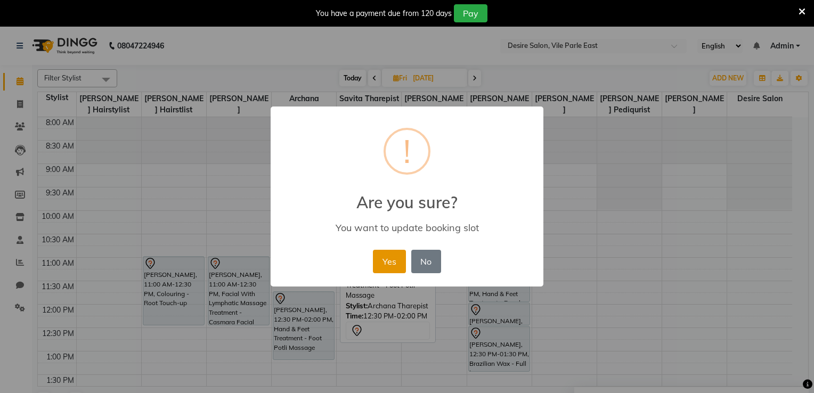
click at [387, 261] on button "Yes" at bounding box center [389, 261] width 33 height 23
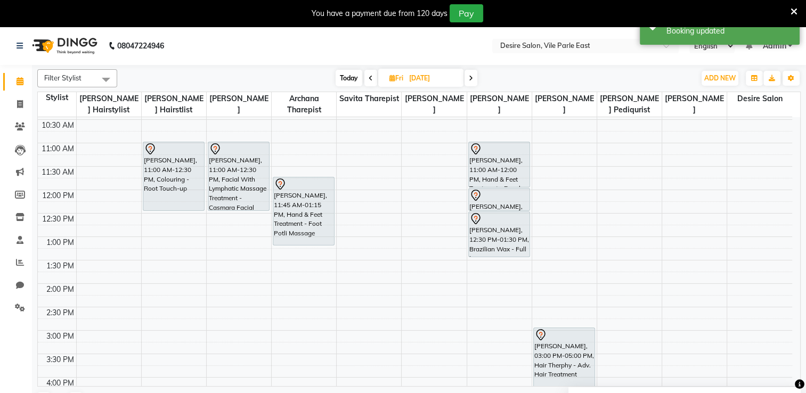
scroll to position [117, 0]
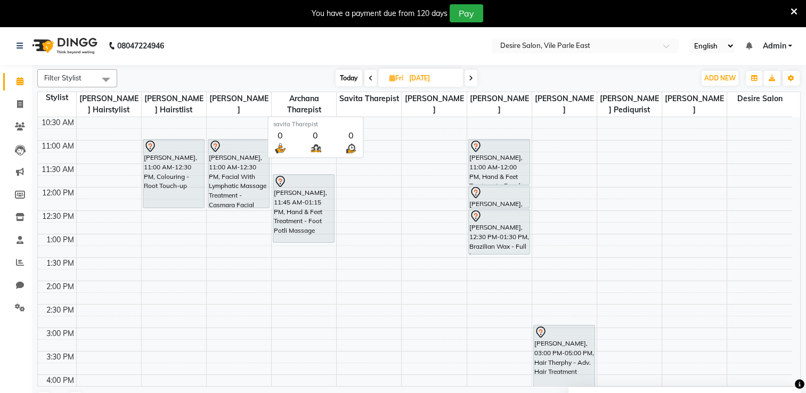
click at [371, 101] on span "savita Tharepist" at bounding box center [369, 98] width 64 height 13
click at [371, 125] on div "8:00 AM 8:30 AM 9:00 AM 9:30 AM 10:00 AM 10:30 AM 11:00 AM 11:30 AM 12:00 PM 12…" at bounding box center [415, 328] width 755 height 656
select select "75803"
select select "tentative"
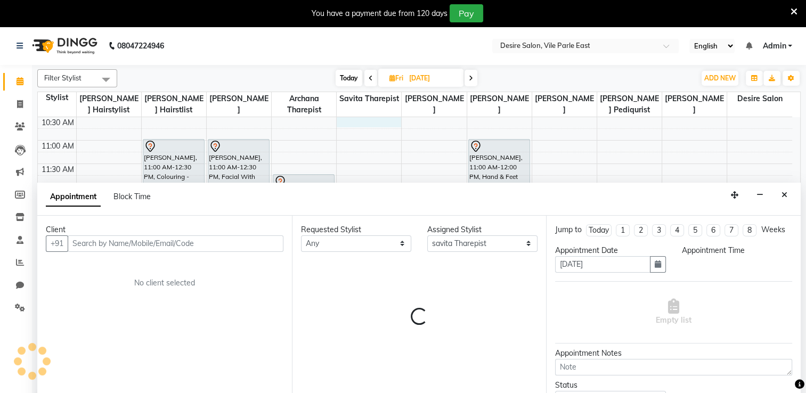
scroll to position [27, 0]
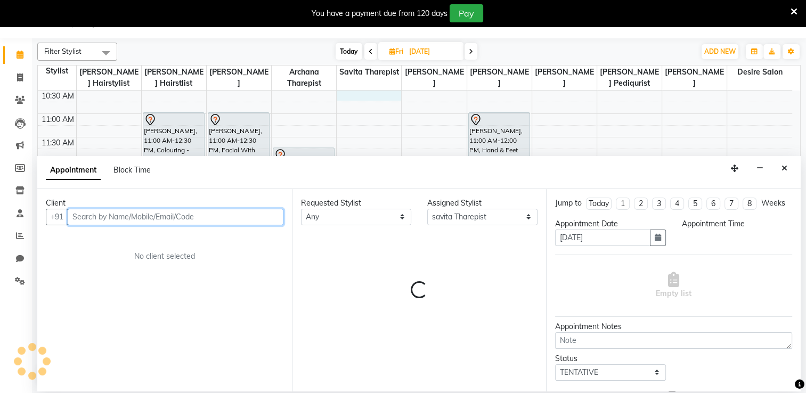
select select "630"
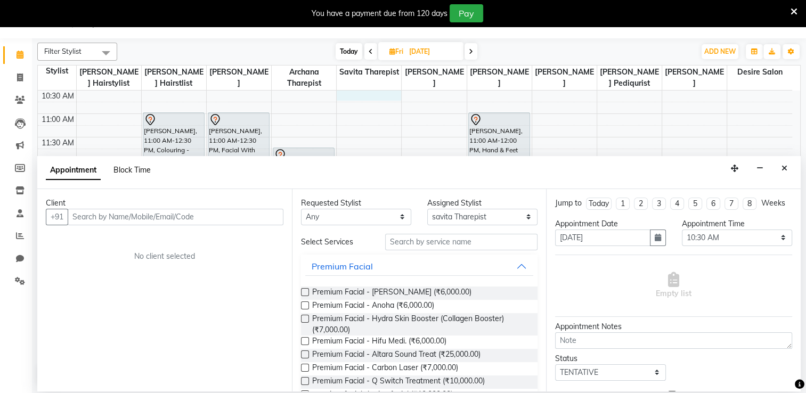
click at [124, 171] on span "Block Time" at bounding box center [132, 170] width 37 height 10
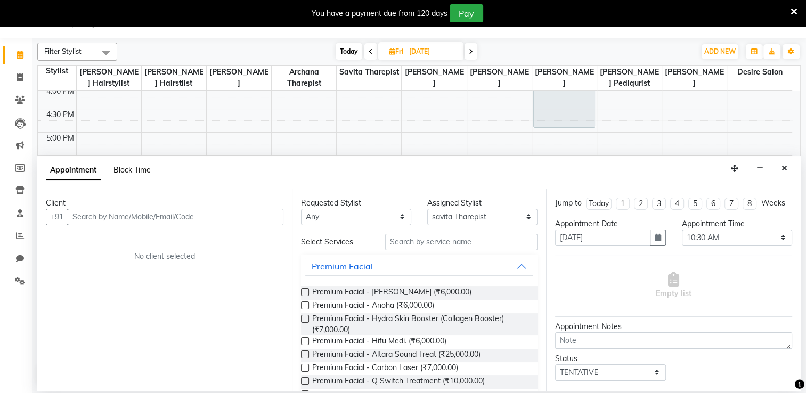
select select "75803"
select select "630"
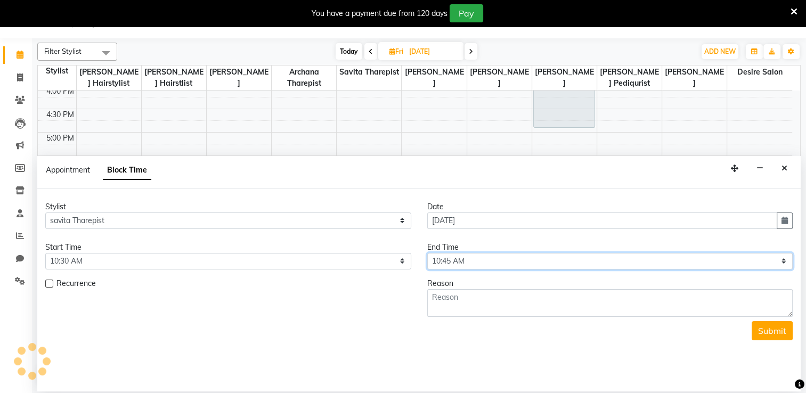
click at [478, 260] on select "Select 09:00 AM 09:15 AM 09:30 AM 09:45 AM 10:00 AM 10:15 AM 10:30 AM 10:45 AM …" at bounding box center [610, 261] width 366 height 17
select select "1170"
click at [427, 253] on select "Select 09:00 AM 09:15 AM 09:30 AM 09:45 AM 10:00 AM 10:15 AM 10:30 AM 10:45 AM …" at bounding box center [610, 261] width 366 height 17
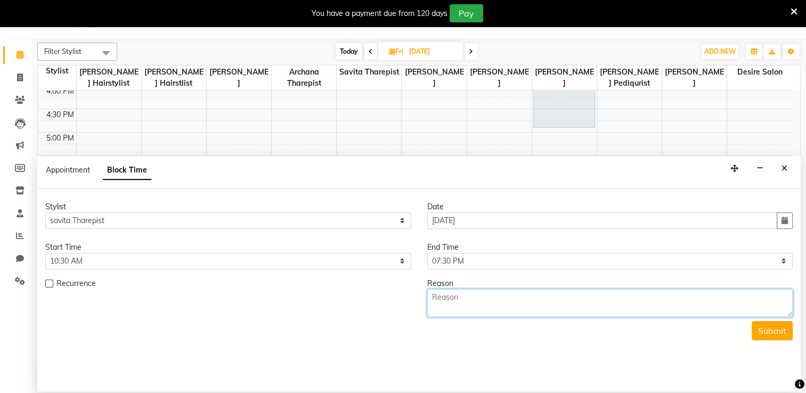
click at [488, 301] on textarea at bounding box center [610, 303] width 366 height 28
type textarea "leave"
click at [772, 329] on button "Submit" at bounding box center [772, 330] width 41 height 19
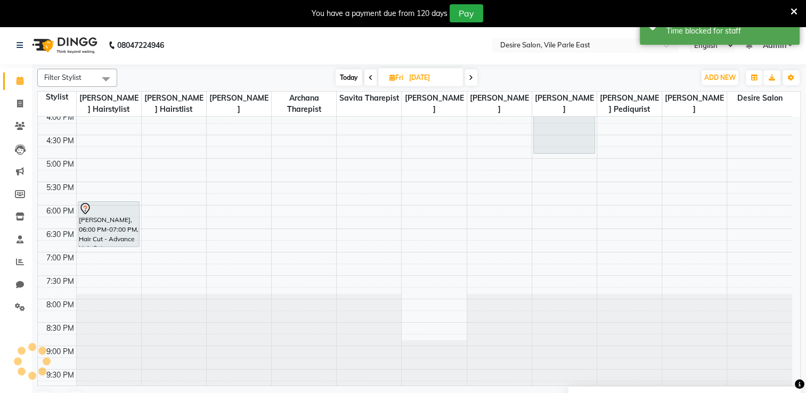
scroll to position [0, 0]
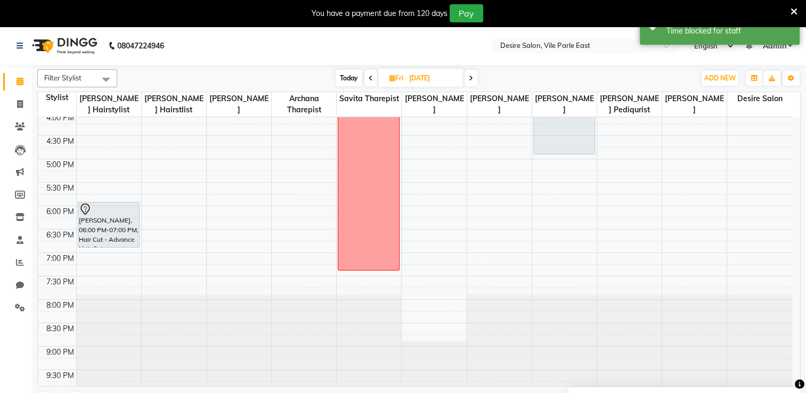
drag, startPoint x: 810, startPoint y: 349, endPoint x: 592, endPoint y: 368, distance: 218.8
click at [592, 368] on div at bounding box center [564, 341] width 64 height 93
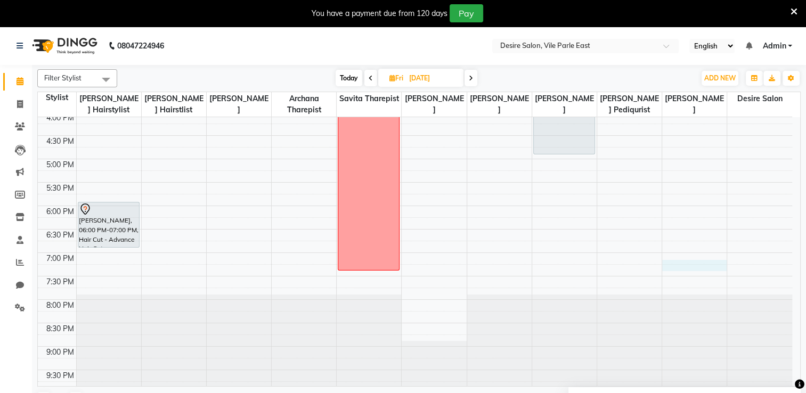
drag, startPoint x: 795, startPoint y: 358, endPoint x: 715, endPoint y: 270, distance: 118.8
click at [715, 270] on tbody "8:00 AM 8:30 AM 9:00 AM 9:30 AM 10:00 AM 10:30 AM 11:00 AM 11:30 AM 12:00 PM 12…" at bounding box center [415, 65] width 755 height 656
select select "75805"
select select "1155"
select select "tentative"
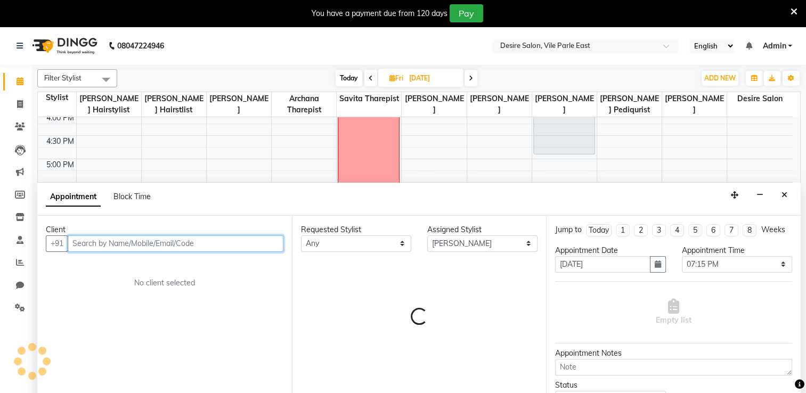
scroll to position [27, 0]
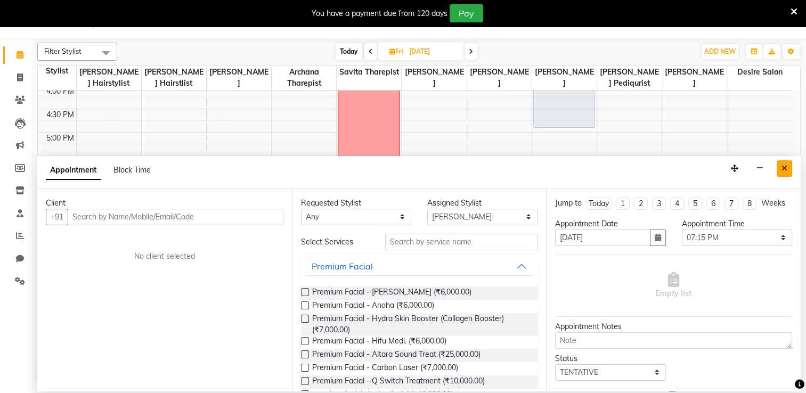
click at [782, 165] on icon "Close" at bounding box center [785, 168] width 6 height 7
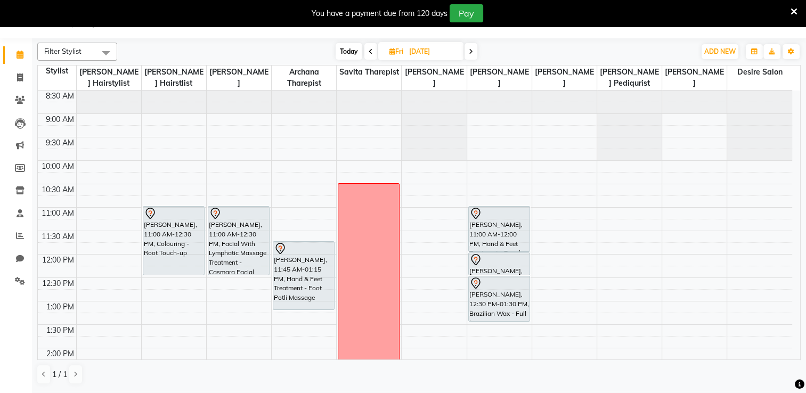
scroll to position [0, 0]
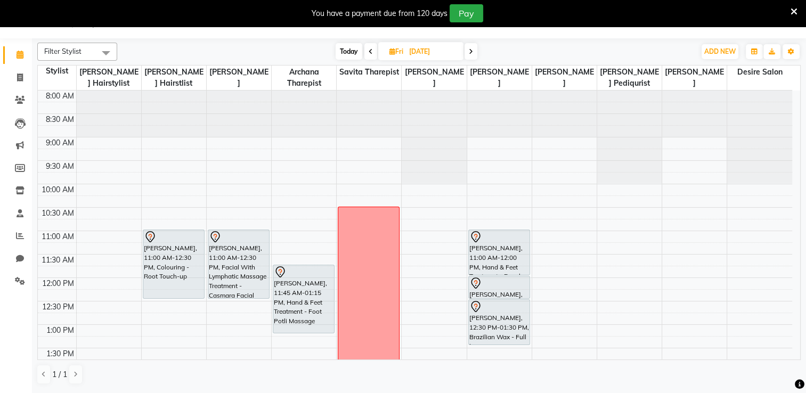
drag, startPoint x: 801, startPoint y: 91, endPoint x: 797, endPoint y: 100, distance: 9.6
click at [797, 100] on td "8:00 AM 8:30 AM 9:00 AM 9:30 AM 10:00 AM 10:30 AM 11:00 AM 11:30 AM 12:00 PM 12…" at bounding box center [419, 226] width 763 height 270
click at [350, 47] on span "Today" at bounding box center [349, 51] width 27 height 17
type input "[DATE]"
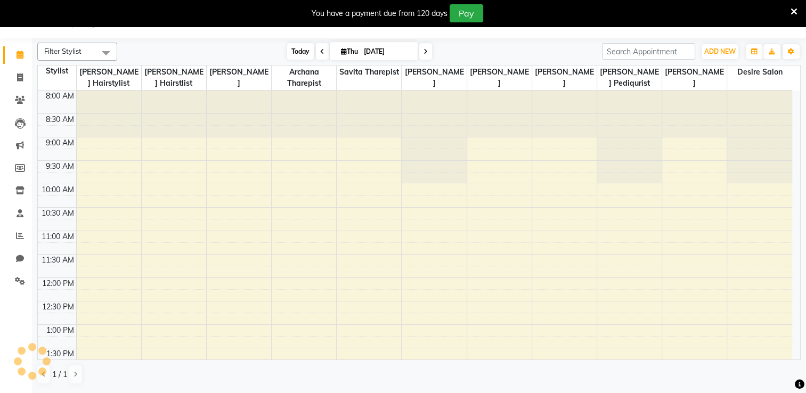
scroll to position [380, 0]
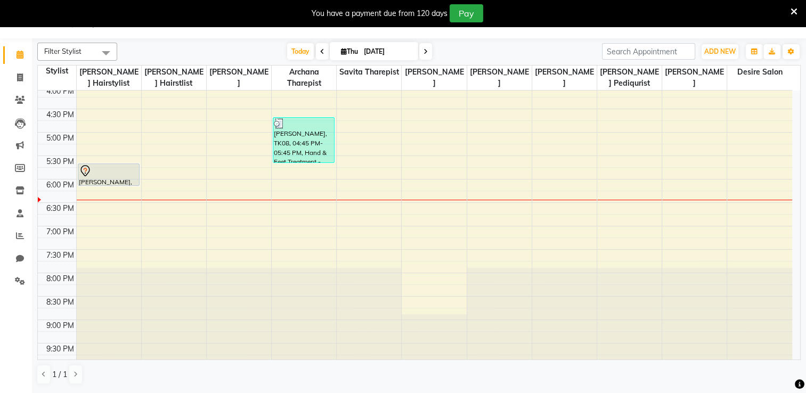
click at [374, 46] on input "[DATE]" at bounding box center [387, 52] width 53 height 16
select select "9"
select select "2025"
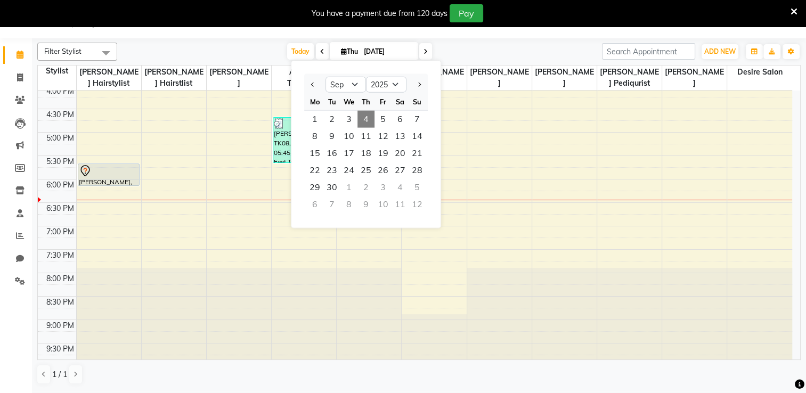
click at [367, 120] on span "4" at bounding box center [366, 119] width 17 height 17
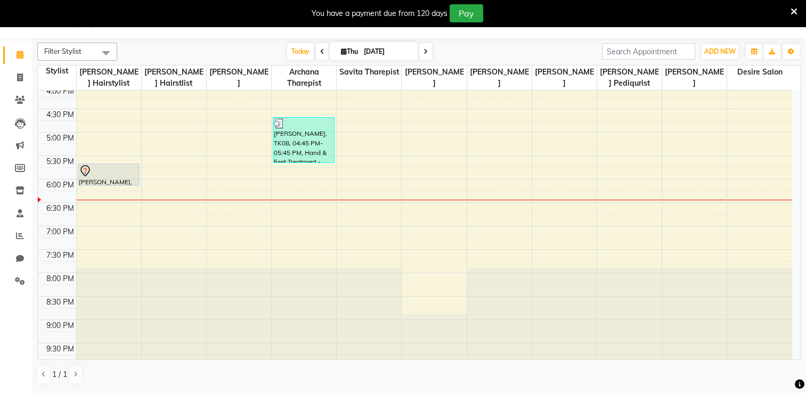
click at [449, 43] on div "Filter Stylist Select All Sonali Hairstylist Jagruti Hairstlist Yogita Tharepis…" at bounding box center [419, 52] width 764 height 18
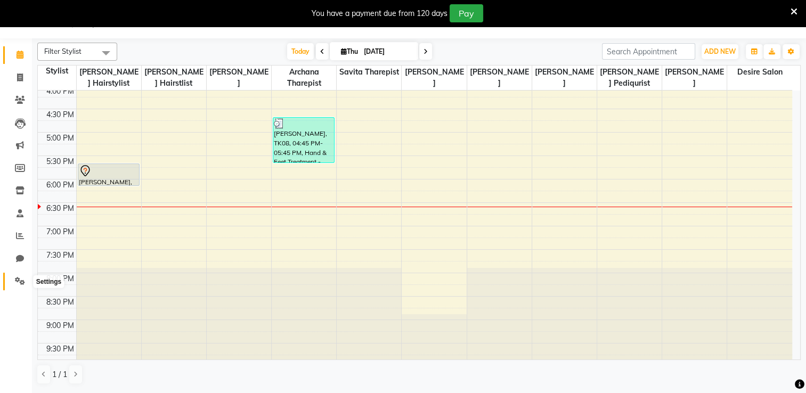
click at [23, 281] on icon at bounding box center [20, 281] width 10 height 8
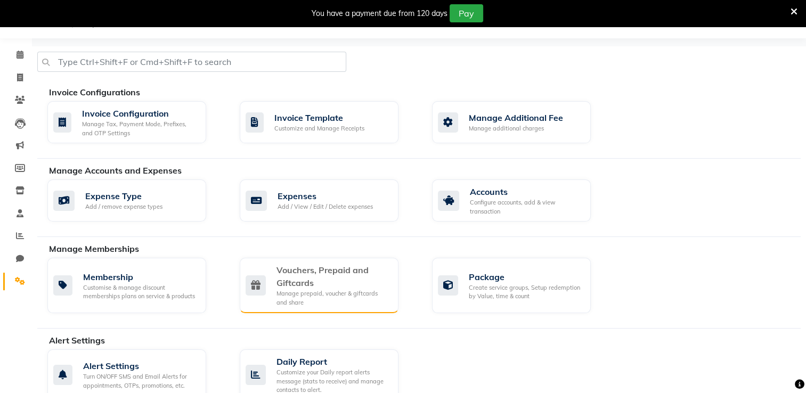
click at [344, 280] on div "Vouchers, Prepaid and Giftcards" at bounding box center [334, 277] width 114 height 26
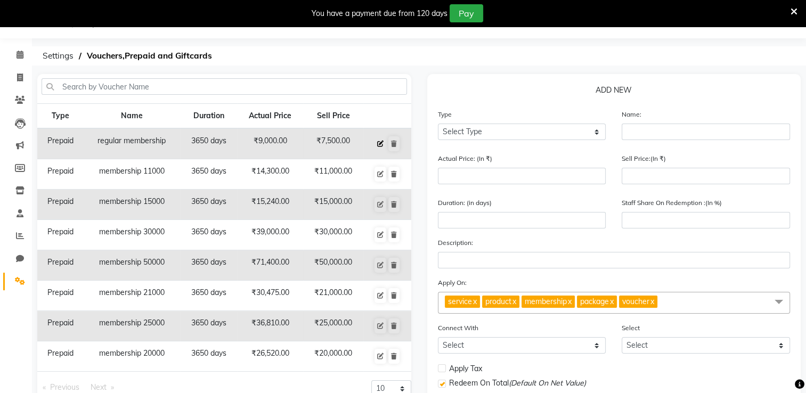
click at [379, 141] on icon at bounding box center [380, 144] width 6 height 6
select select "P"
type input "regular membership"
type input "9000"
type input "7500"
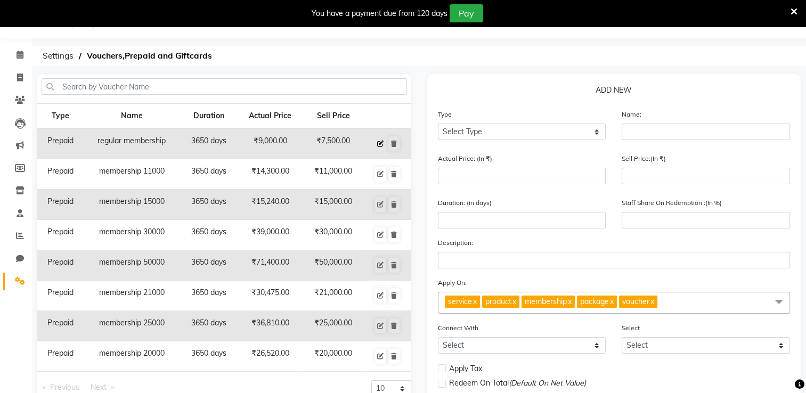
type input "3650"
type input "83"
select select "2: PK"
checkbox input "false"
select select "10: 32356"
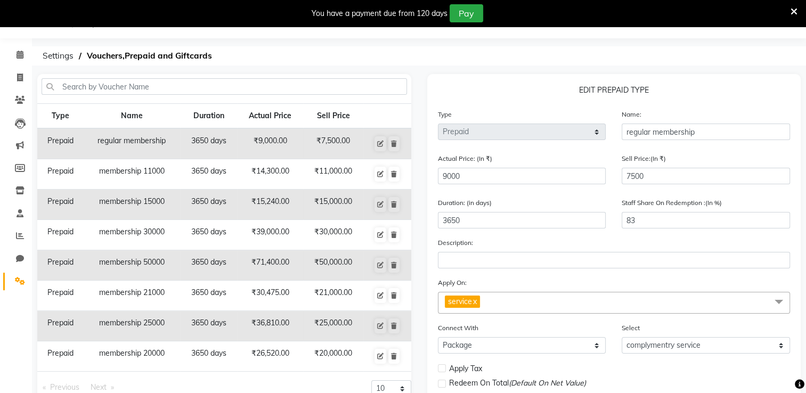
click at [490, 189] on div "Actual Price: (In ₹) 9000" at bounding box center [522, 173] width 184 height 40
click at [461, 171] on input "9000" at bounding box center [522, 176] width 168 height 17
type input "900"
type input "833"
type input "90"
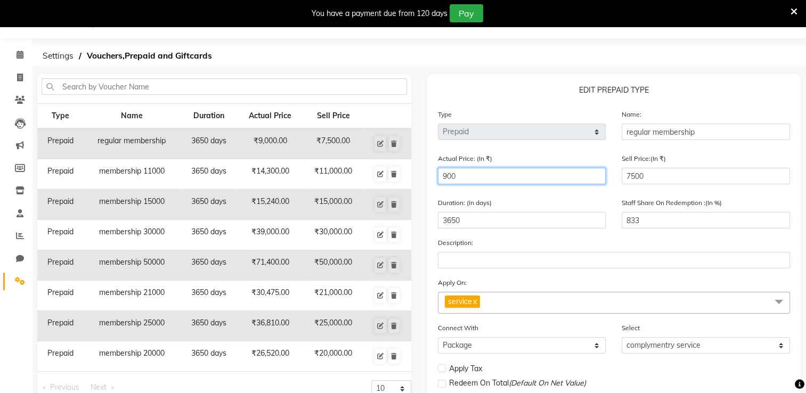
type input "8333"
type input "9"
type input "83333"
type input "97"
type input "7732"
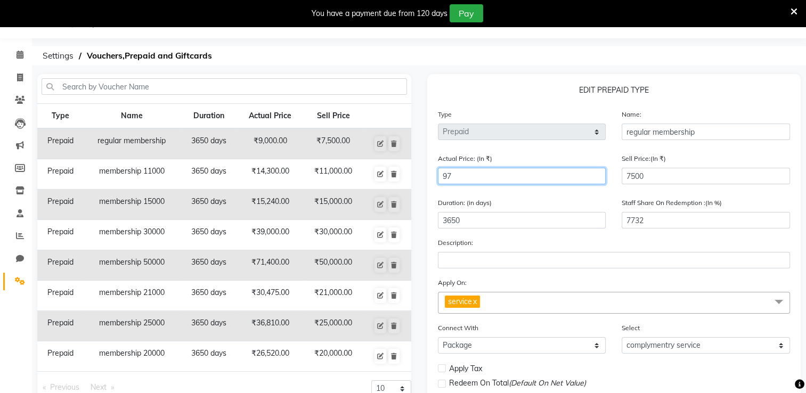
type input "975"
type input "769"
type input "9755"
type input "77"
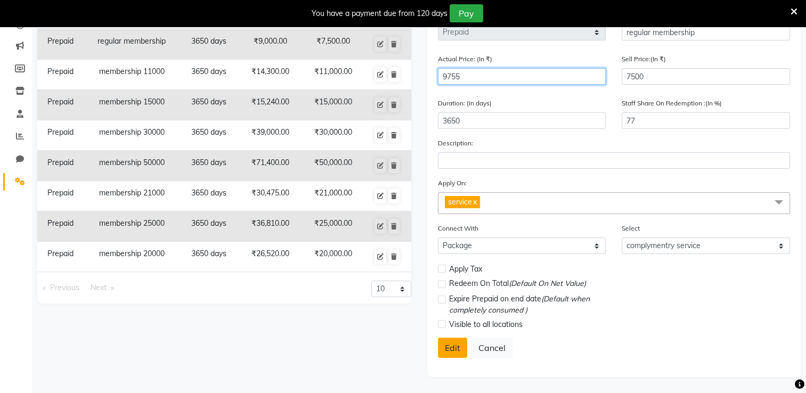
type input "9755"
click at [457, 351] on button "Edit" at bounding box center [452, 348] width 29 height 20
select select
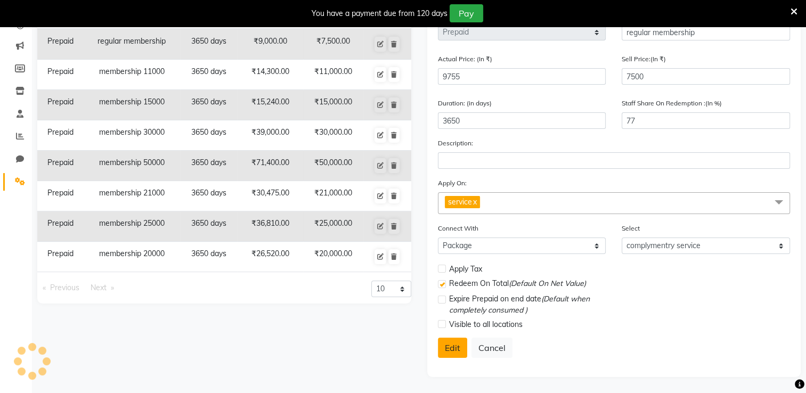
checkbox input "false"
checkbox input "true"
checkbox input "false"
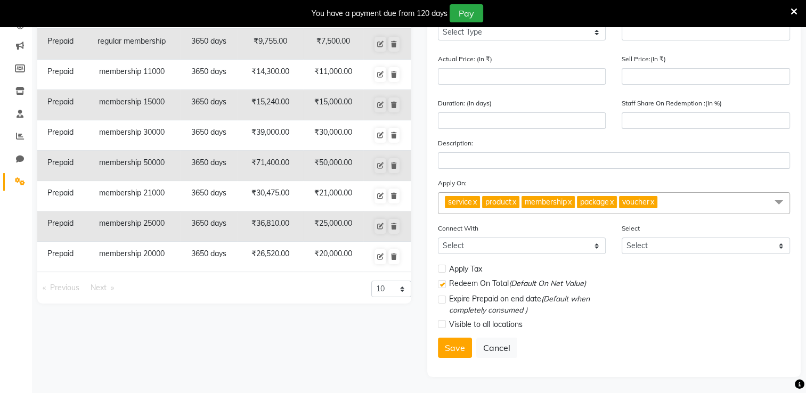
scroll to position [0, 0]
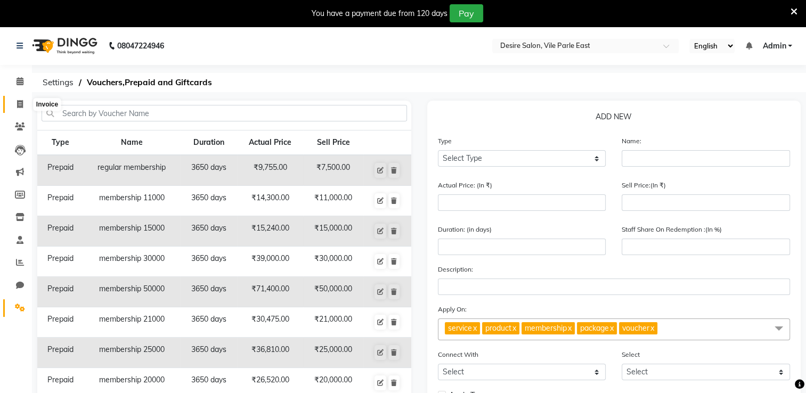
click at [19, 103] on icon at bounding box center [20, 104] width 6 height 8
select select "service"
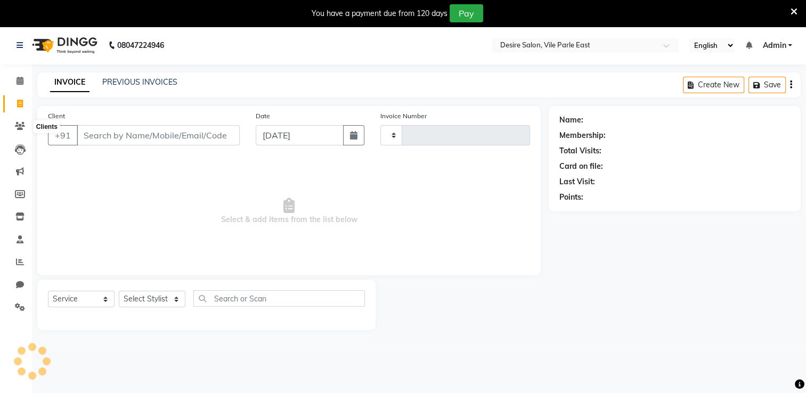
scroll to position [27, 0]
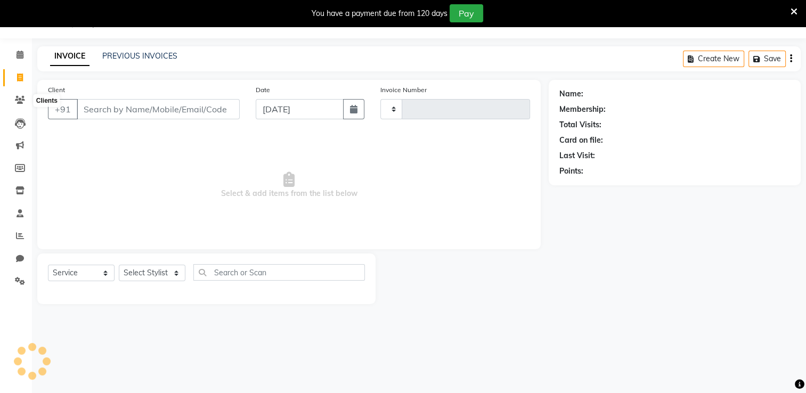
type input "0703"
select select "8076"
click at [139, 113] on input "Client" at bounding box center [158, 109] width 163 height 20
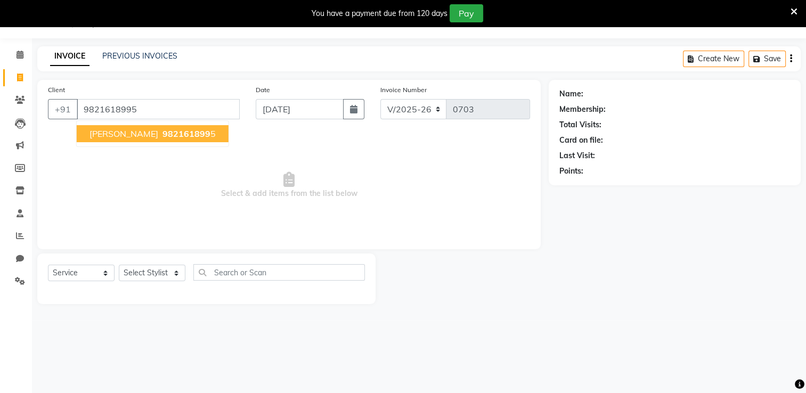
type input "9821618995"
click at [198, 134] on ngb-highlight "982161899 5" at bounding box center [187, 133] width 55 height 11
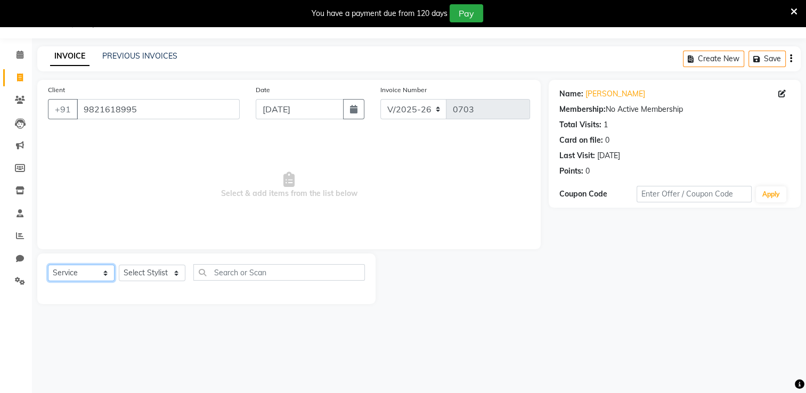
click at [96, 276] on select "Select Service Product Membership Package Voucher Prepaid Gift Card" at bounding box center [81, 273] width 67 height 17
select select "P"
click at [48, 265] on select "Select Service Product Membership Package Voucher Prepaid Gift Card" at bounding box center [81, 273] width 67 height 17
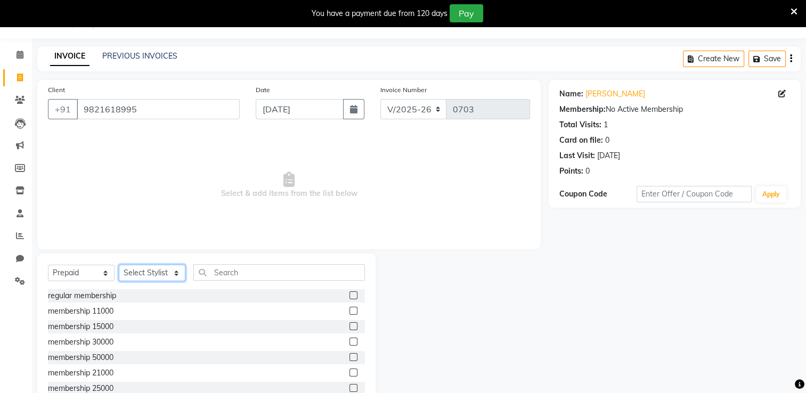
click at [150, 278] on select "Select Stylist Archana Tharepist Bhavna Pediqurist Bhavna shelke desire salon J…" at bounding box center [152, 273] width 67 height 17
select select "86566"
click at [119, 265] on select "Select Stylist Archana Tharepist Bhavna Pediqurist Bhavna shelke desire salon J…" at bounding box center [152, 273] width 67 height 17
click at [350, 295] on label at bounding box center [354, 296] width 8 height 8
click at [350, 295] on input "checkbox" at bounding box center [353, 296] width 7 height 7
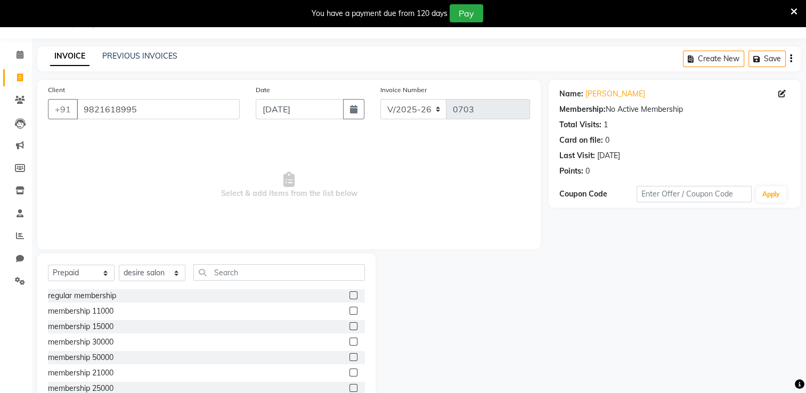
checkbox input "true"
select select "package"
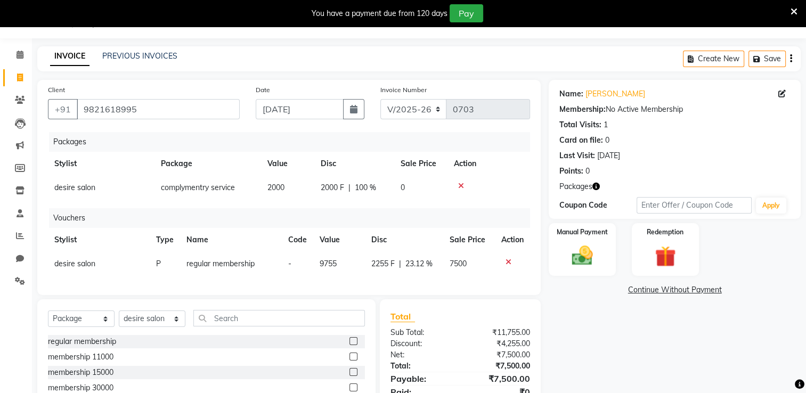
checkbox input "false"
click at [461, 188] on icon at bounding box center [461, 185] width 6 height 7
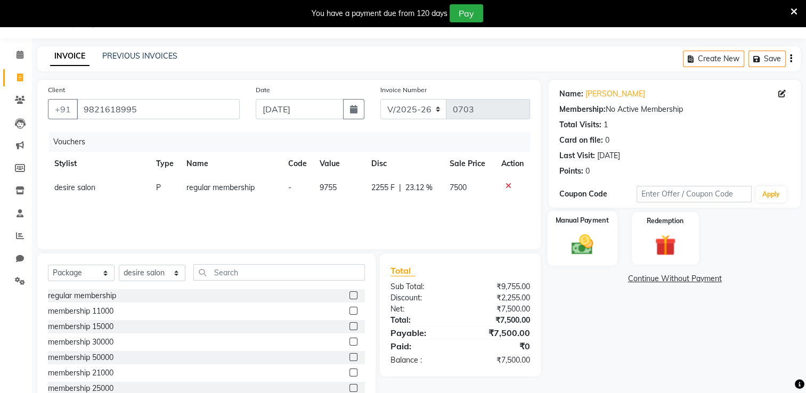
click at [602, 241] on div "Manual Payment" at bounding box center [583, 238] width 70 height 55
click at [656, 279] on span "CARD" at bounding box center [663, 279] width 23 height 12
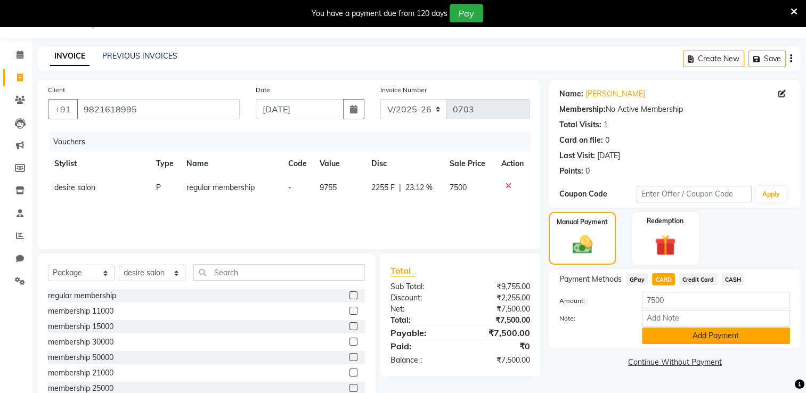
click at [718, 343] on button "Add Payment" at bounding box center [716, 336] width 148 height 17
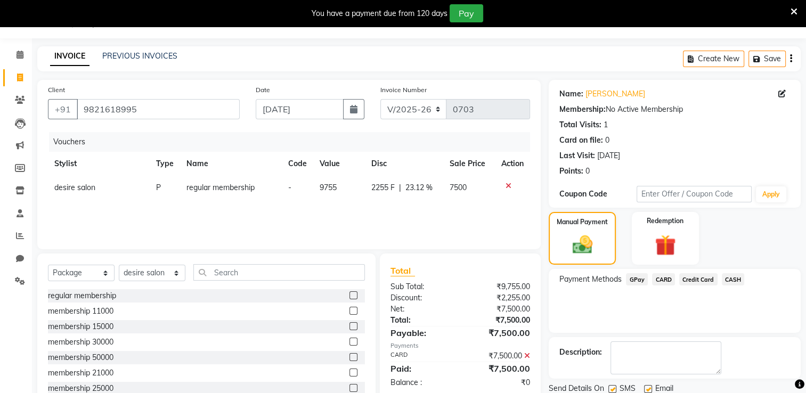
scroll to position [64, 0]
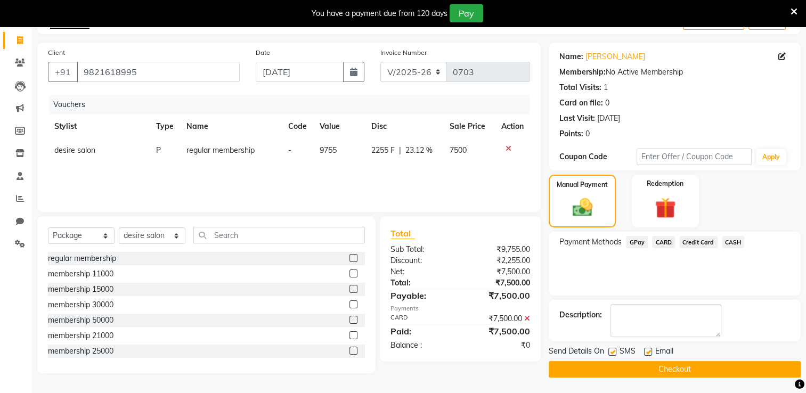
click at [682, 366] on button "Checkout" at bounding box center [675, 369] width 252 height 17
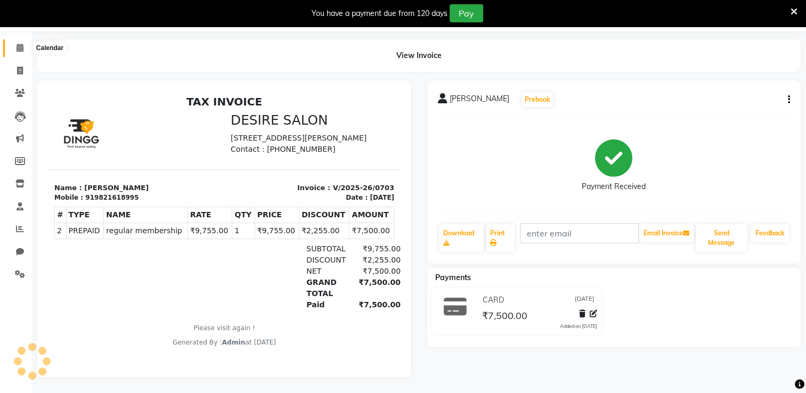
click at [19, 44] on icon at bounding box center [20, 48] width 7 height 8
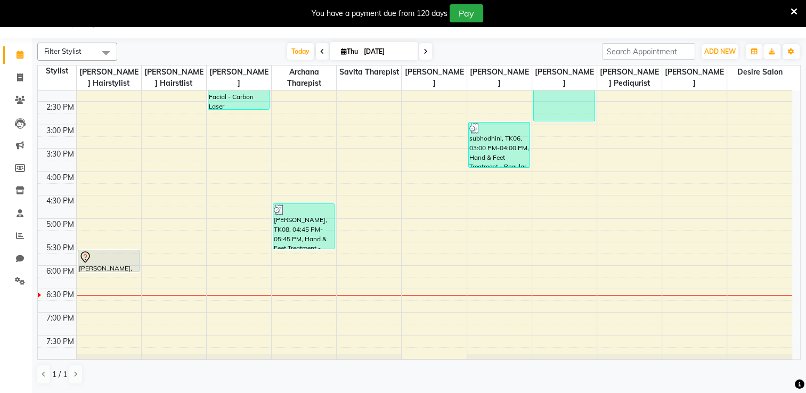
scroll to position [297, 0]
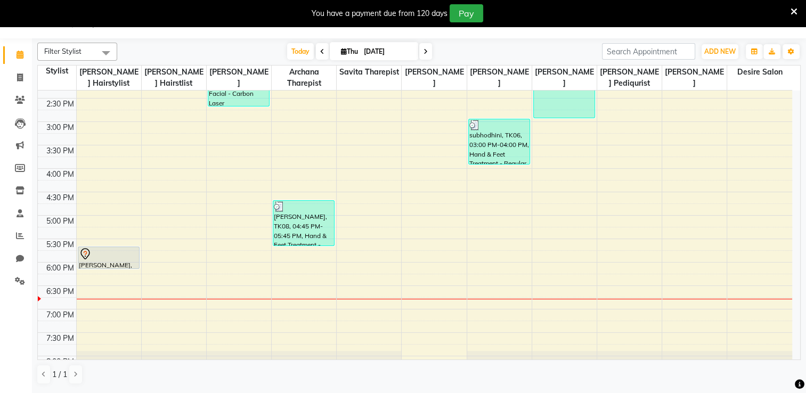
click at [424, 50] on icon at bounding box center [426, 52] width 4 height 6
type input "05-09-2025"
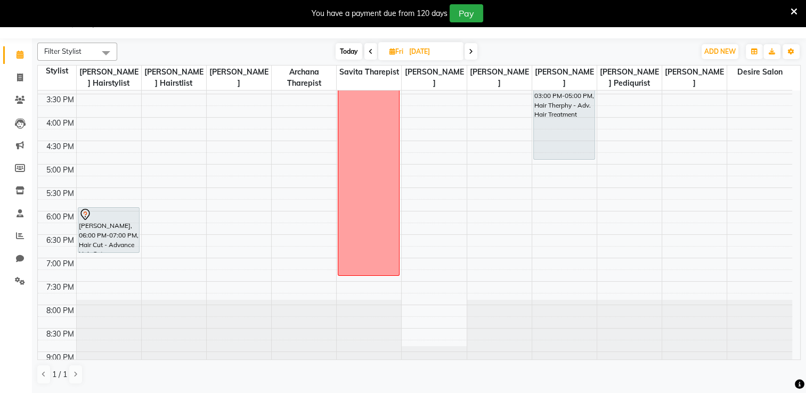
scroll to position [380, 0]
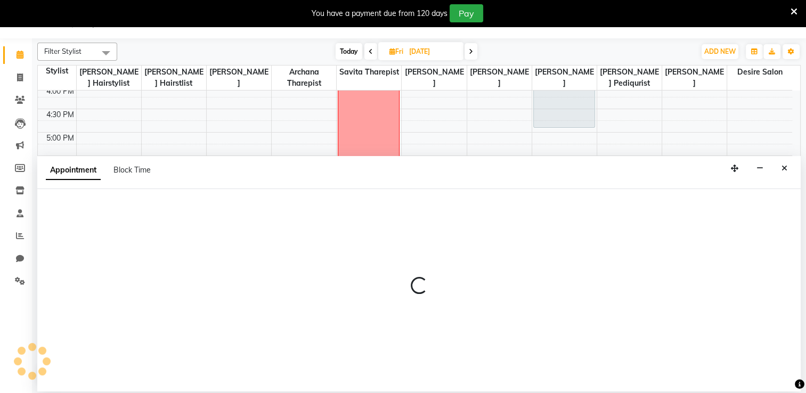
select select "75801"
select select "1230"
select select "tentative"
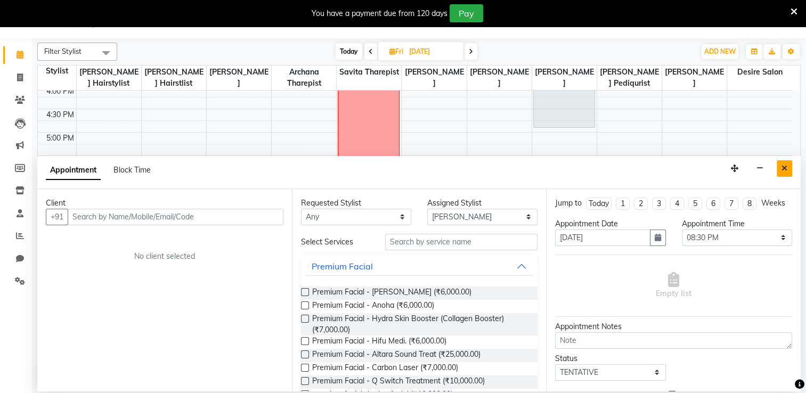
click at [785, 169] on icon "Close" at bounding box center [785, 168] width 6 height 7
